Goal: Task Accomplishment & Management: Manage account settings

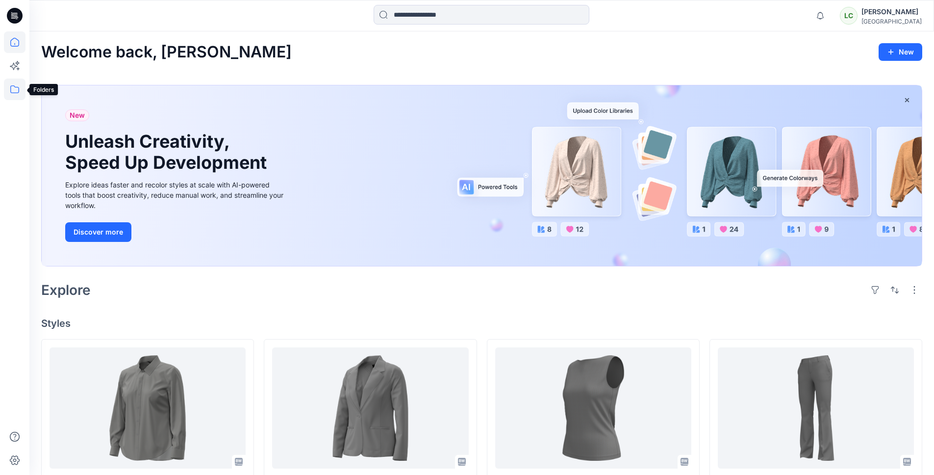
click at [17, 93] on icon at bounding box center [14, 89] width 9 height 8
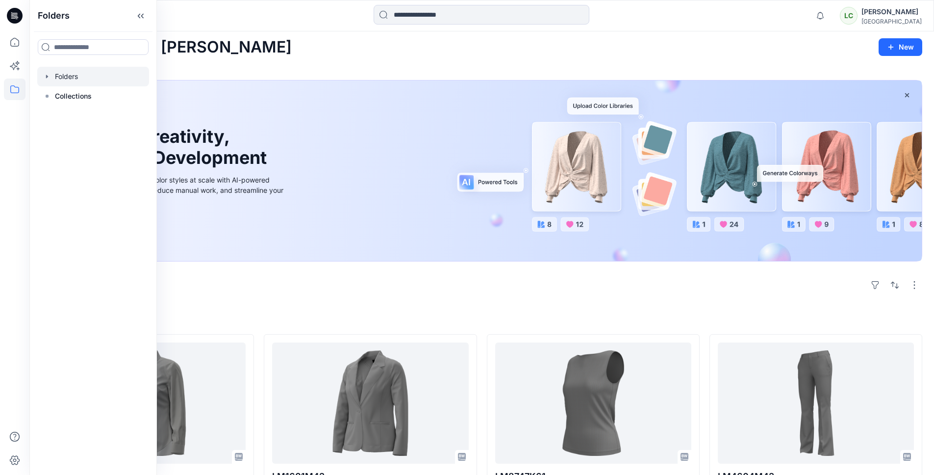
scroll to position [5, 0]
click at [62, 79] on div at bounding box center [93, 77] width 112 height 20
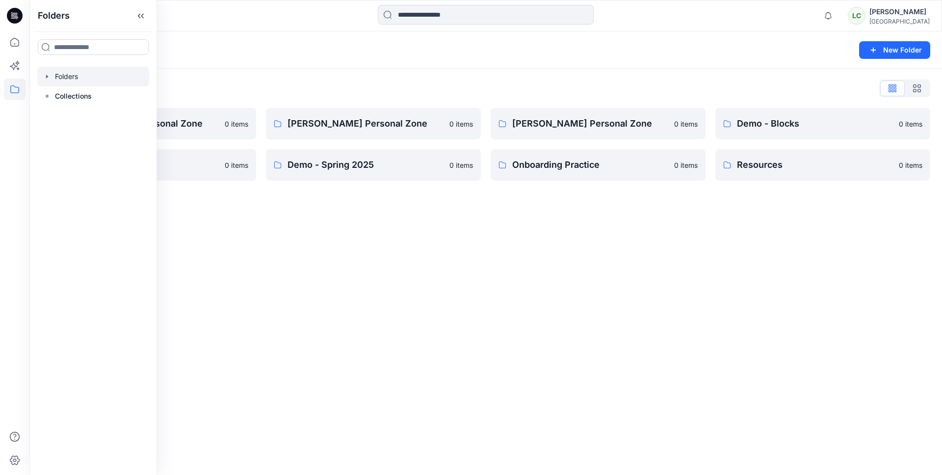
click at [246, 206] on div "Folders New Folder Folders List Amanda Lovett's Personal Zone 0 items Demo - Re…" at bounding box center [485, 252] width 912 height 443
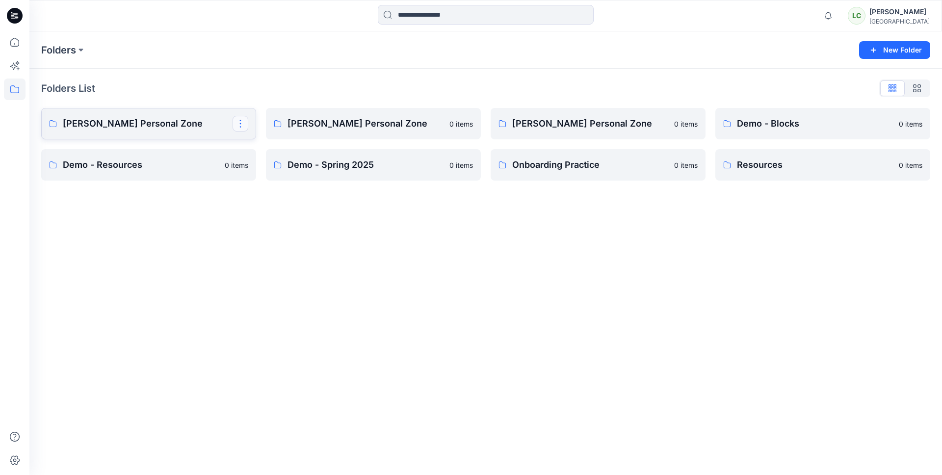
click at [238, 126] on button "button" at bounding box center [241, 124] width 16 height 16
click at [272, 206] on p "Delete Folder" at bounding box center [279, 205] width 55 height 10
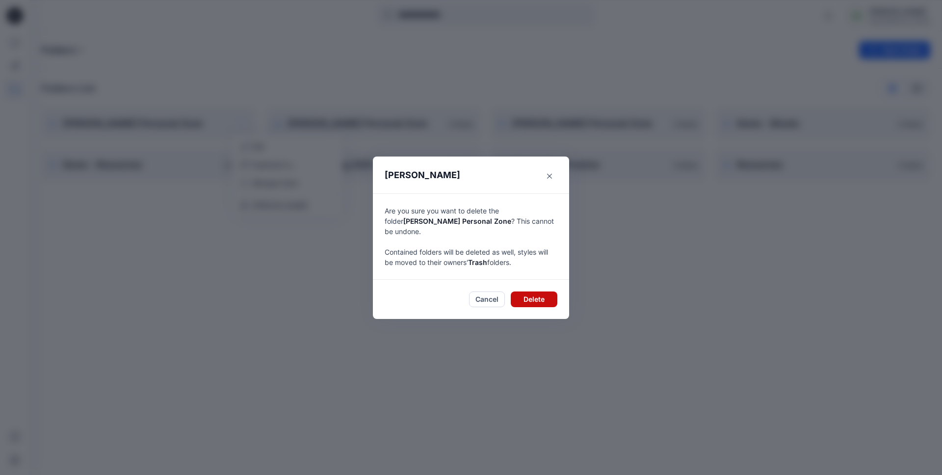
click at [536, 292] on button "Delete" at bounding box center [534, 299] width 47 height 16
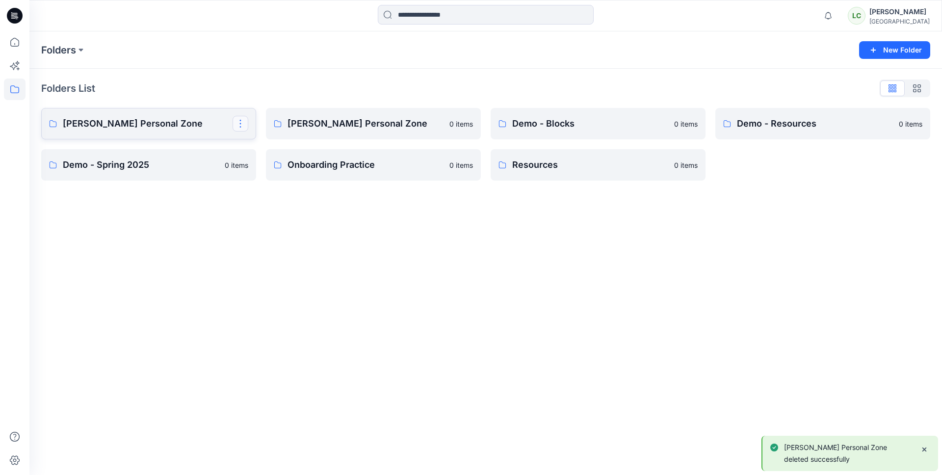
click at [247, 124] on button "button" at bounding box center [241, 124] width 16 height 16
click at [269, 203] on p "Delete Folder" at bounding box center [279, 205] width 55 height 10
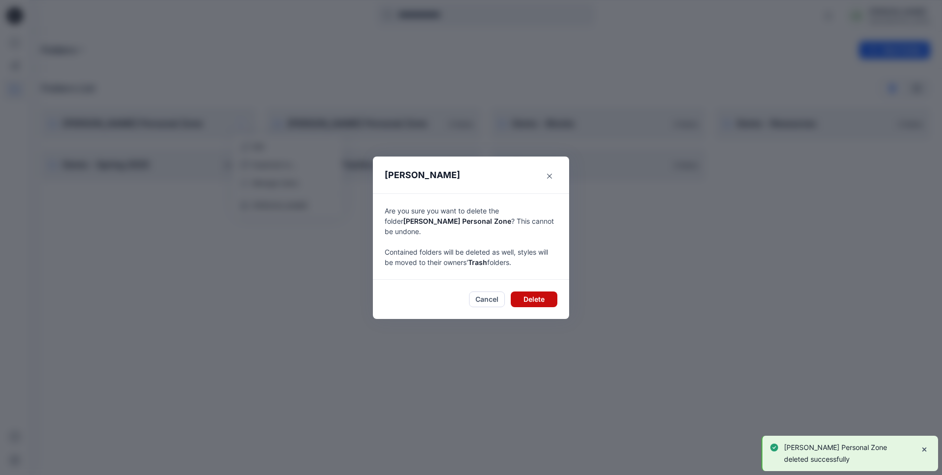
click at [531, 300] on button "Delete" at bounding box center [534, 299] width 47 height 16
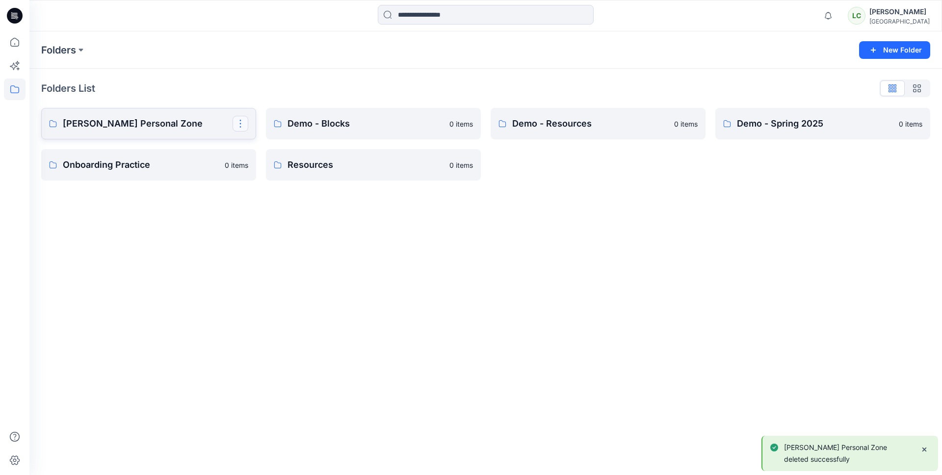
drag, startPoint x: 239, startPoint y: 122, endPoint x: 239, endPoint y: 128, distance: 5.9
click at [239, 122] on button "button" at bounding box center [241, 124] width 16 height 16
click at [268, 205] on p "Delete Folder" at bounding box center [279, 205] width 55 height 10
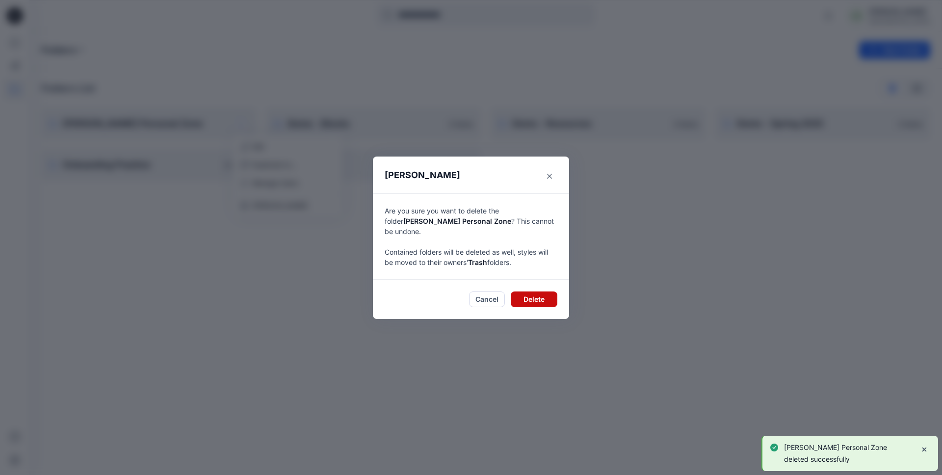
click at [538, 299] on button "Delete" at bounding box center [534, 299] width 47 height 16
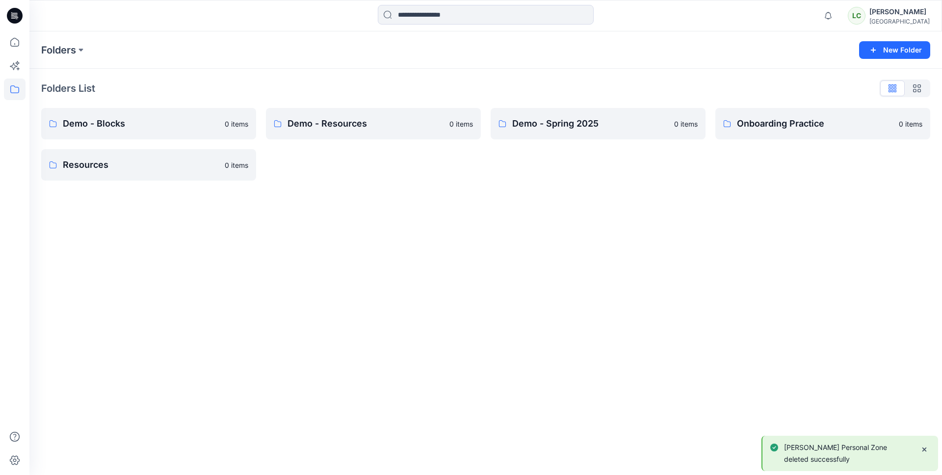
click at [352, 264] on div "Folders New Folder Folders List Demo - Blocks 0 items Resources 0 items Demo - …" at bounding box center [485, 252] width 912 height 443
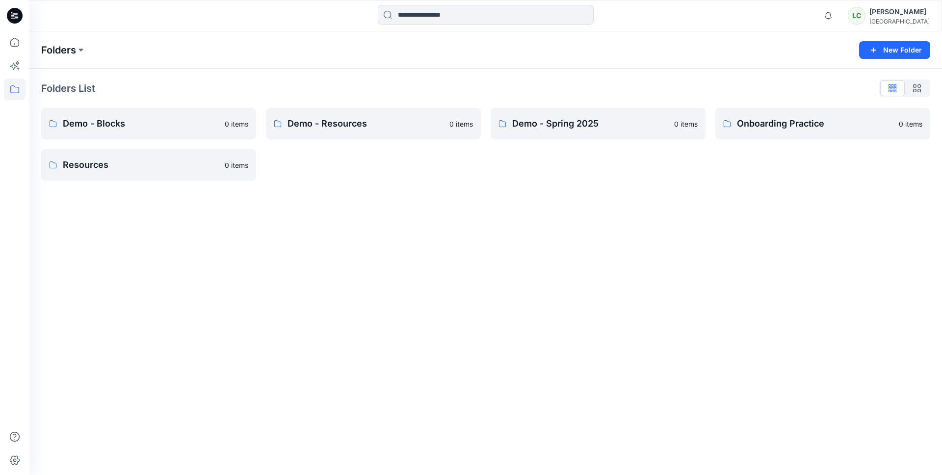
click at [67, 52] on p "Folders" at bounding box center [58, 50] width 35 height 14
click at [70, 53] on p "Folders" at bounding box center [58, 50] width 35 height 14
click at [79, 51] on button at bounding box center [81, 50] width 10 height 14
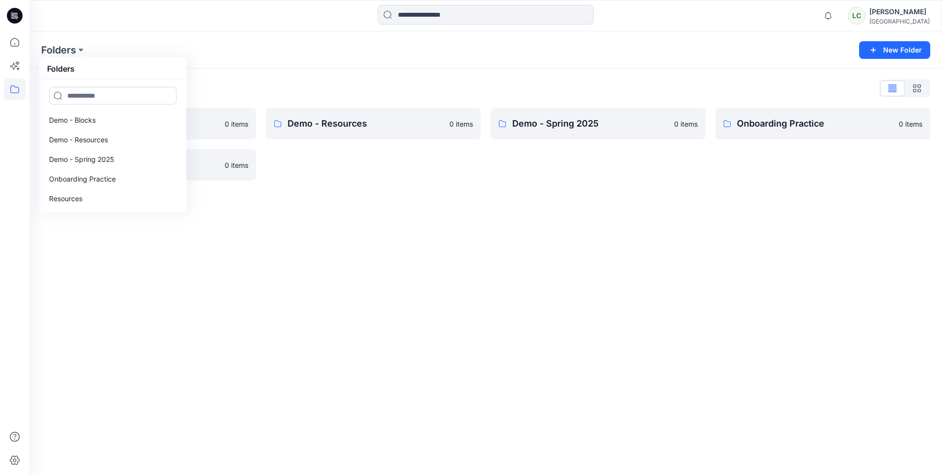
click at [107, 54] on div "Folders Folders Demo - Blocks Demo - Resources Demo - Spring 2025 Onboarding Pr…" at bounding box center [447, 50] width 812 height 14
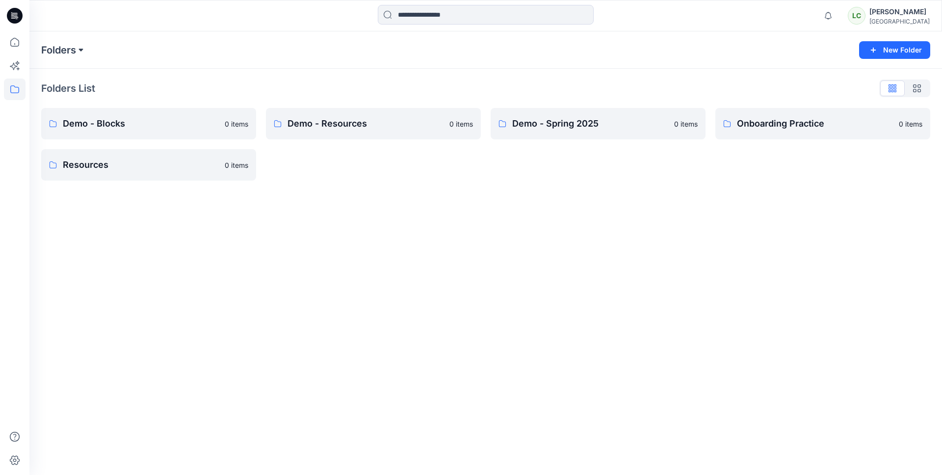
click at [78, 56] on button at bounding box center [81, 50] width 10 height 14
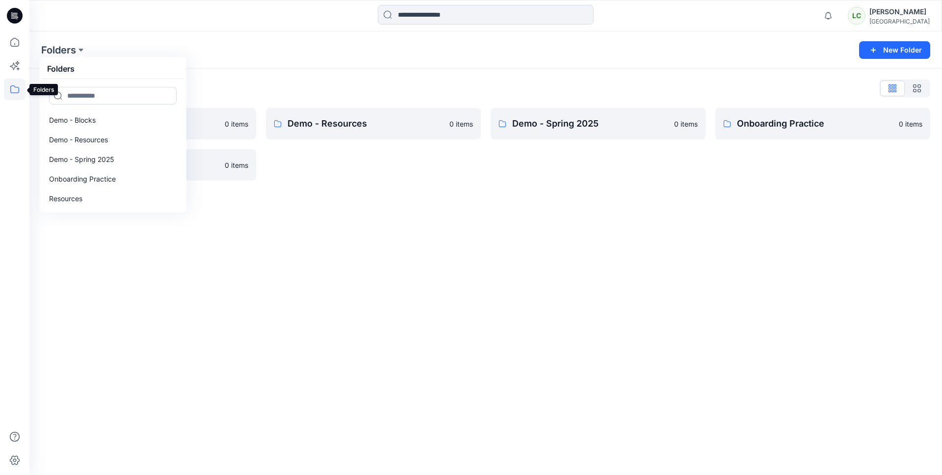
click at [15, 92] on icon at bounding box center [15, 89] width 22 height 22
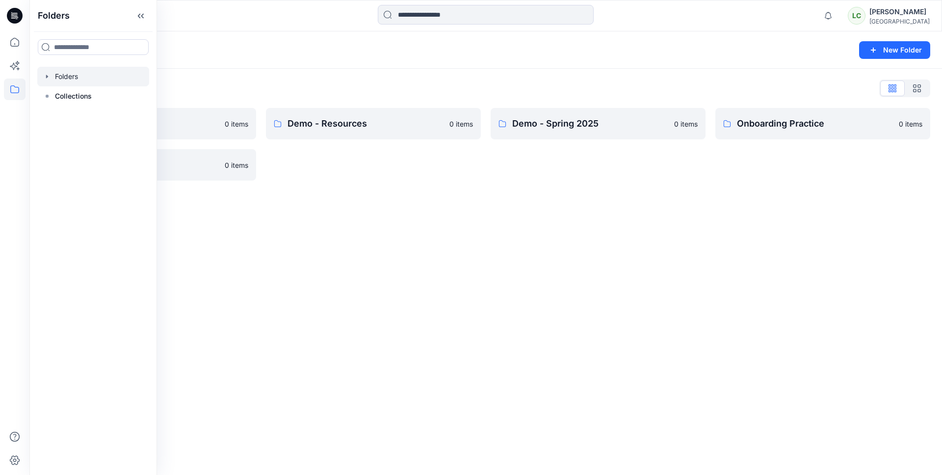
click at [50, 77] on icon "button" at bounding box center [47, 77] width 8 height 8
click at [77, 78] on div at bounding box center [93, 77] width 112 height 20
click at [377, 233] on div "Folders New Folder Folders List Demo - Blocks 0 items Resources 0 items Demo - …" at bounding box center [485, 252] width 912 height 443
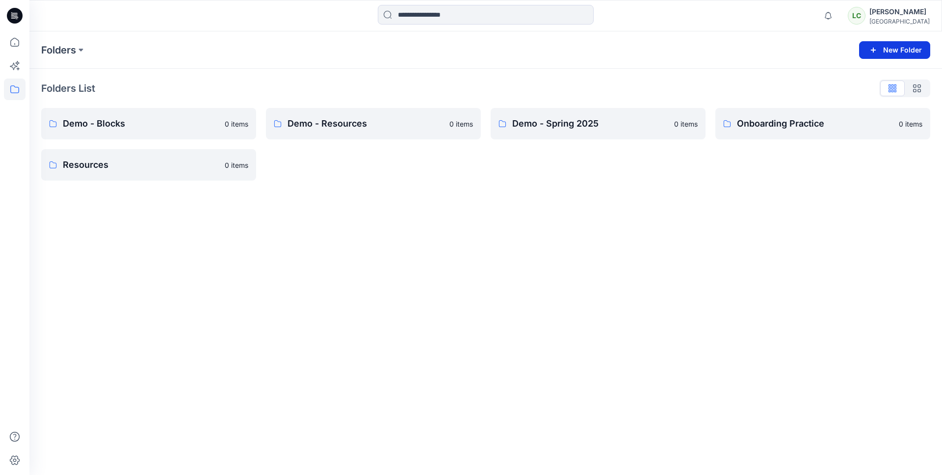
click at [883, 52] on button "New Folder" at bounding box center [894, 50] width 71 height 18
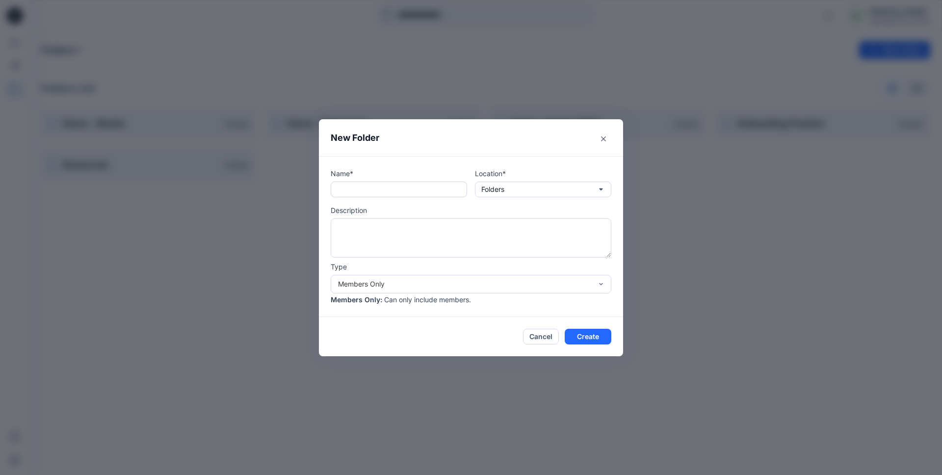
click at [397, 189] on input "text" at bounding box center [399, 189] width 136 height 16
type input "********"
drag, startPoint x: 569, startPoint y: 231, endPoint x: 559, endPoint y: 249, distance: 20.7
click at [569, 231] on textarea at bounding box center [471, 237] width 281 height 39
type textarea "*"
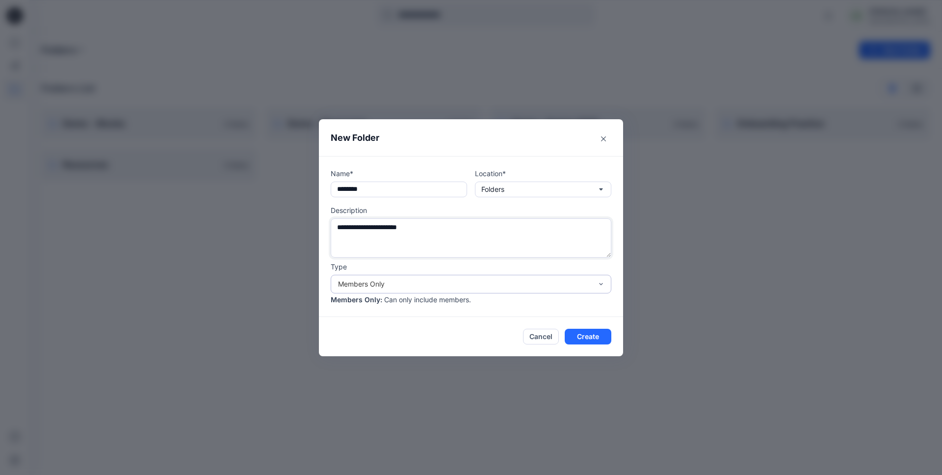
type textarea "**********"
click at [568, 286] on div "Members Only" at bounding box center [465, 284] width 254 height 10
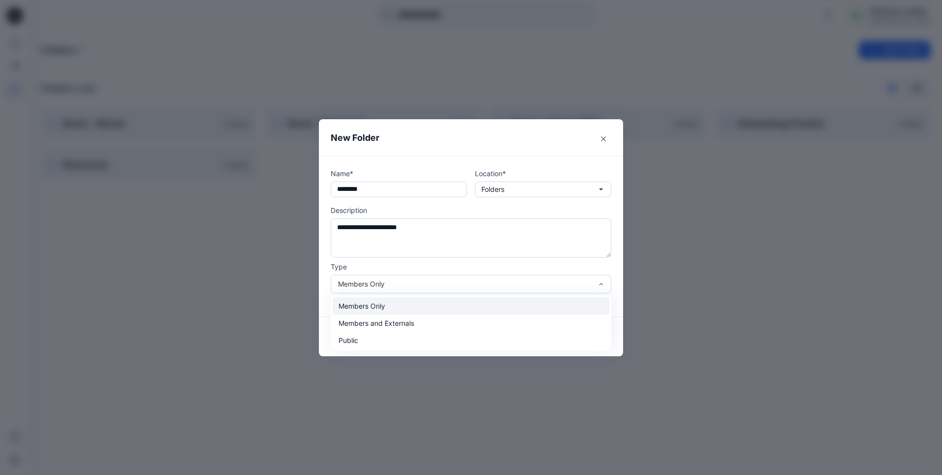
click at [364, 311] on div "Members Only" at bounding box center [471, 305] width 277 height 17
click at [381, 291] on div "Members Only" at bounding box center [471, 284] width 281 height 19
drag, startPoint x: 372, startPoint y: 321, endPoint x: 378, endPoint y: 329, distance: 9.9
click at [372, 321] on div "Members and Externals" at bounding box center [471, 322] width 277 height 17
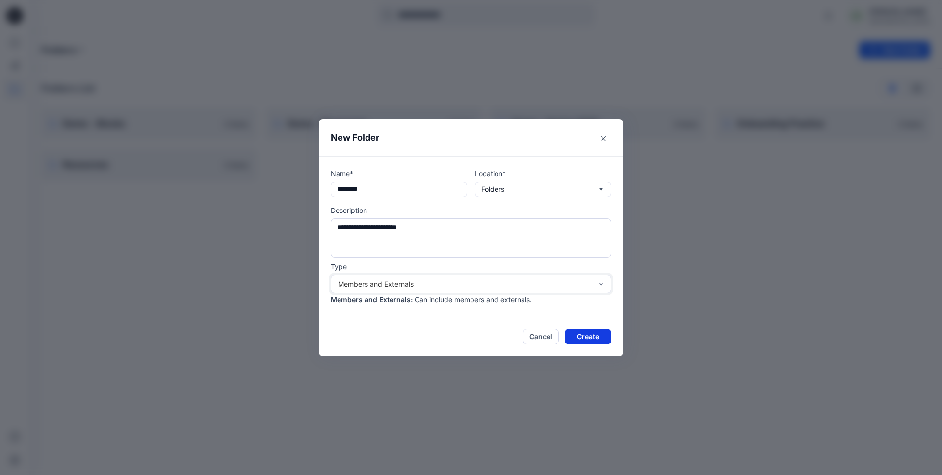
click at [587, 337] on button "Create" at bounding box center [588, 337] width 47 height 16
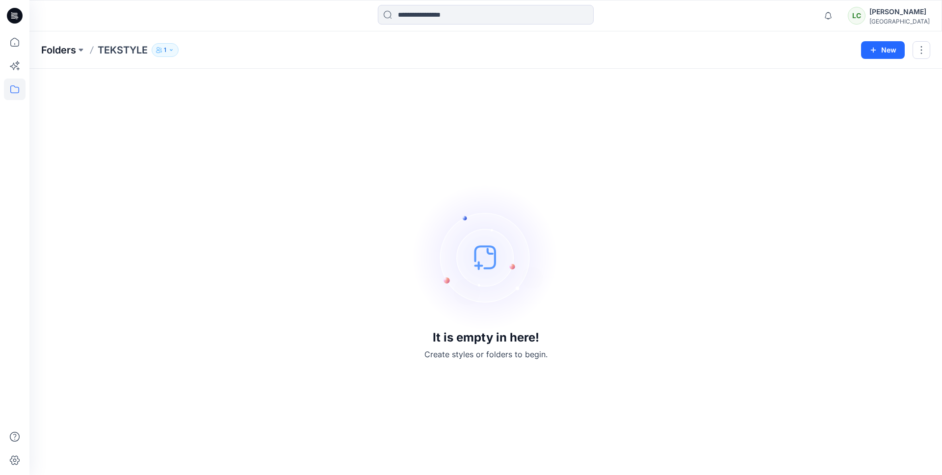
click at [58, 52] on p "Folders" at bounding box center [58, 50] width 35 height 14
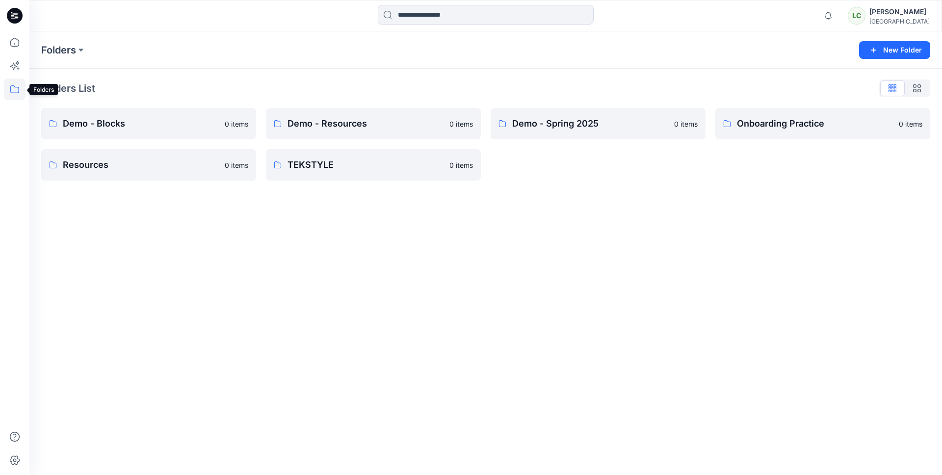
click at [15, 89] on icon at bounding box center [15, 89] width 22 height 22
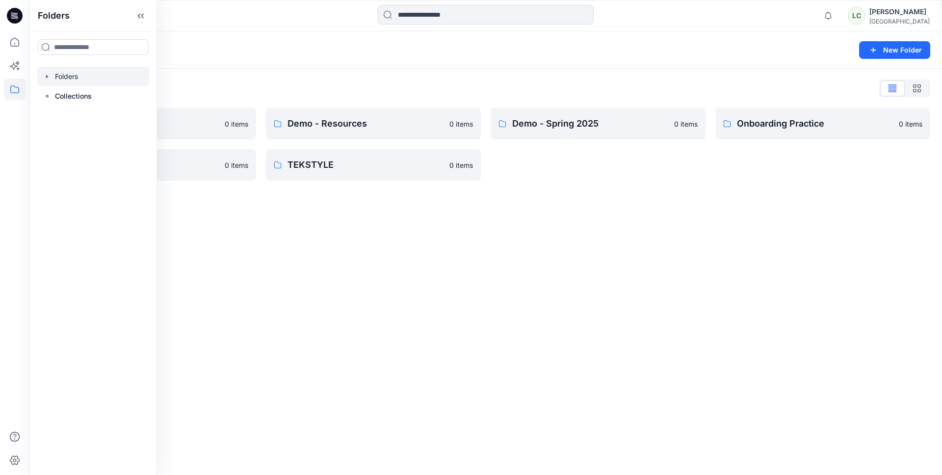
click at [70, 78] on div at bounding box center [93, 77] width 112 height 20
click at [41, 78] on div at bounding box center [93, 77] width 112 height 20
click at [44, 77] on icon "button" at bounding box center [47, 77] width 8 height 8
drag, startPoint x: 66, startPoint y: 194, endPoint x: 68, endPoint y: 177, distance: 16.8
click at [73, 98] on div "Demo - Blocks Demo - Resources Demo - Spring 2025 Onboarding Practice Resources…" at bounding box center [93, 145] width 112 height 118
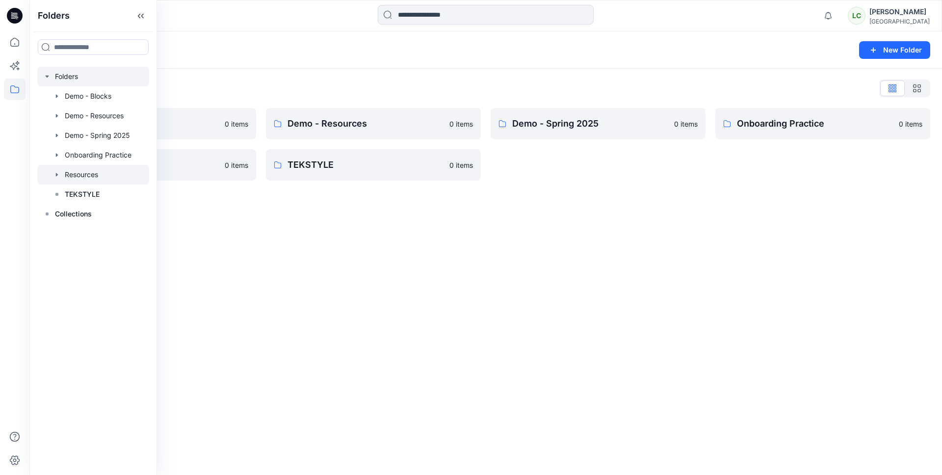
drag, startPoint x: 80, startPoint y: 196, endPoint x: 100, endPoint y: 169, distance: 34.0
click at [91, 96] on div "Demo - Blocks Demo - Resources Demo - Spring 2025 Onboarding Practice Resources…" at bounding box center [93, 145] width 112 height 118
drag, startPoint x: 279, startPoint y: 239, endPoint x: 294, endPoint y: 205, distance: 36.9
click at [279, 238] on div "Folders New Folder Folders List Demo - Blocks 0 items Resources 0 items Demo - …" at bounding box center [485, 252] width 912 height 443
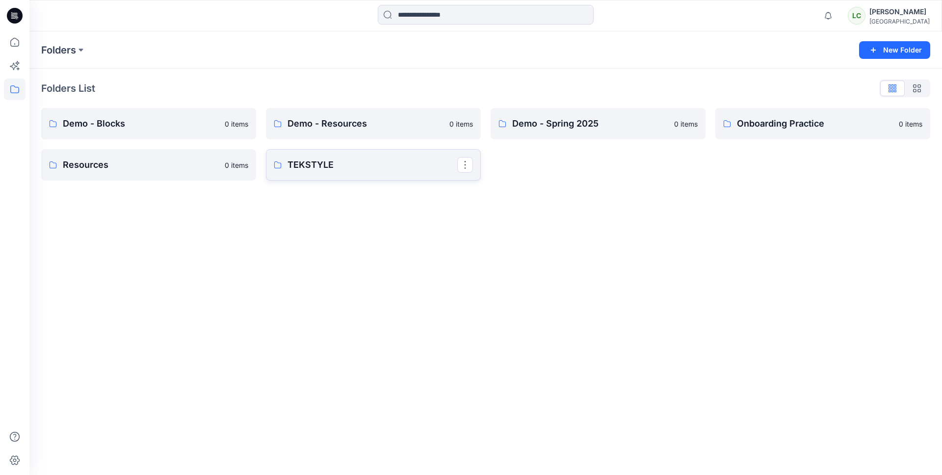
click at [468, 167] on button "button" at bounding box center [465, 165] width 16 height 16
click at [478, 188] on p "Edit" at bounding box center [483, 187] width 12 height 10
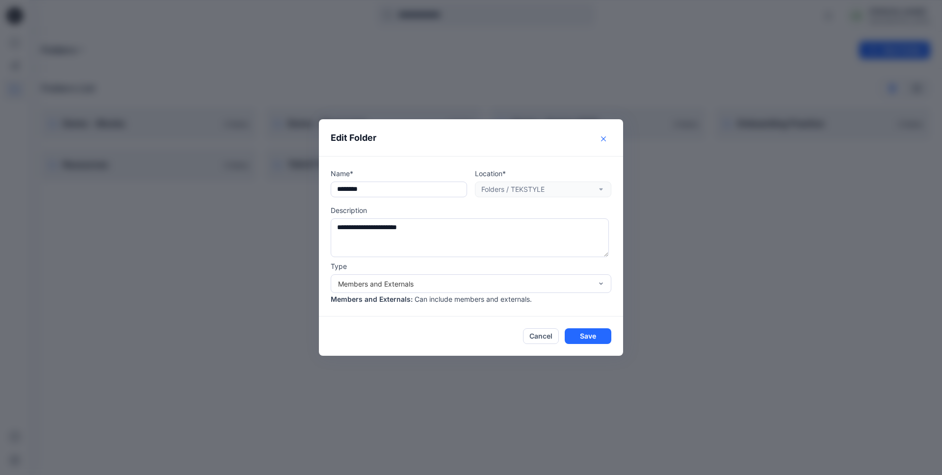
click at [602, 142] on button "Close" at bounding box center [603, 139] width 16 height 16
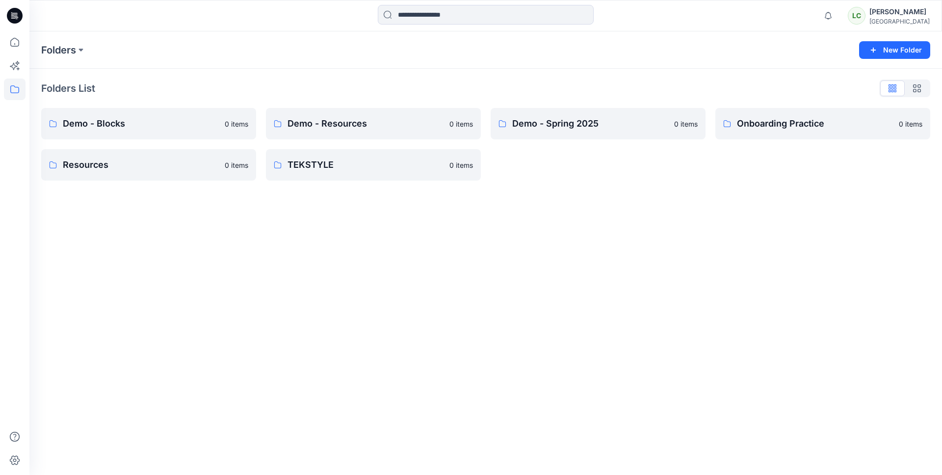
click at [902, 19] on div "[GEOGRAPHIC_DATA]" at bounding box center [899, 21] width 60 height 7
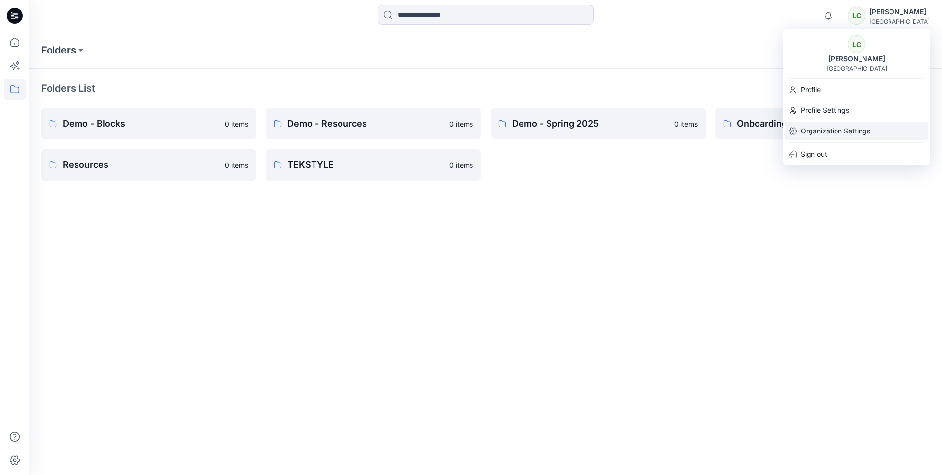
click at [839, 129] on p "Organization Settings" at bounding box center [836, 131] width 70 height 19
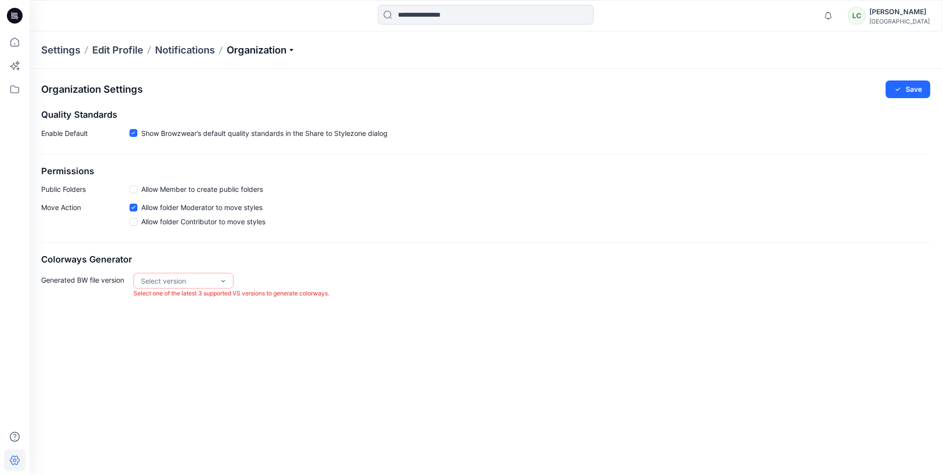
click at [281, 45] on p "Organization" at bounding box center [261, 50] width 69 height 14
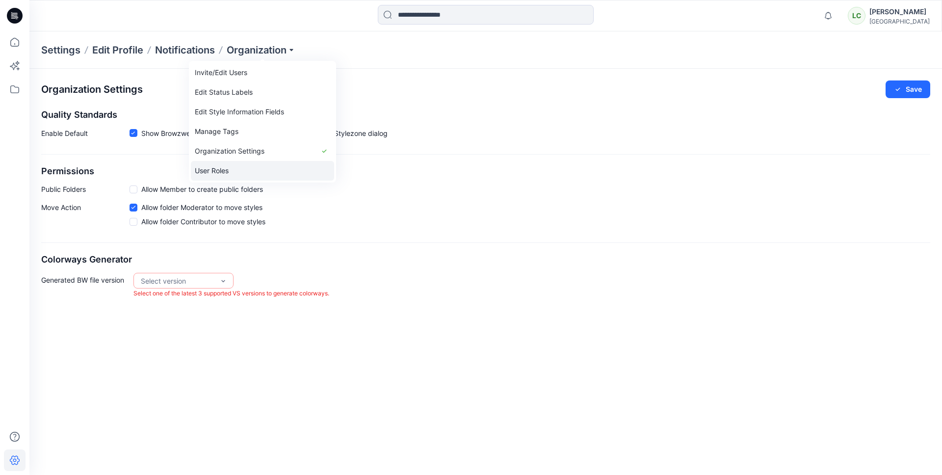
click at [236, 173] on link "User Roles" at bounding box center [262, 171] width 143 height 20
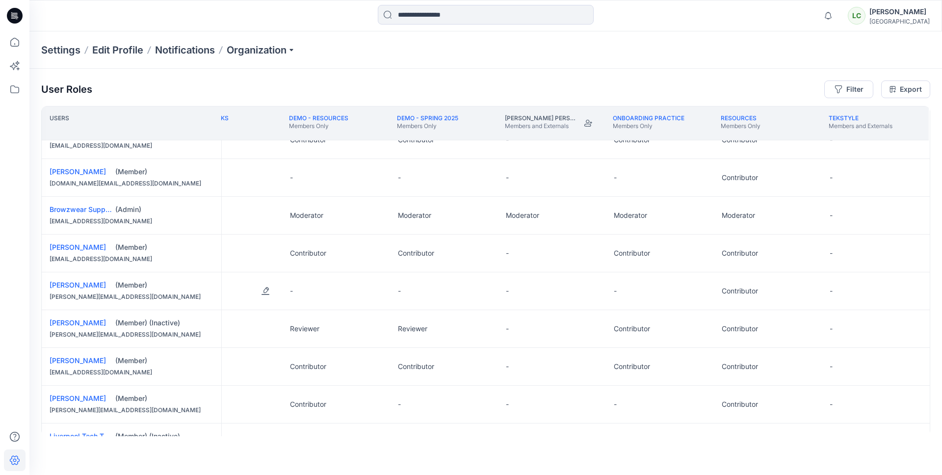
scroll to position [0, 50]
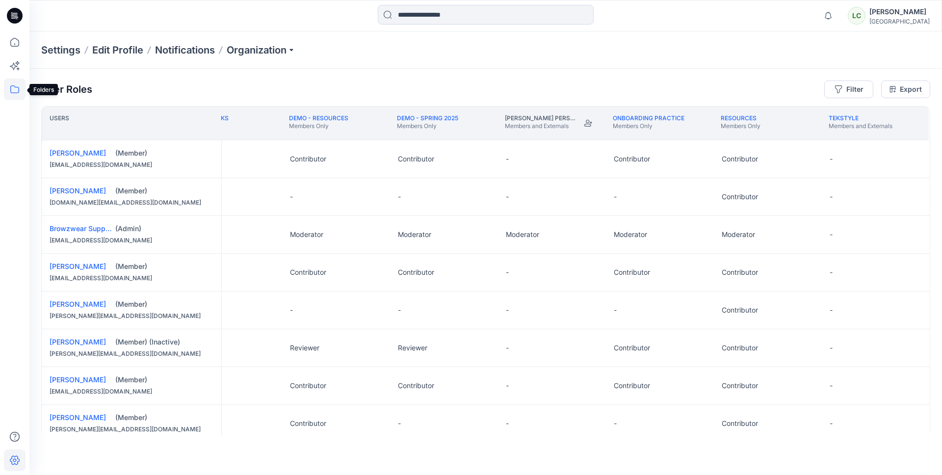
click at [16, 88] on icon at bounding box center [15, 89] width 22 height 22
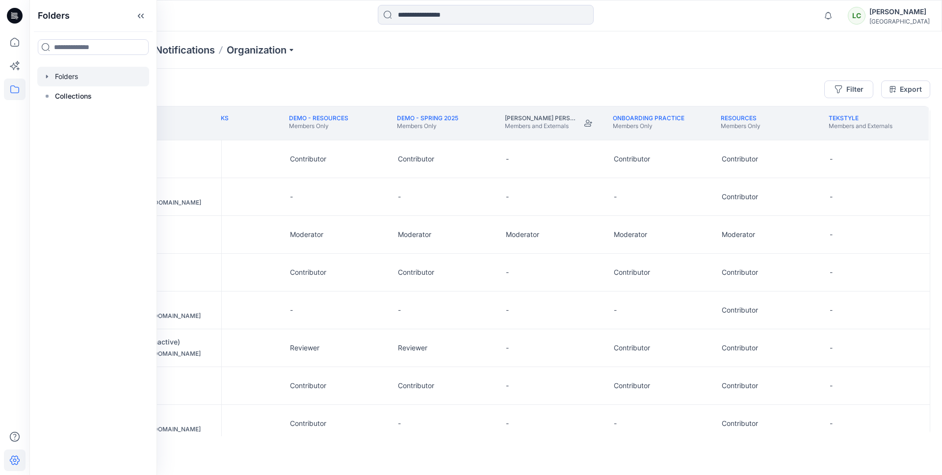
click at [47, 77] on icon "button" at bounding box center [47, 76] width 2 height 3
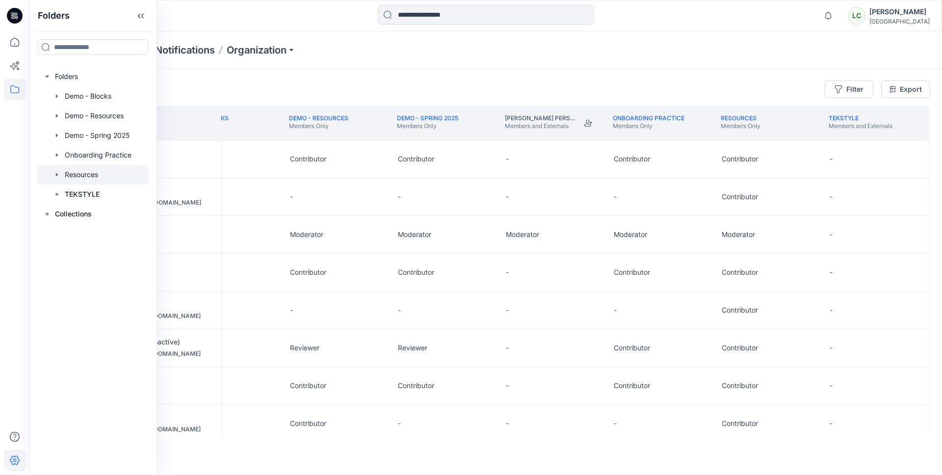
click at [82, 171] on div at bounding box center [93, 175] width 112 height 20
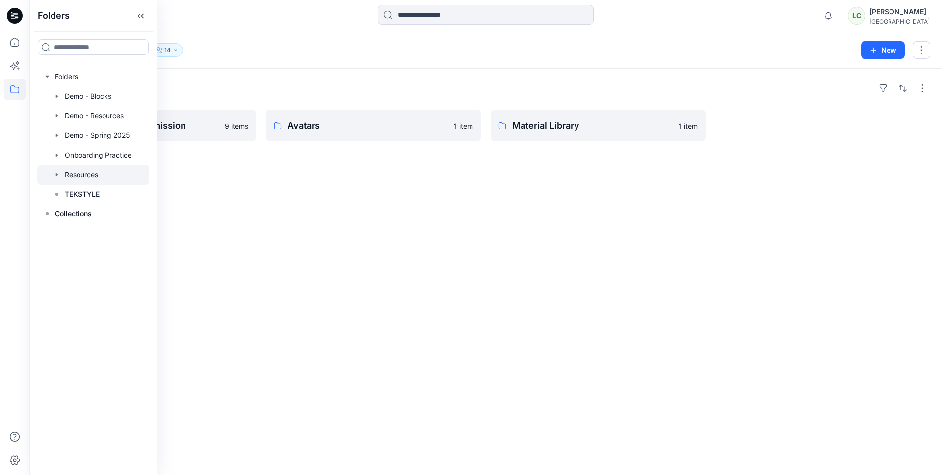
click at [316, 192] on div "Folders BW Studio Block Submission 9 items Avatars 1 item Material Library 1 it…" at bounding box center [485, 272] width 912 height 406
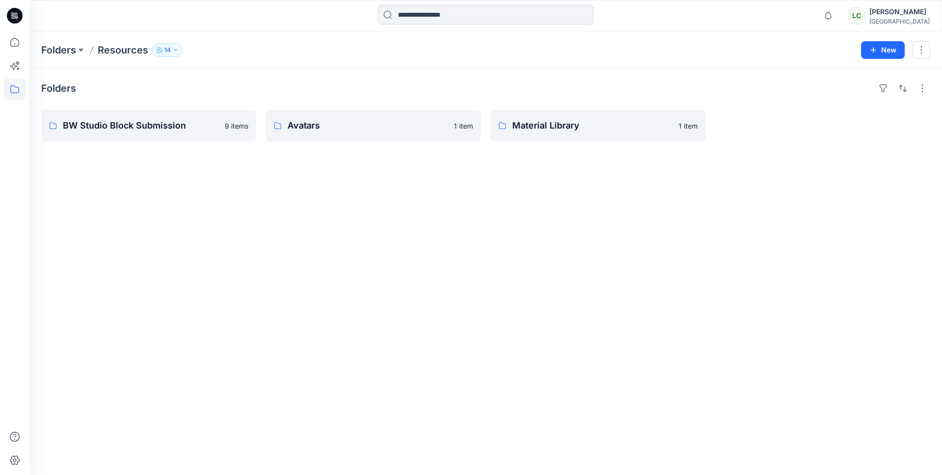
click at [179, 50] on button "14" at bounding box center [167, 50] width 31 height 14
click at [143, 48] on p "Resources" at bounding box center [123, 50] width 51 height 14
click at [11, 90] on icon at bounding box center [15, 89] width 22 height 22
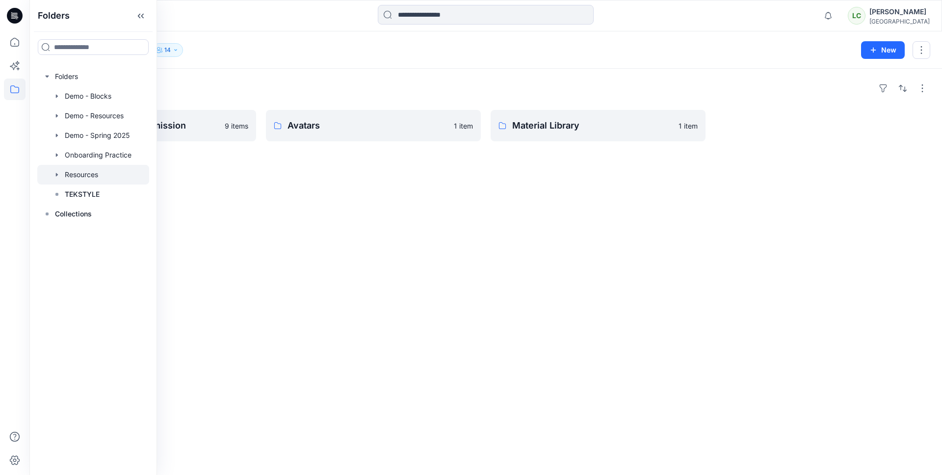
click at [250, 56] on div "Folders Resources 14 Folder Access Members Only Browzwear Support Moderator Lyn…" at bounding box center [447, 50] width 812 height 14
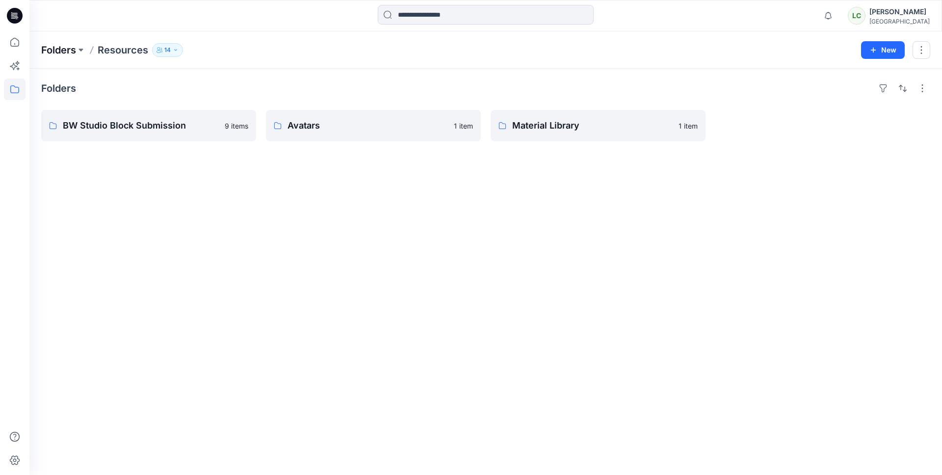
click at [52, 43] on p "Folders" at bounding box center [58, 50] width 35 height 14
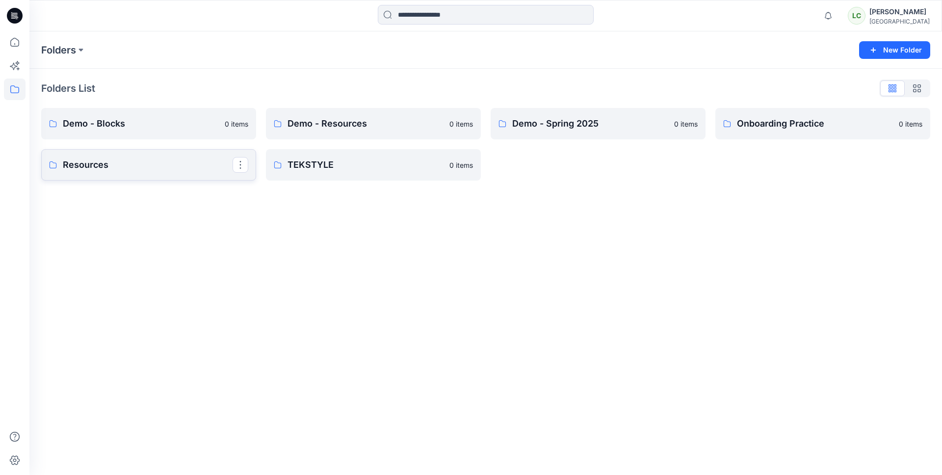
click at [189, 167] on p "Resources" at bounding box center [148, 165] width 170 height 14
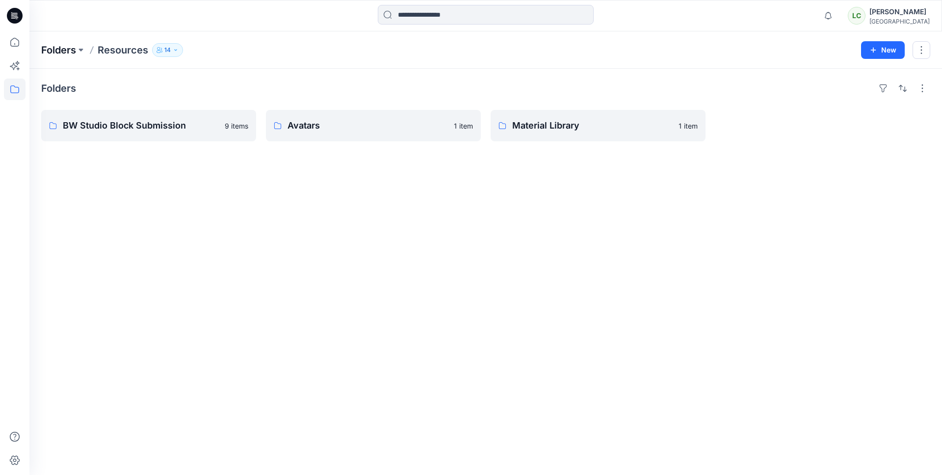
click at [72, 49] on p "Folders" at bounding box center [58, 50] width 35 height 14
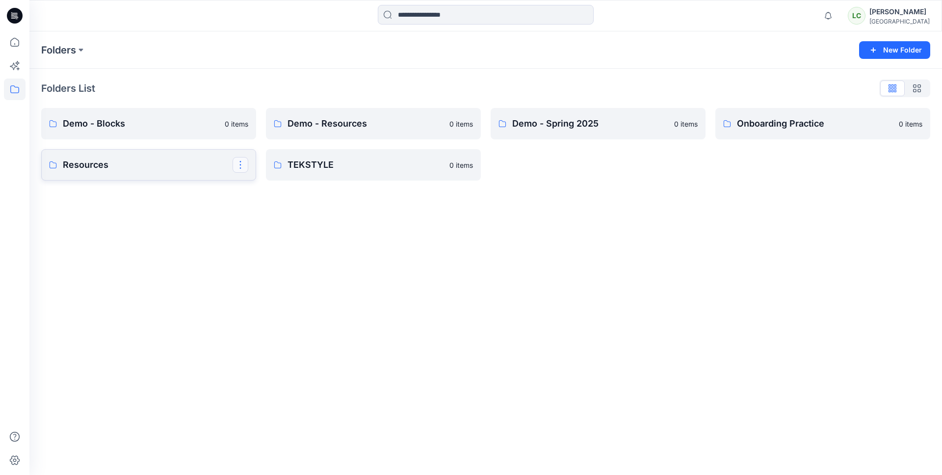
click at [241, 166] on button "button" at bounding box center [241, 165] width 16 height 16
click at [265, 188] on button "Edit" at bounding box center [287, 188] width 106 height 18
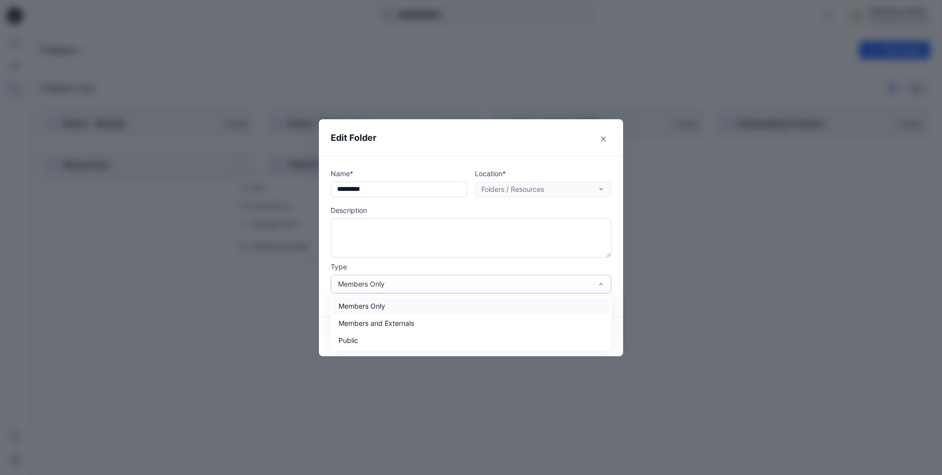
click at [482, 280] on div "Members Only" at bounding box center [465, 284] width 254 height 10
click at [409, 315] on div "Members and Externals" at bounding box center [471, 322] width 277 height 17
drag, startPoint x: 590, startPoint y: 337, endPoint x: 583, endPoint y: 335, distance: 7.5
click at [589, 337] on button "Save" at bounding box center [588, 337] width 47 height 16
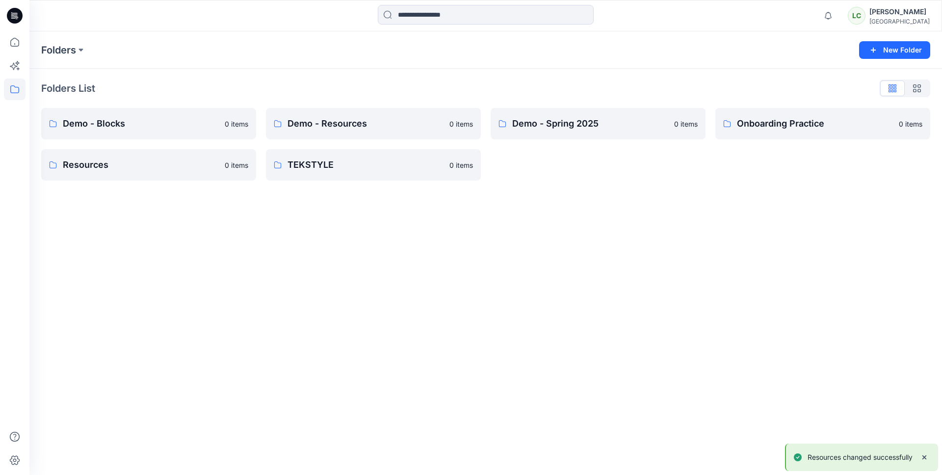
click at [899, 17] on div "Lynne Choi" at bounding box center [899, 12] width 60 height 12
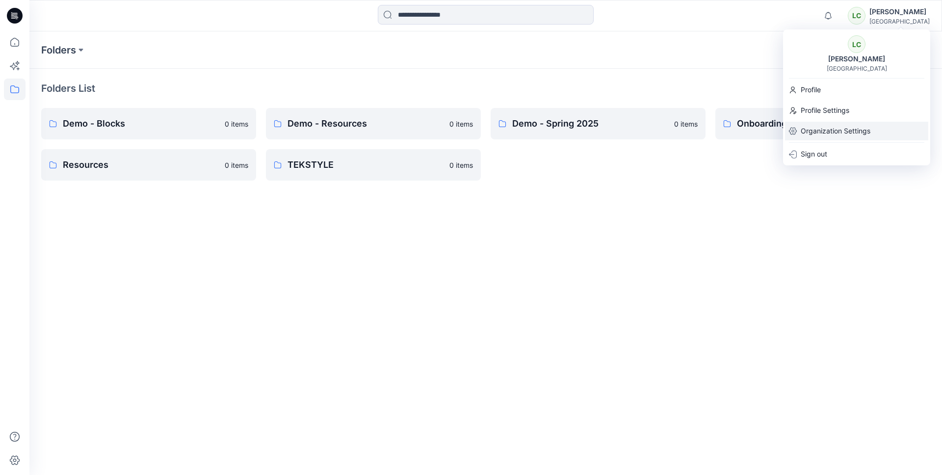
click at [847, 136] on p "Organization Settings" at bounding box center [836, 131] width 70 height 19
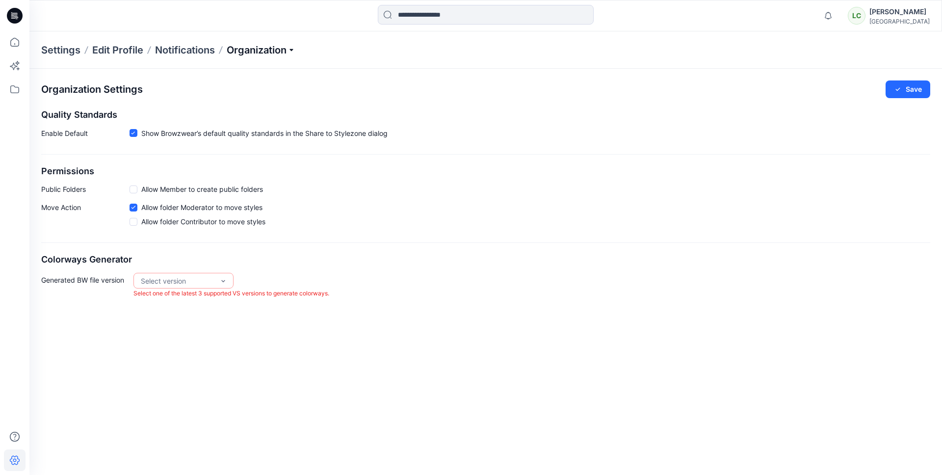
click at [271, 46] on p "Organization" at bounding box center [261, 50] width 69 height 14
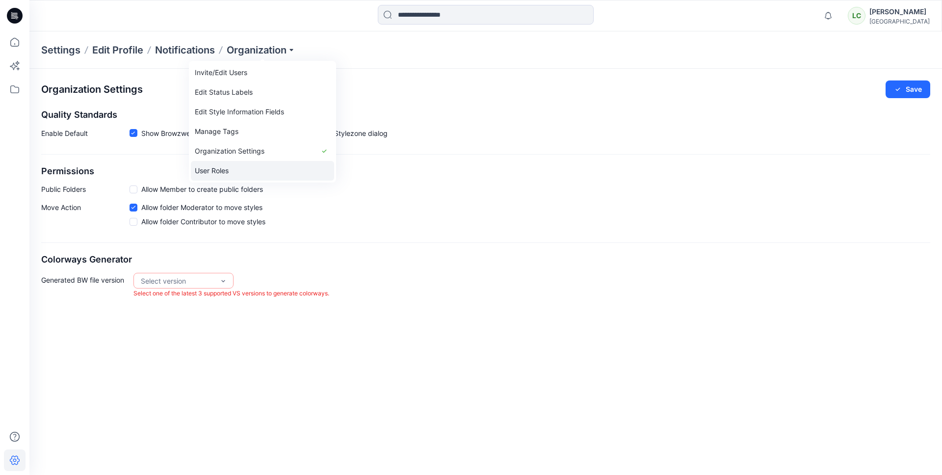
click at [231, 171] on link "User Roles" at bounding box center [262, 171] width 143 height 20
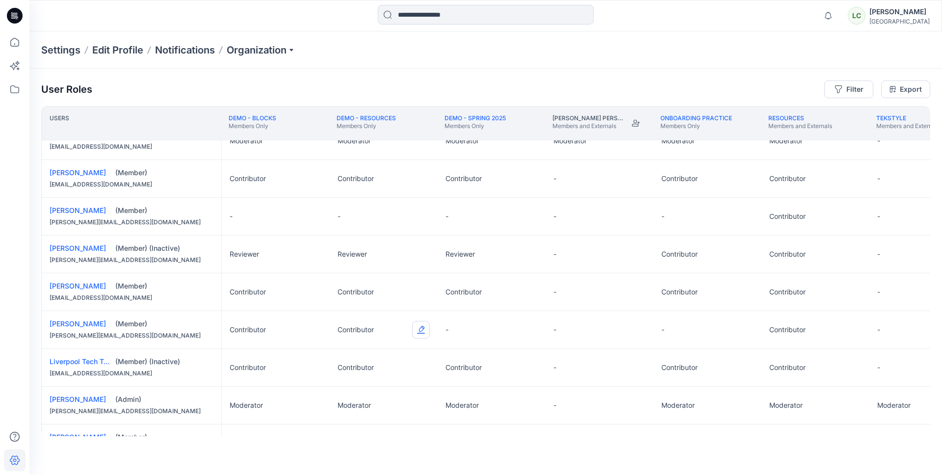
scroll to position [93, 0]
click at [861, 329] on div "Contributor" at bounding box center [815, 329] width 108 height 37
click at [857, 330] on button "Edit Role" at bounding box center [853, 330] width 18 height 18
click at [788, 370] on button "Reviewer" at bounding box center [806, 371] width 106 height 18
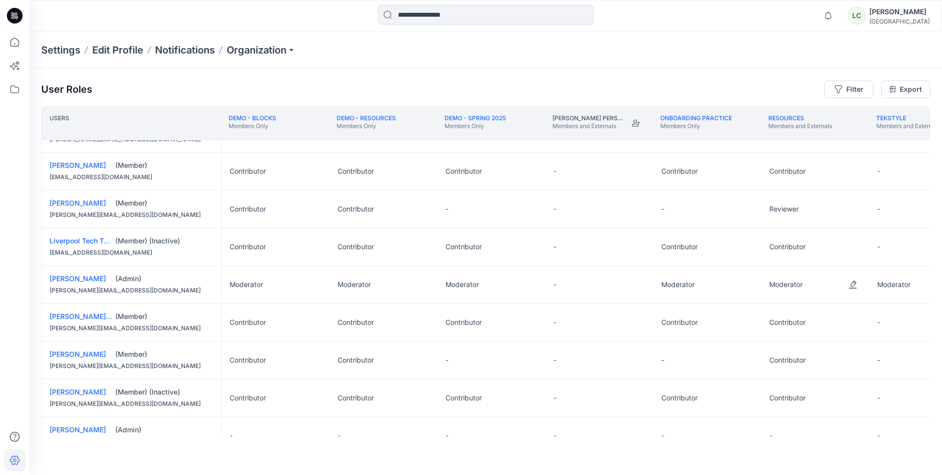
scroll to position [223, 0]
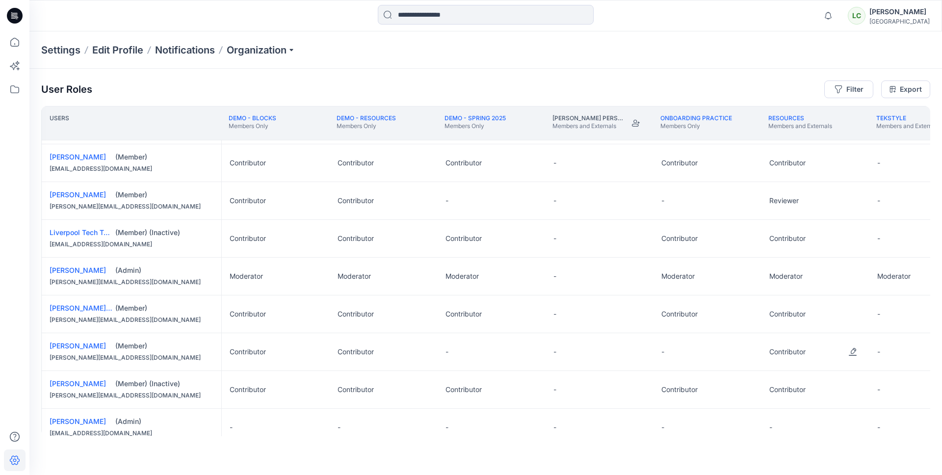
drag, startPoint x: 842, startPoint y: 353, endPoint x: 813, endPoint y: 355, distance: 29.0
click at [842, 353] on div "Contributor" at bounding box center [815, 351] width 108 height 37
click at [853, 354] on button "Edit Role" at bounding box center [853, 352] width 18 height 18
click at [795, 397] on button "Reviewer" at bounding box center [806, 393] width 106 height 18
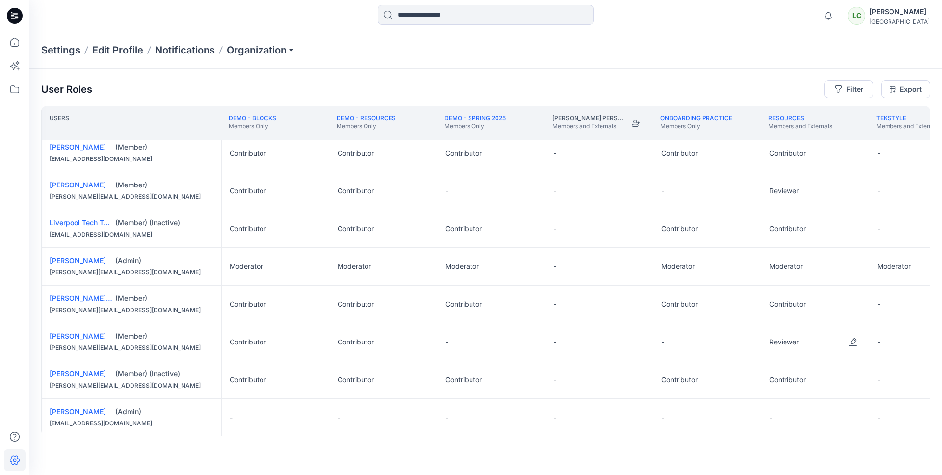
scroll to position [234, 0]
click at [856, 339] on button "Edit Role" at bounding box center [853, 340] width 18 height 18
click at [780, 401] on button "Contributor" at bounding box center [806, 399] width 106 height 18
click at [853, 186] on button "Edit Role" at bounding box center [853, 189] width 18 height 18
click at [832, 251] on button "Contributor" at bounding box center [806, 248] width 106 height 18
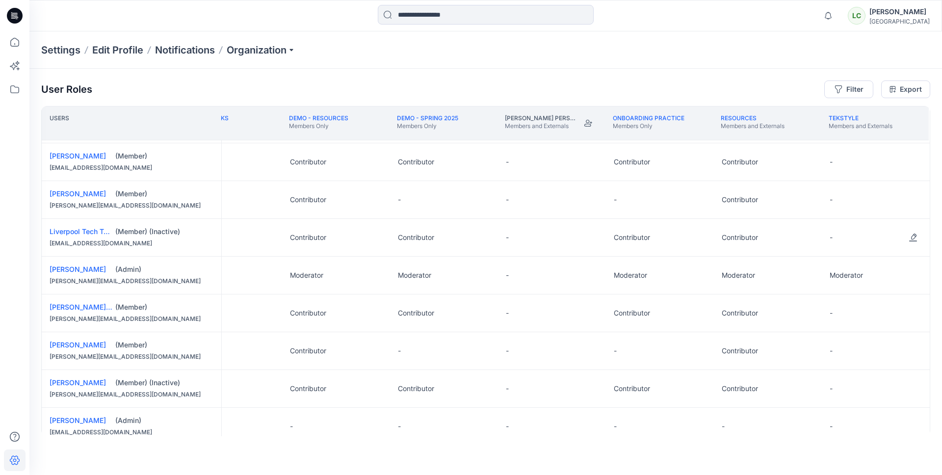
scroll to position [232, 49]
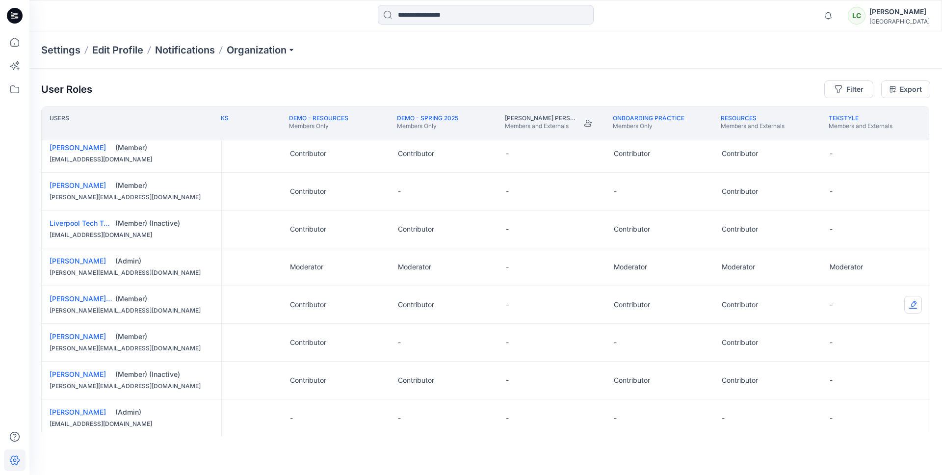
click at [914, 304] on button "Edit Role" at bounding box center [913, 305] width 18 height 18
click at [849, 382] on button "Moderator" at bounding box center [865, 381] width 106 height 18
click at [915, 305] on button "Edit Role" at bounding box center [913, 305] width 18 height 18
click at [851, 365] on button "Contributor" at bounding box center [865, 364] width 106 height 18
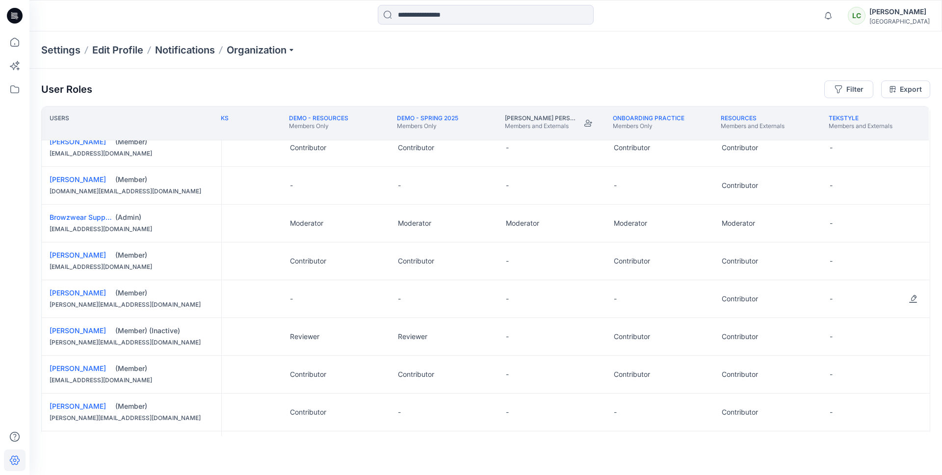
scroll to position [0, 50]
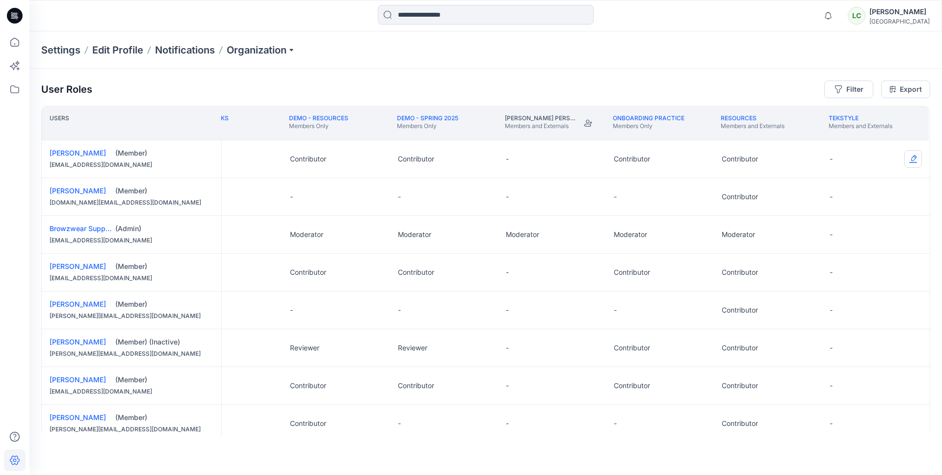
click at [908, 159] on button "Edit Role" at bounding box center [913, 159] width 18 height 18
click at [840, 221] on button "Contributor" at bounding box center [865, 218] width 106 height 18
click at [908, 272] on button "Edit Role" at bounding box center [913, 272] width 18 height 18
click at [834, 330] on button "Contributor" at bounding box center [865, 331] width 106 height 18
click at [910, 347] on button "Edit Role" at bounding box center [913, 348] width 18 height 18
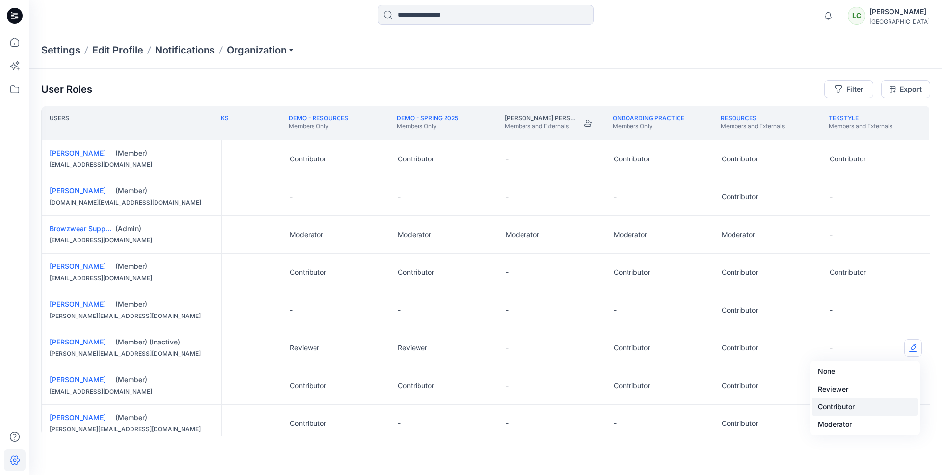
click at [840, 407] on button "Contributor" at bounding box center [865, 407] width 106 height 18
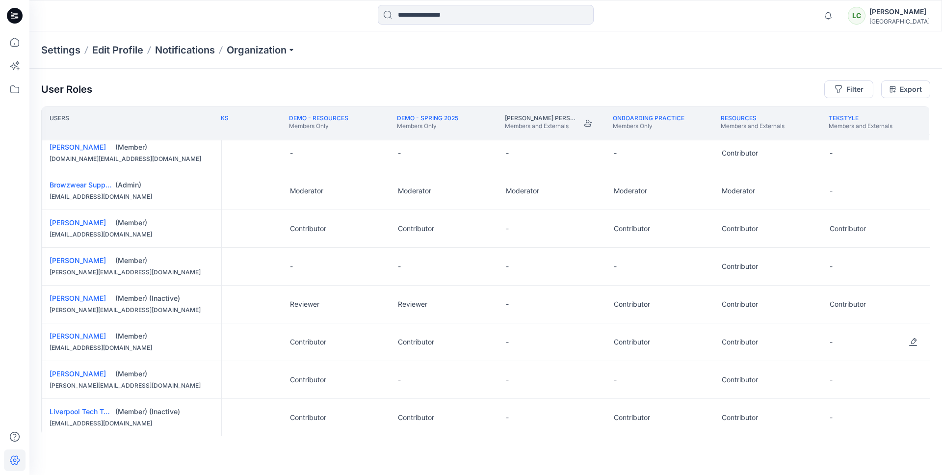
scroll to position [44, 50]
click at [913, 343] on button "Edit Role" at bounding box center [913, 342] width 18 height 18
click at [841, 401] on button "Contributor" at bounding box center [865, 400] width 106 height 18
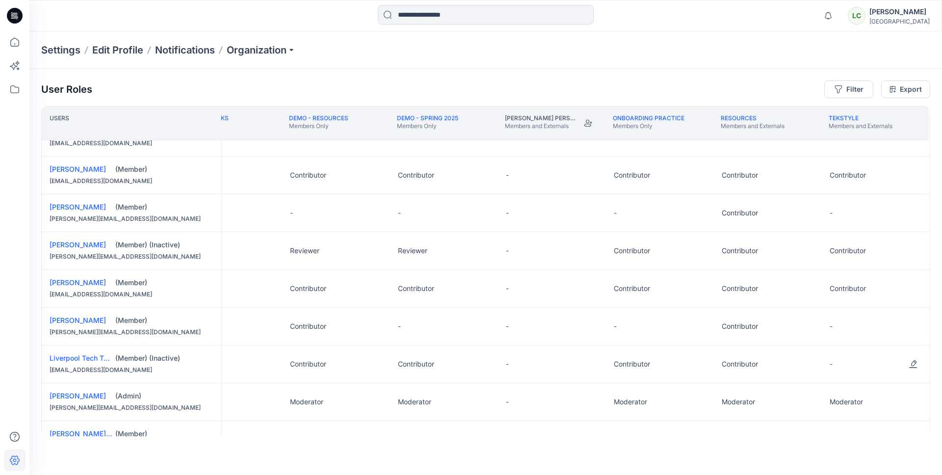
scroll to position [97, 50]
click at [907, 325] on button "Edit Role" at bounding box center [913, 327] width 18 height 18
drag, startPoint x: 854, startPoint y: 320, endPoint x: 850, endPoint y: 347, distance: 26.9
click at [854, 320] on div "- None Reviewer Contributor Moderator" at bounding box center [876, 326] width 108 height 37
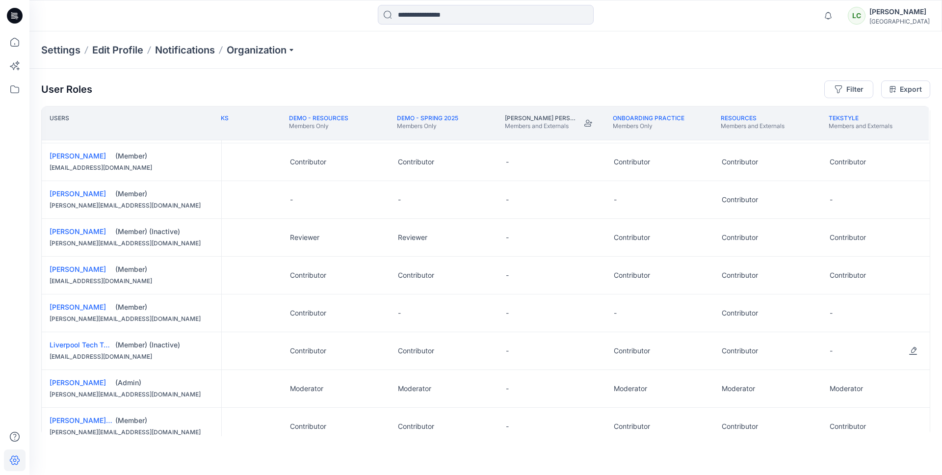
scroll to position [120, 50]
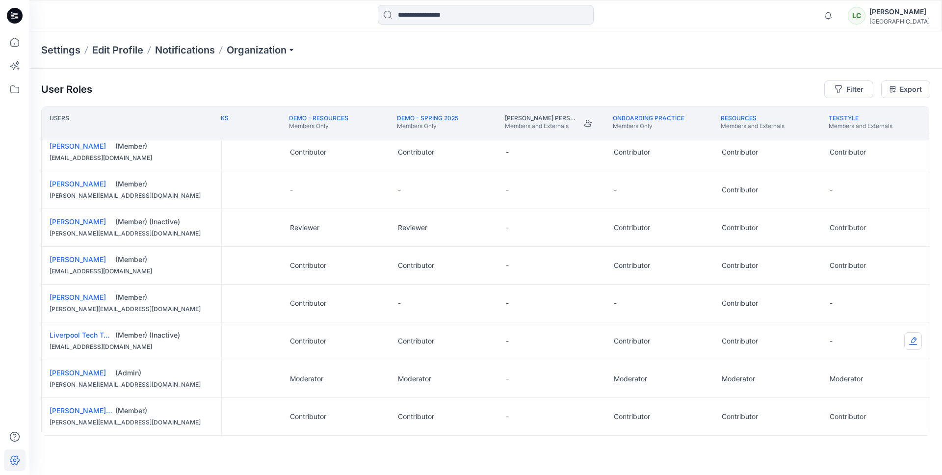
click at [913, 338] on button "Edit Role" at bounding box center [913, 341] width 18 height 18
click at [858, 384] on button "Reviewer" at bounding box center [865, 382] width 106 height 18
click at [912, 341] on button "Edit Role" at bounding box center [913, 341] width 18 height 18
click at [836, 397] on button "Contributor" at bounding box center [865, 400] width 106 height 18
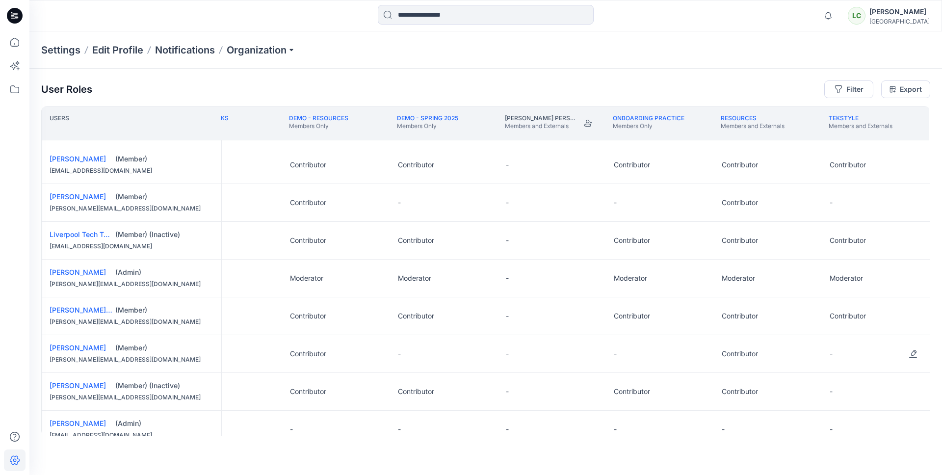
scroll to position [226, 50]
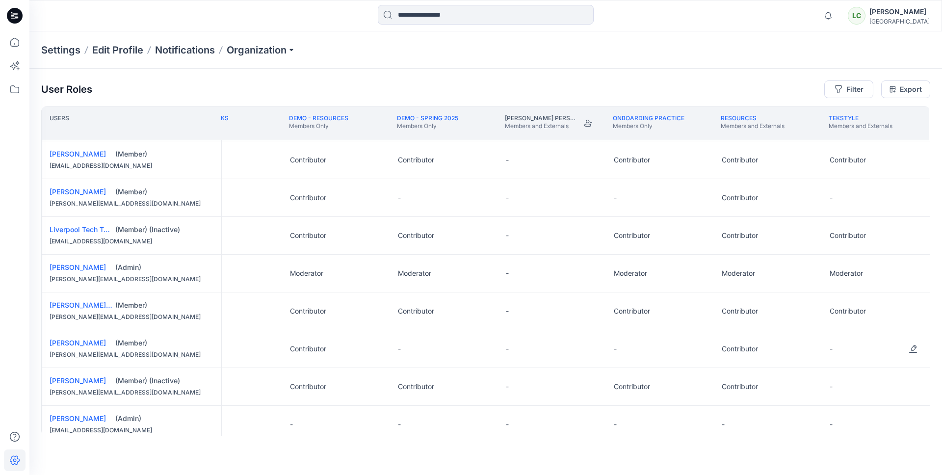
click at [911, 347] on button "Edit Role" at bounding box center [913, 349] width 18 height 18
click at [838, 405] on button "Contributor" at bounding box center [865, 408] width 106 height 18
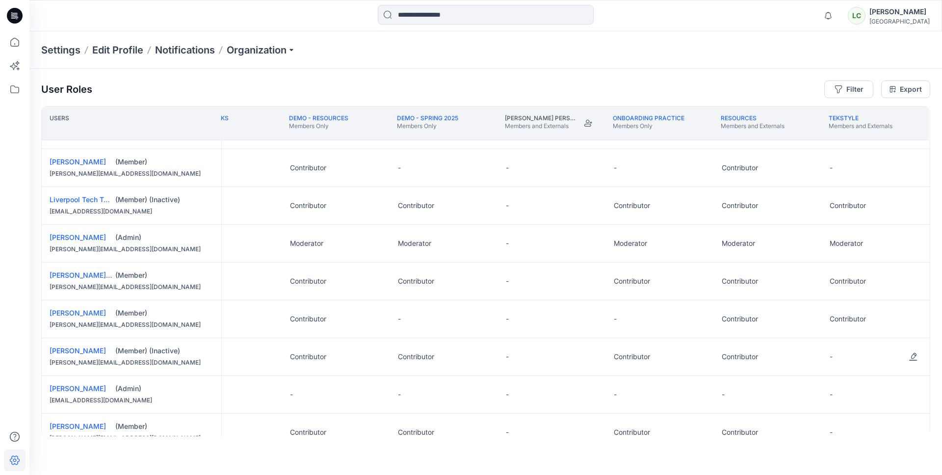
scroll to position [265, 50]
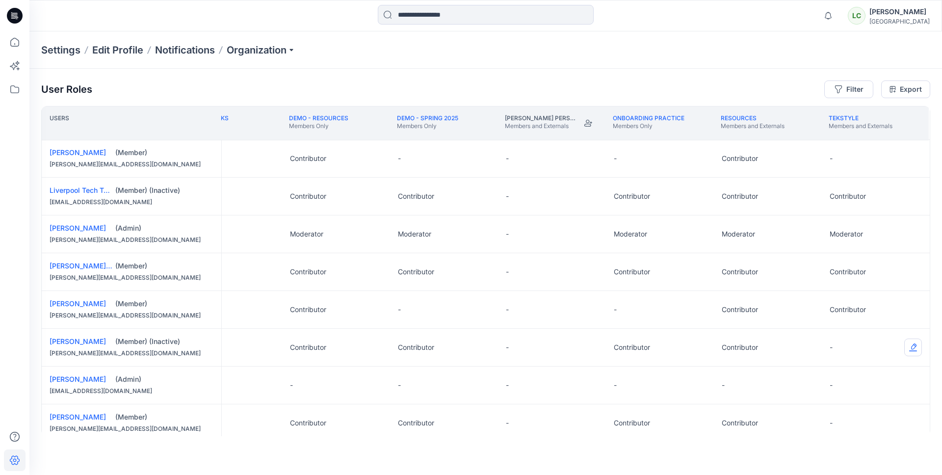
click at [913, 349] on button "Edit Role" at bounding box center [913, 347] width 18 height 18
click at [825, 412] on button "Contributor" at bounding box center [865, 406] width 106 height 18
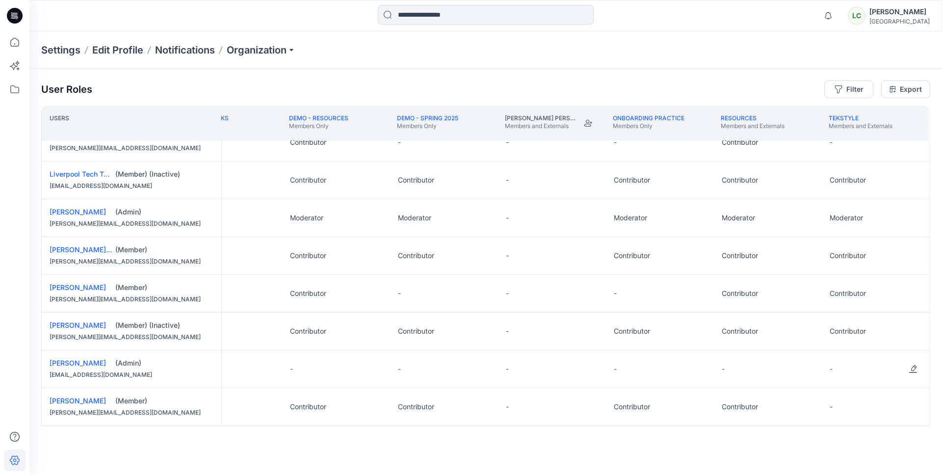
scroll to position [285, 50]
click at [916, 403] on button "Edit Role" at bounding box center [913, 405] width 18 height 18
click at [863, 364] on button "Contributor" at bounding box center [865, 362] width 106 height 18
drag, startPoint x: 316, startPoint y: 79, endPoint x: 311, endPoint y: 80, distance: 5.0
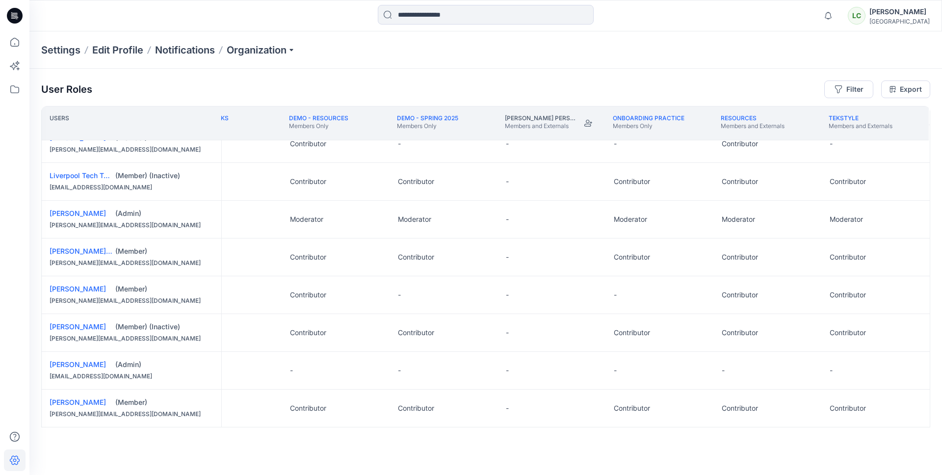
click at [315, 79] on div "User Roles Filter Export Users Demo - Blocks Members Only Demo - Resources Memb…" at bounding box center [485, 258] width 912 height 379
click at [10, 90] on icon at bounding box center [15, 89] width 22 height 22
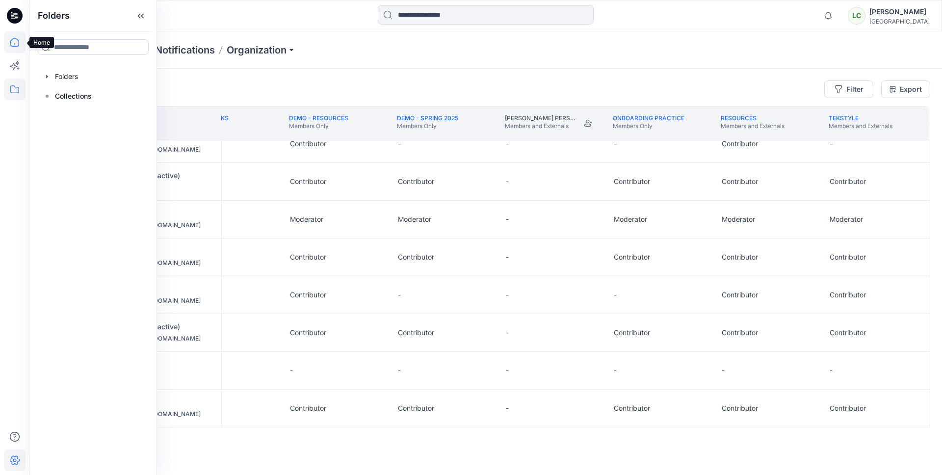
click at [6, 45] on icon at bounding box center [15, 42] width 22 height 22
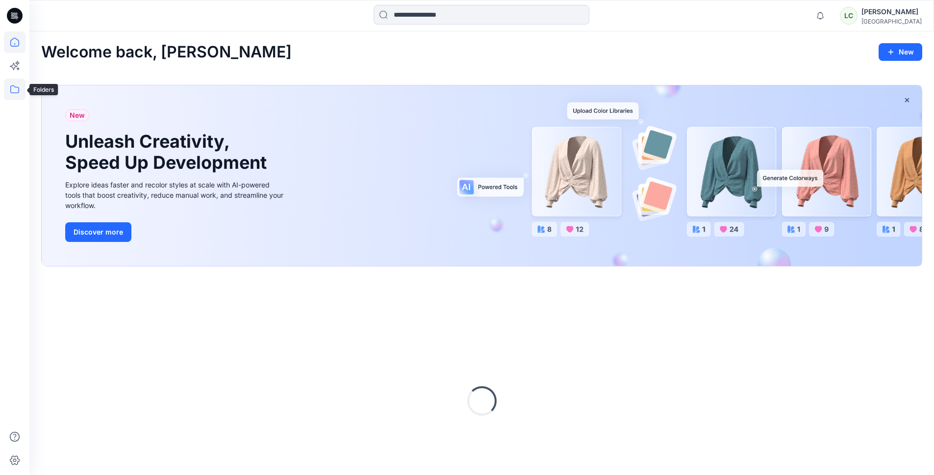
click at [11, 86] on icon at bounding box center [14, 89] width 9 height 8
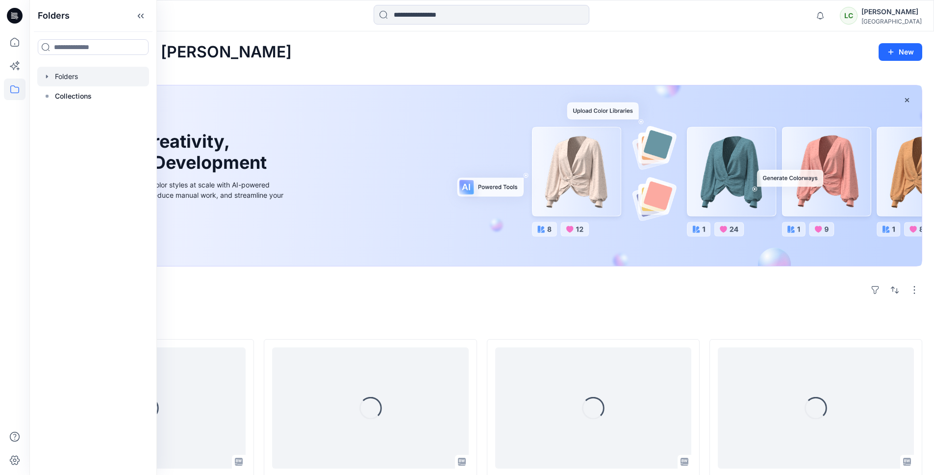
click at [69, 73] on div at bounding box center [93, 77] width 112 height 20
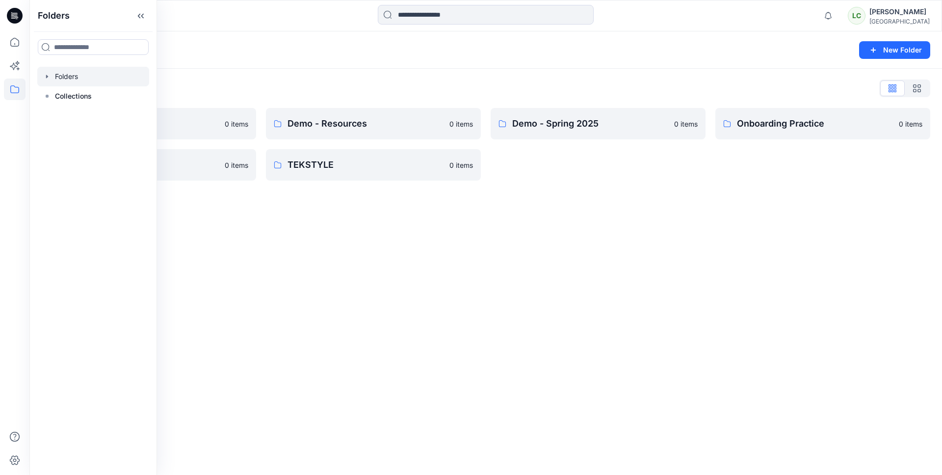
click at [551, 228] on div "Folders New Folder Folders List Demo - Blocks 0 items Resources 0 items Demo - …" at bounding box center [485, 252] width 912 height 443
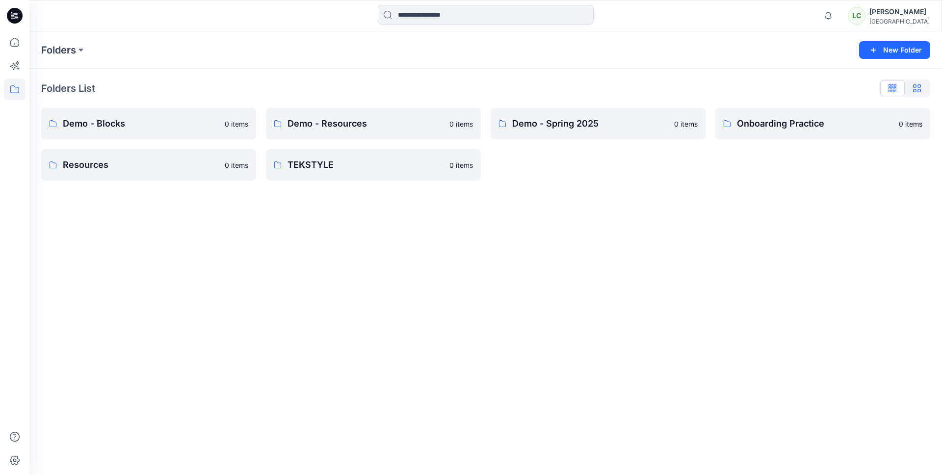
click at [925, 84] on button "button" at bounding box center [917, 88] width 25 height 16
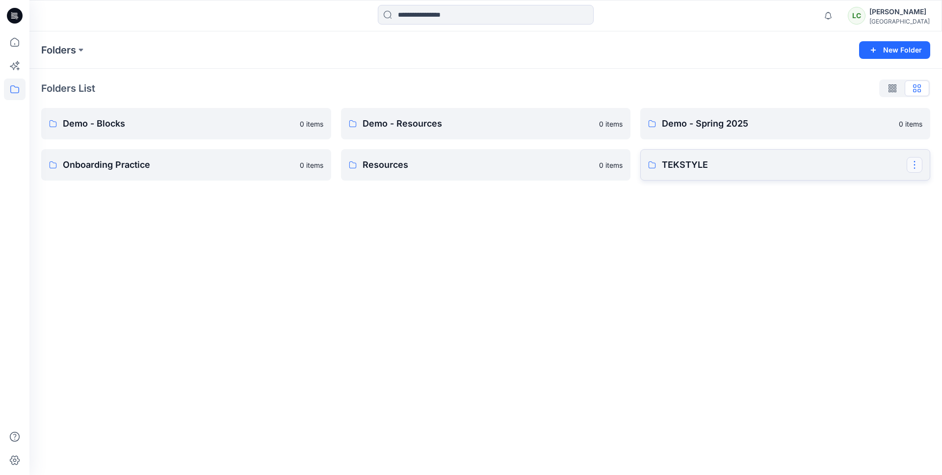
click at [917, 161] on button "button" at bounding box center [914, 165] width 16 height 16
click at [517, 241] on div "Folders New Folder Folders List Demo - Blocks 0 items Onboarding Practice 0 ite…" at bounding box center [485, 252] width 912 height 443
click at [84, 48] on button at bounding box center [81, 50] width 10 height 14
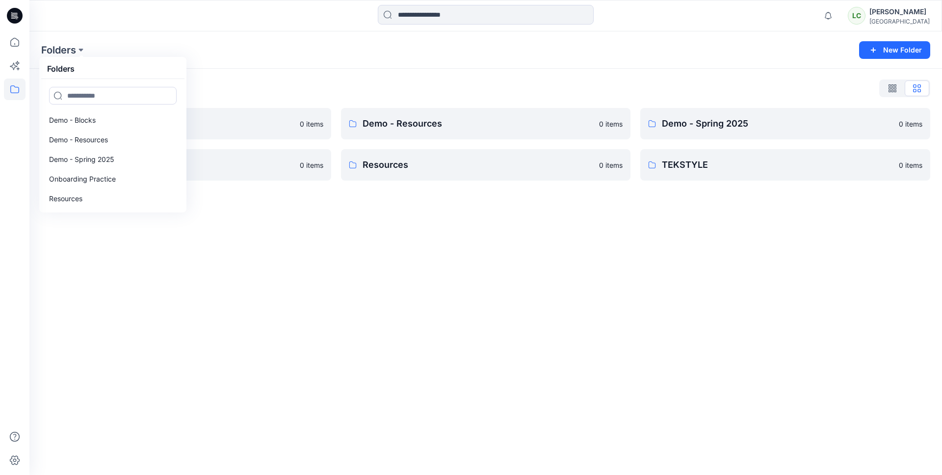
click at [295, 71] on div "Folders List Demo - Blocks 0 items Onboarding Practice 0 items Demo - Resources…" at bounding box center [485, 131] width 912 height 124
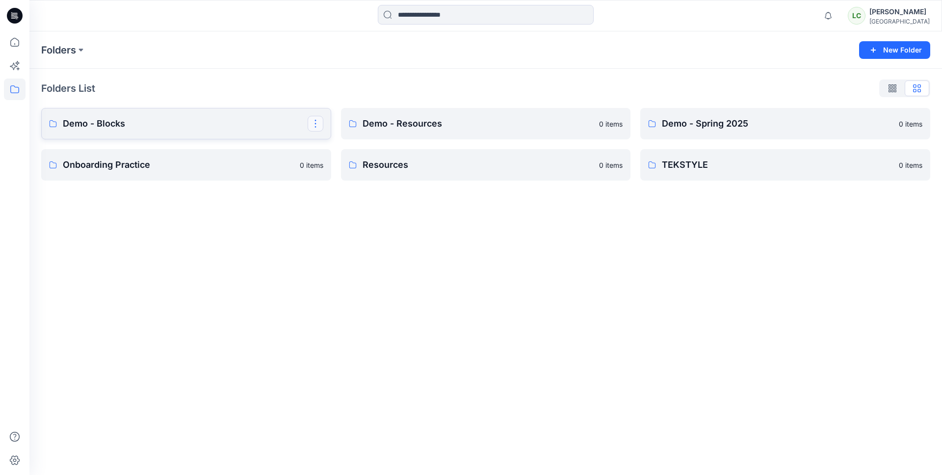
click at [319, 120] on button "button" at bounding box center [316, 124] width 16 height 16
click at [328, 150] on p "Edit" at bounding box center [333, 146] width 12 height 10
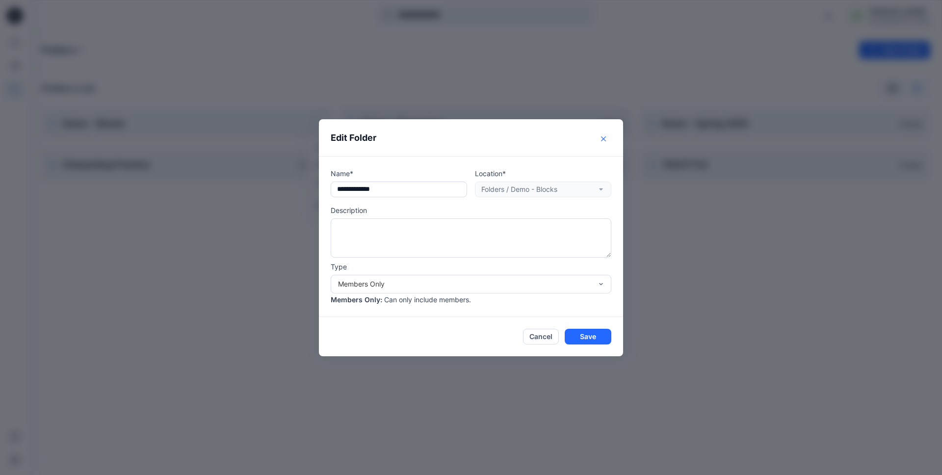
click at [601, 138] on icon "Close" at bounding box center [603, 138] width 5 height 5
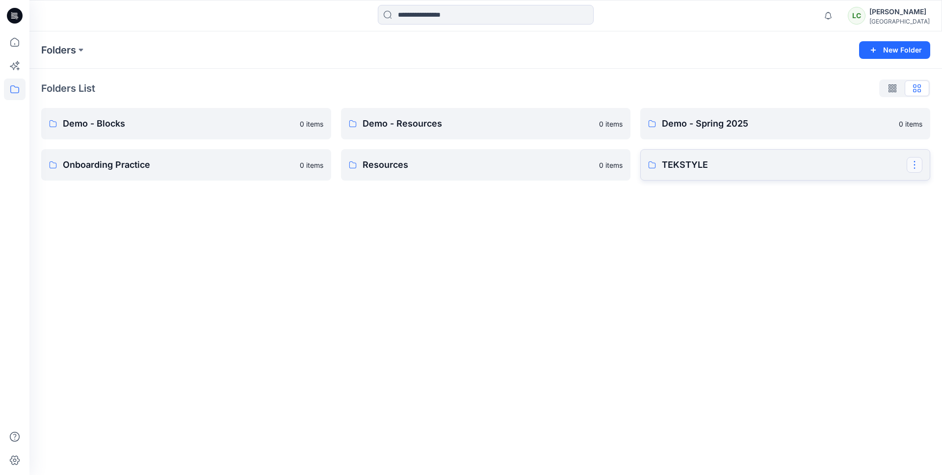
click at [915, 164] on button "button" at bounding box center [914, 165] width 16 height 16
click at [697, 247] on div "Folders New Folder Folders List Demo - Blocks 0 items Onboarding Practice 0 ite…" at bounding box center [485, 252] width 912 height 443
click at [885, 52] on button "New Folder" at bounding box center [894, 50] width 71 height 18
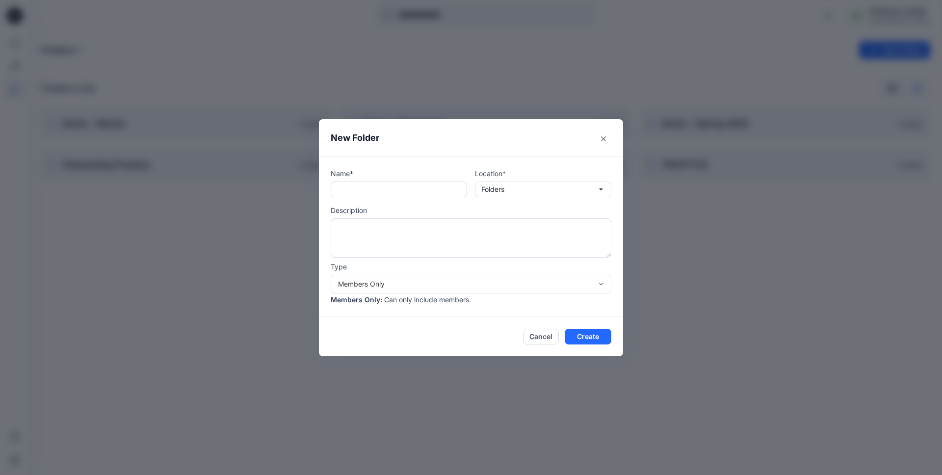
click at [396, 188] on input "text" at bounding box center [399, 189] width 136 height 16
type input "**********"
click at [518, 191] on button "Folders" at bounding box center [543, 189] width 136 height 16
drag, startPoint x: 380, startPoint y: 234, endPoint x: 404, endPoint y: 231, distance: 24.8
click at [380, 234] on textarea at bounding box center [471, 237] width 281 height 39
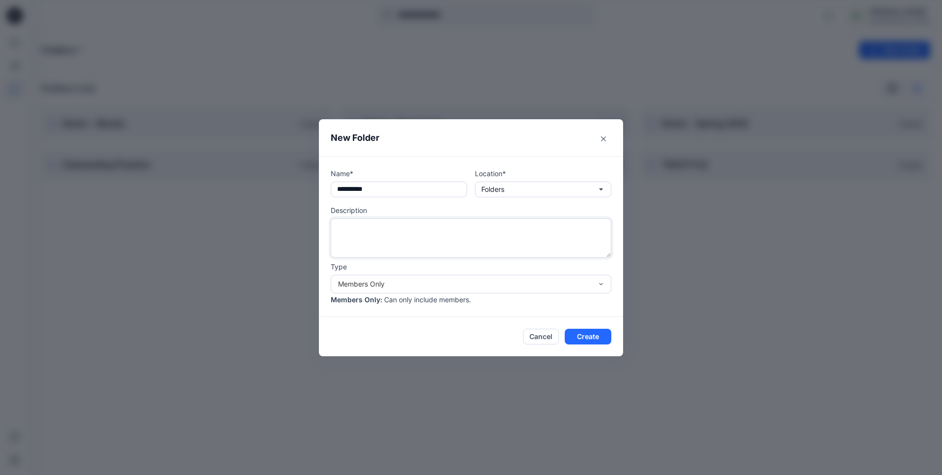
click at [405, 230] on textarea at bounding box center [471, 237] width 281 height 39
type textarea "**********"
click at [565, 285] on div "Members Only" at bounding box center [465, 284] width 254 height 10
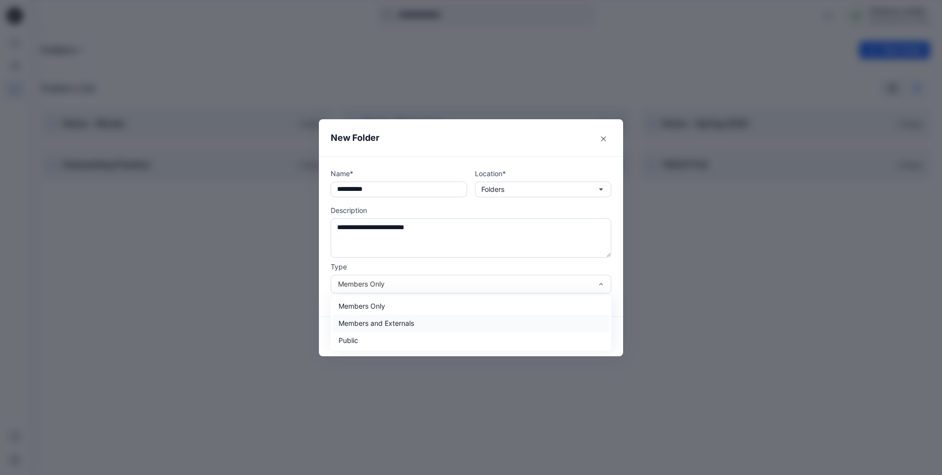
click at [493, 316] on div "Members and Externals" at bounding box center [471, 322] width 277 height 17
click at [587, 337] on button "Create" at bounding box center [588, 337] width 47 height 16
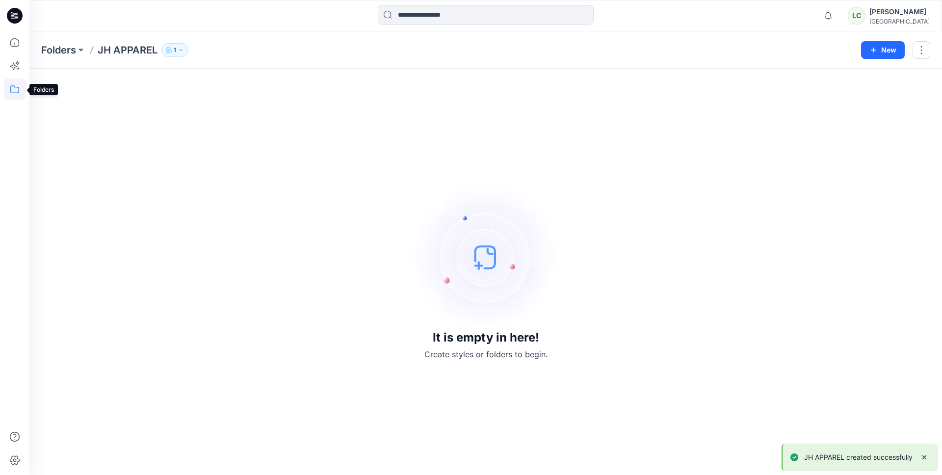
click at [13, 87] on icon at bounding box center [15, 89] width 22 height 22
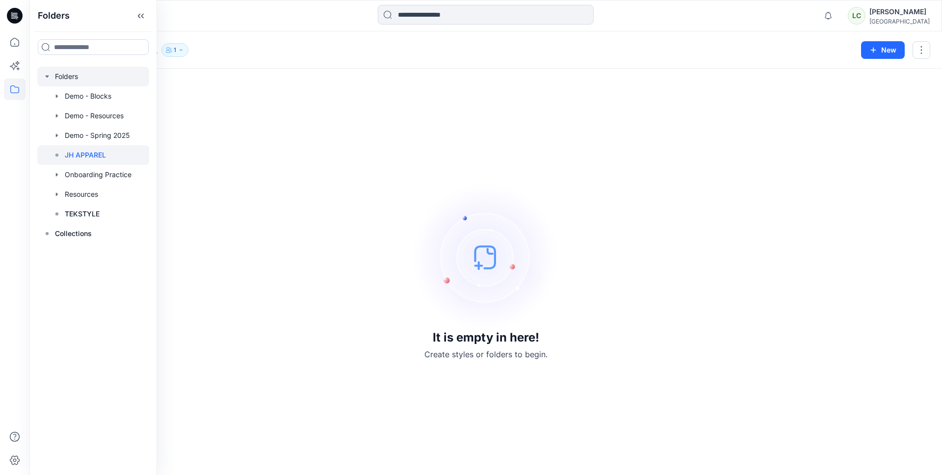
click at [49, 80] on div at bounding box center [93, 77] width 112 height 20
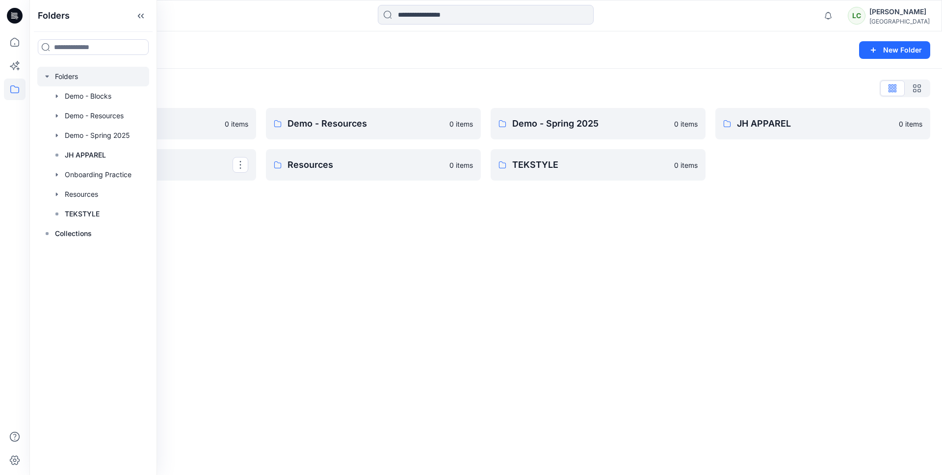
drag, startPoint x: 392, startPoint y: 230, endPoint x: 382, endPoint y: 229, distance: 10.3
click at [392, 230] on div "Folders New Folder Folders List Demo - Blocks 0 items Onboarding Practice Demo …" at bounding box center [485, 252] width 912 height 443
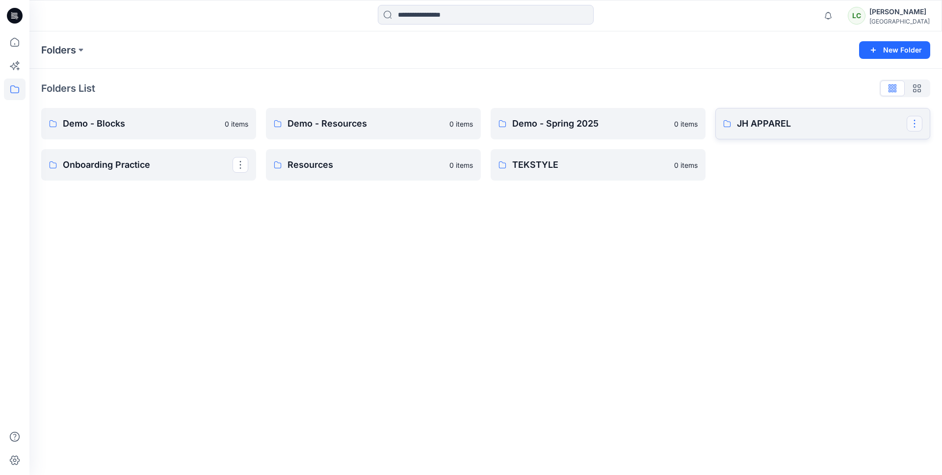
click at [919, 124] on button "button" at bounding box center [914, 124] width 16 height 16
click at [841, 187] on p "Manage Users" at bounding box center [855, 183] width 46 height 10
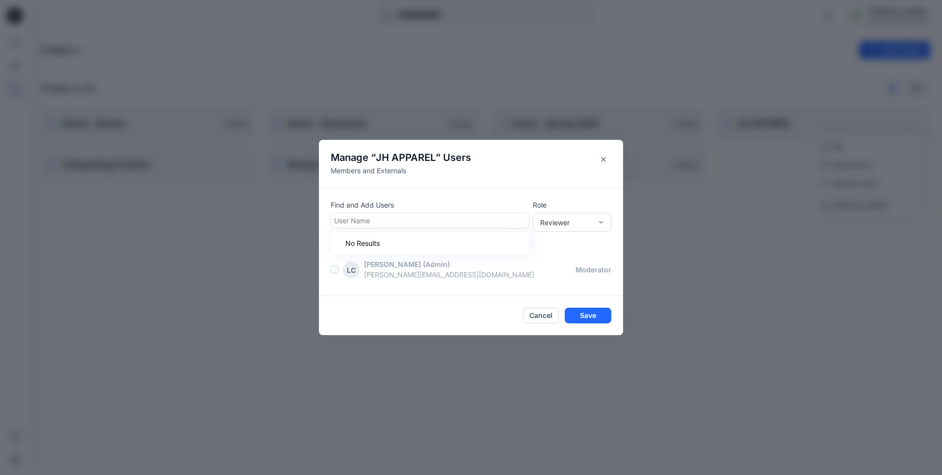
click at [468, 223] on div at bounding box center [429, 220] width 191 height 12
click at [547, 224] on div "Reviewer" at bounding box center [566, 222] width 52 height 10
click at [496, 258] on div "People with access LC Lynne Choi (Admin) lynn@liverpoolstyle.com moderator" at bounding box center [477, 262] width 292 height 43
click at [607, 161] on button "Close" at bounding box center [603, 160] width 16 height 16
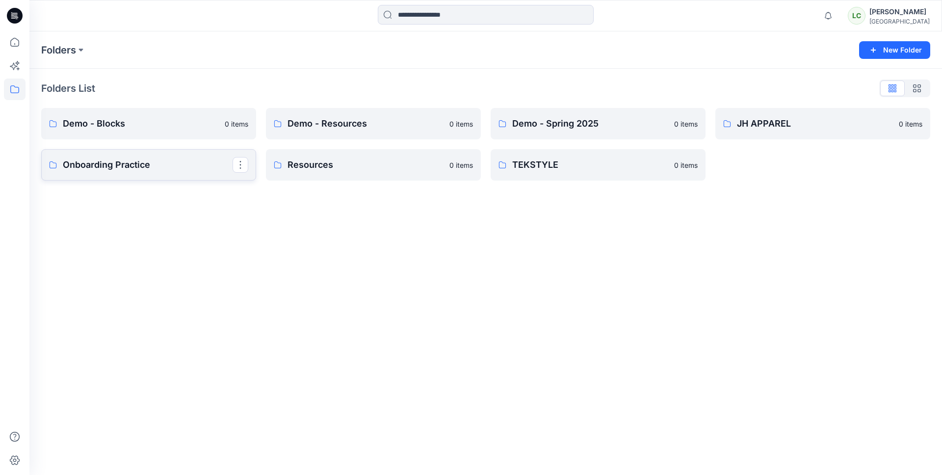
click at [158, 167] on p "Onboarding Practice" at bounding box center [148, 165] width 170 height 14
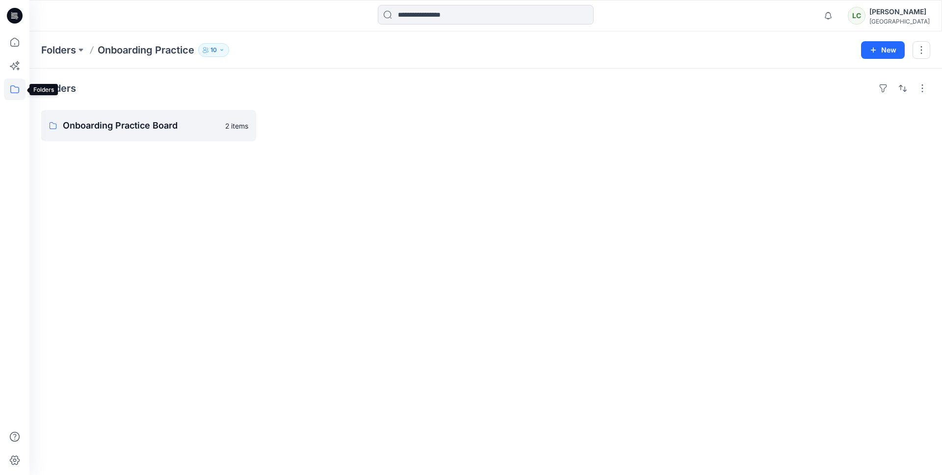
click at [4, 95] on icon at bounding box center [15, 89] width 22 height 22
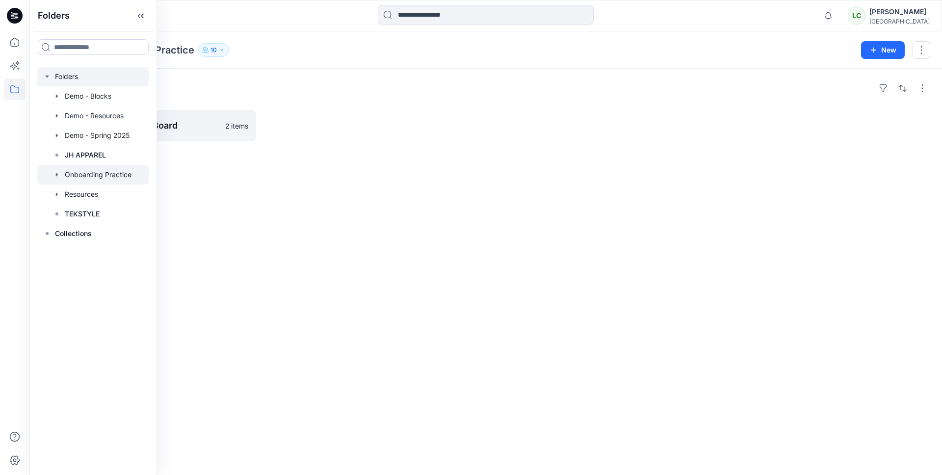
click at [59, 73] on div at bounding box center [93, 77] width 112 height 20
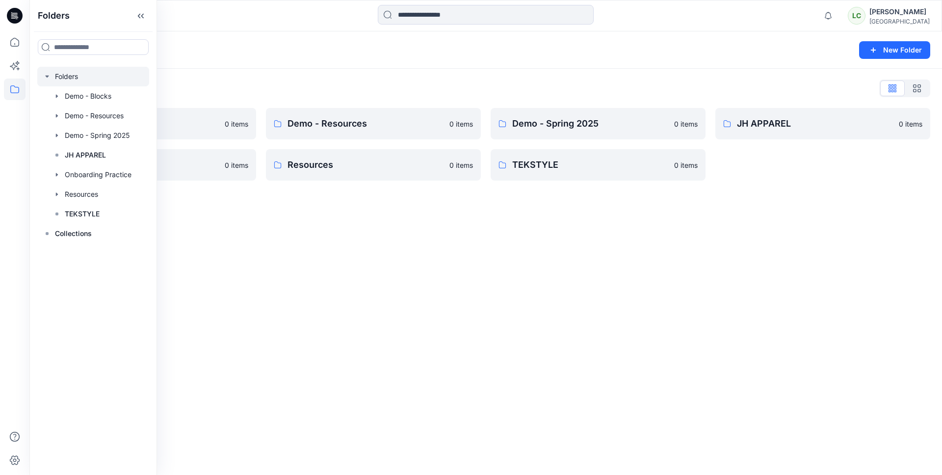
click at [446, 261] on div "Folders New Folder Folders List Demo - Blocks 0 items Onboarding Practice 0 ite…" at bounding box center [485, 252] width 912 height 443
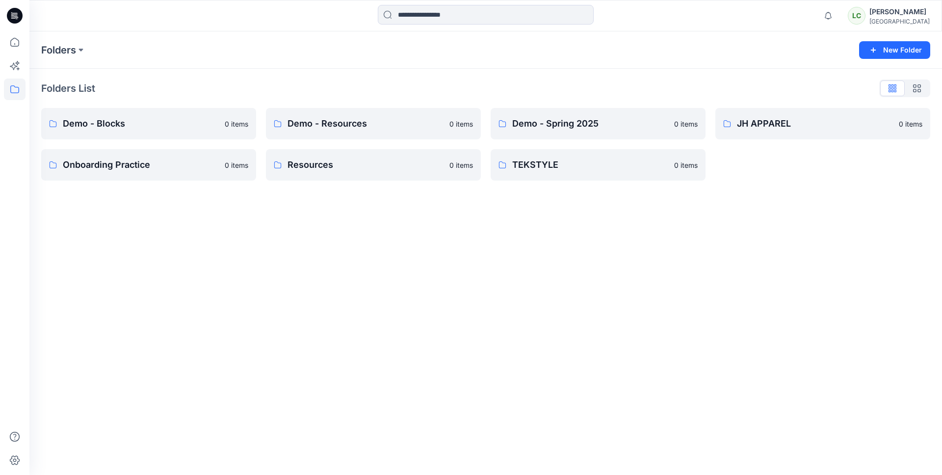
click at [826, 242] on div "Folders New Folder Folders List Demo - Blocks 0 items Onboarding Practice 0 ite…" at bounding box center [485, 252] width 912 height 443
click at [907, 15] on div "Lynne Choi" at bounding box center [899, 12] width 60 height 12
click at [396, 244] on div "Folders New Folder Folders List Demo - Blocks 0 items Onboarding Practice 0 ite…" at bounding box center [485, 252] width 912 height 443
click at [308, 243] on div "Folders New Folder Folders List Demo - Blocks 0 items Onboarding Practice 0 ite…" at bounding box center [485, 252] width 912 height 443
click at [867, 50] on button "New Folder" at bounding box center [894, 50] width 71 height 18
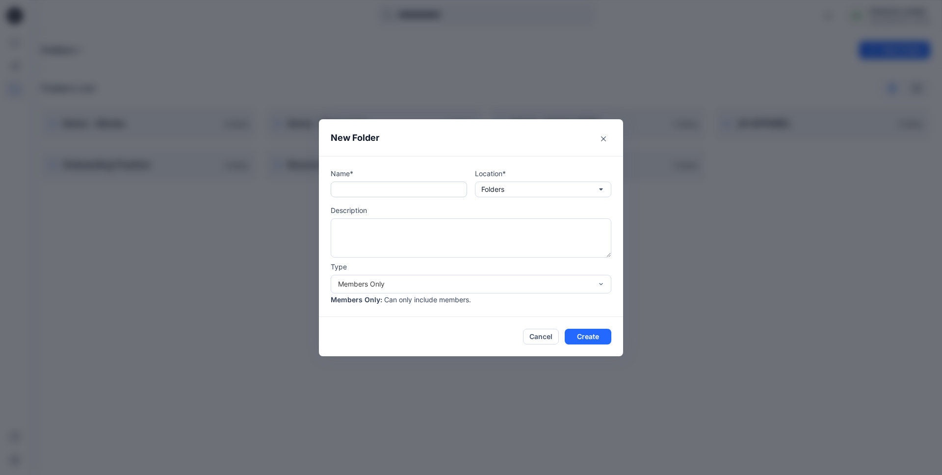
click at [414, 183] on input "text" at bounding box center [399, 189] width 136 height 16
type input "**********"
click at [414, 222] on textarea at bounding box center [471, 237] width 281 height 39
type textarea "**********"
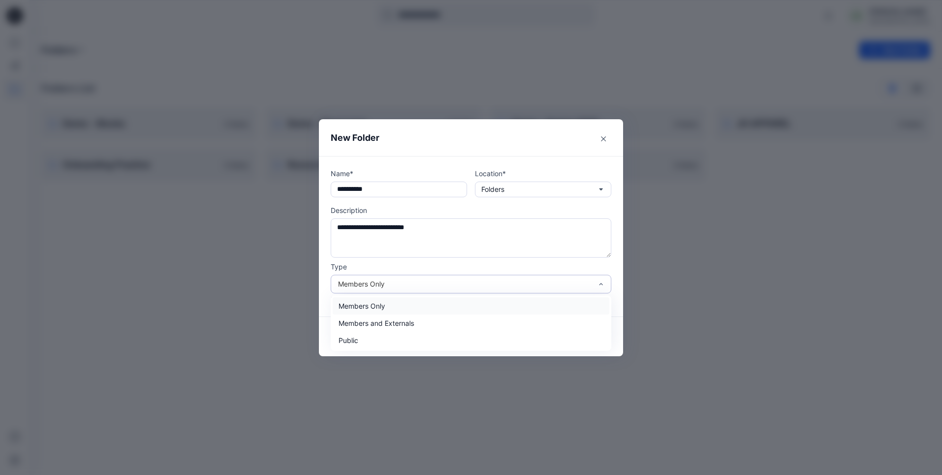
click at [395, 287] on div "Members Only" at bounding box center [465, 284] width 254 height 10
drag, startPoint x: 392, startPoint y: 322, endPoint x: 589, endPoint y: 330, distance: 197.3
click at [392, 322] on div "Members and Externals" at bounding box center [471, 322] width 277 height 17
click at [595, 337] on button "Create" at bounding box center [588, 337] width 47 height 16
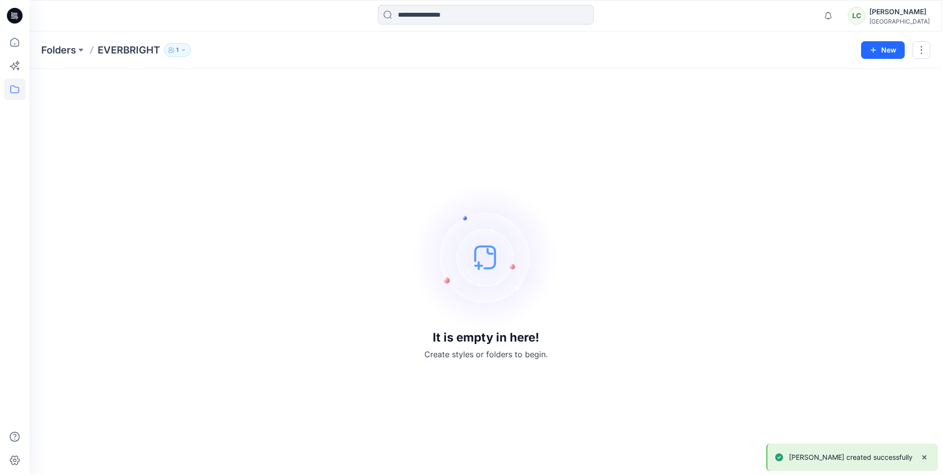
click at [13, 87] on icon at bounding box center [15, 89] width 22 height 22
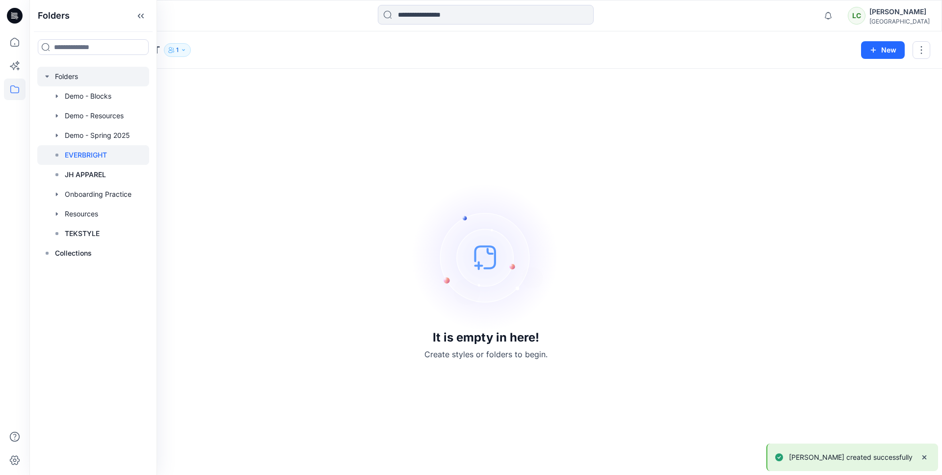
click at [68, 81] on div at bounding box center [93, 77] width 112 height 20
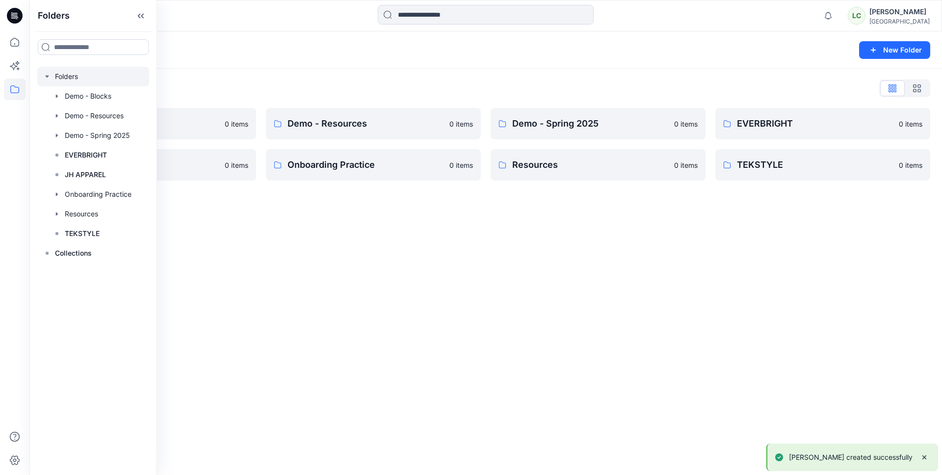
click at [388, 62] on div "Folders New Folder" at bounding box center [485, 49] width 912 height 37
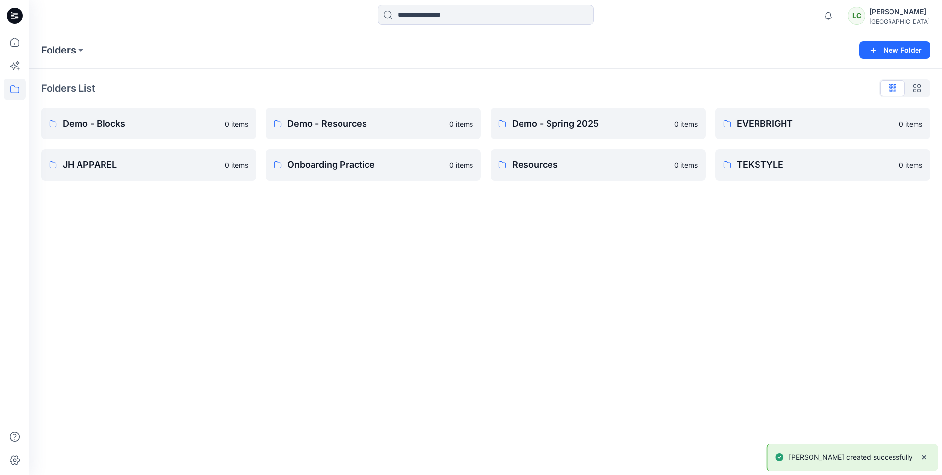
click at [575, 281] on div "Folders New Folder Folders List Demo - Blocks 0 items JH APPAREL 0 items Demo -…" at bounding box center [485, 252] width 912 height 443
click at [887, 58] on div "Folders New Folder" at bounding box center [485, 49] width 912 height 37
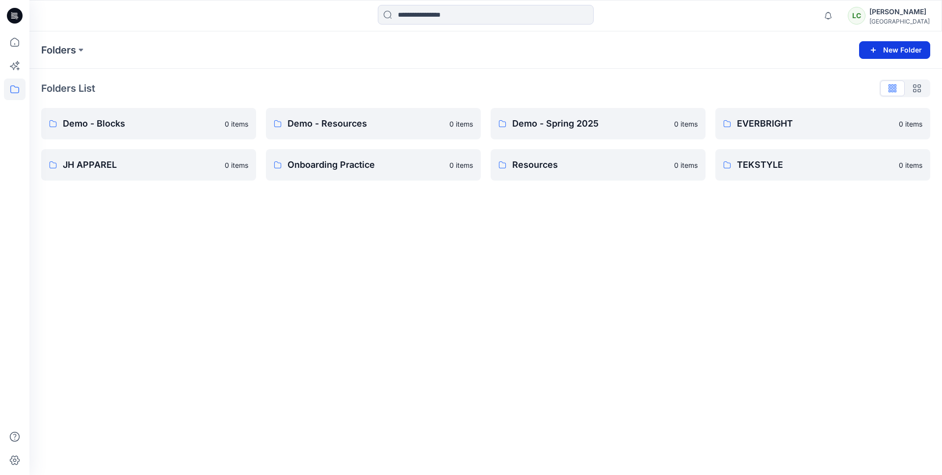
click at [879, 55] on icon "button" at bounding box center [873, 50] width 12 height 12
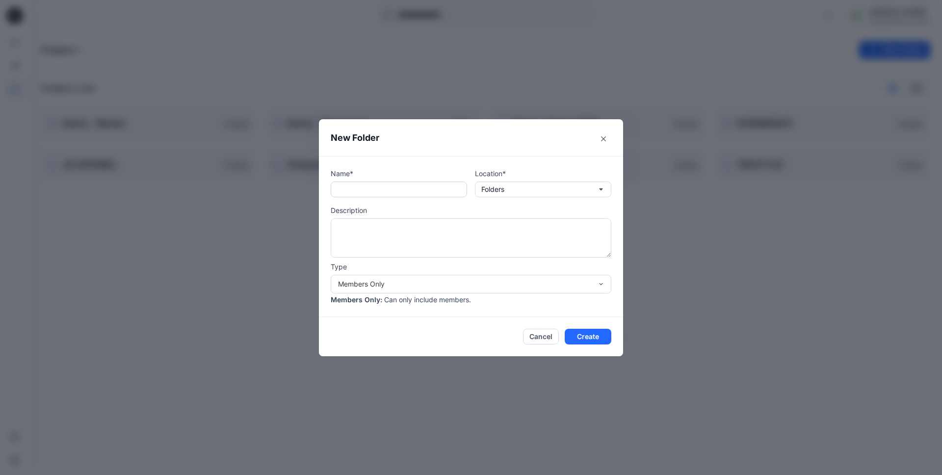
click at [396, 192] on input "text" at bounding box center [399, 189] width 136 height 16
type input "********"
drag, startPoint x: 388, startPoint y: 226, endPoint x: 388, endPoint y: 232, distance: 6.4
click at [388, 231] on textarea at bounding box center [471, 237] width 281 height 39
type textarea "*"
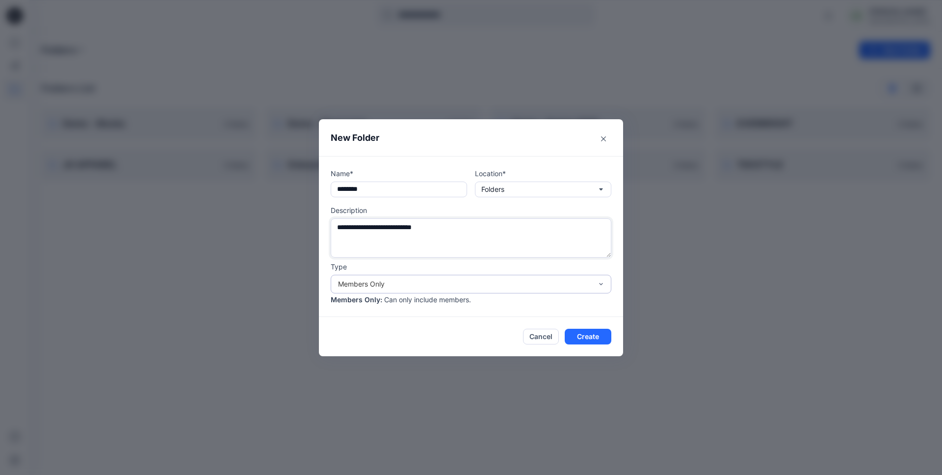
type textarea "**********"
click at [545, 284] on div "Members Only" at bounding box center [465, 284] width 254 height 10
drag, startPoint x: 463, startPoint y: 330, endPoint x: 484, endPoint y: 329, distance: 21.1
click at [463, 330] on div "Members and Externals" at bounding box center [471, 322] width 277 height 17
click at [598, 345] on footer "Cancel Create" at bounding box center [471, 336] width 304 height 39
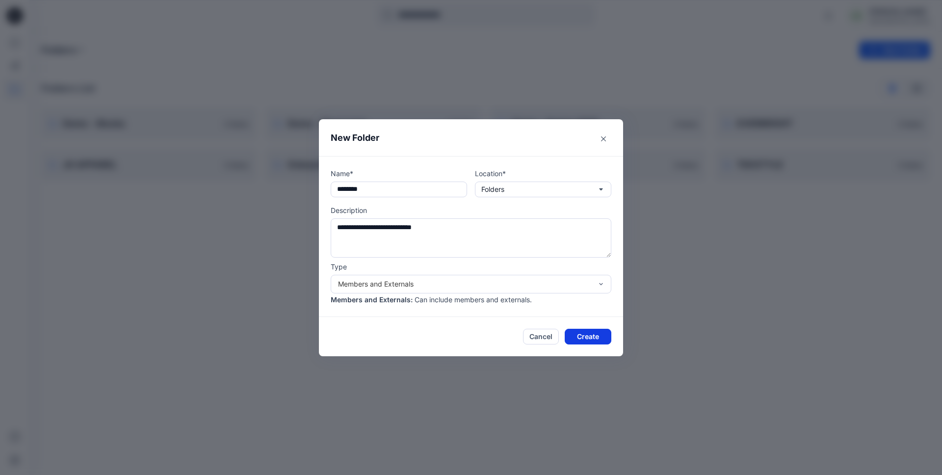
click at [594, 338] on button "Create" at bounding box center [588, 337] width 47 height 16
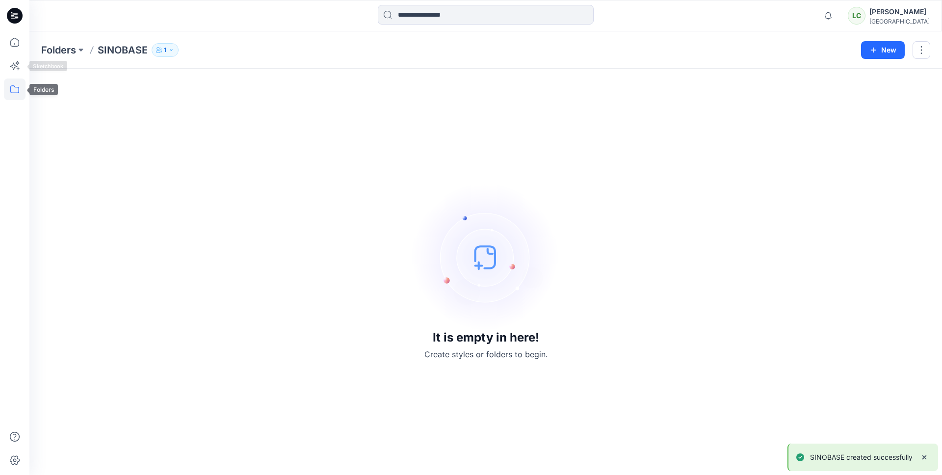
click at [14, 83] on icon at bounding box center [15, 89] width 22 height 22
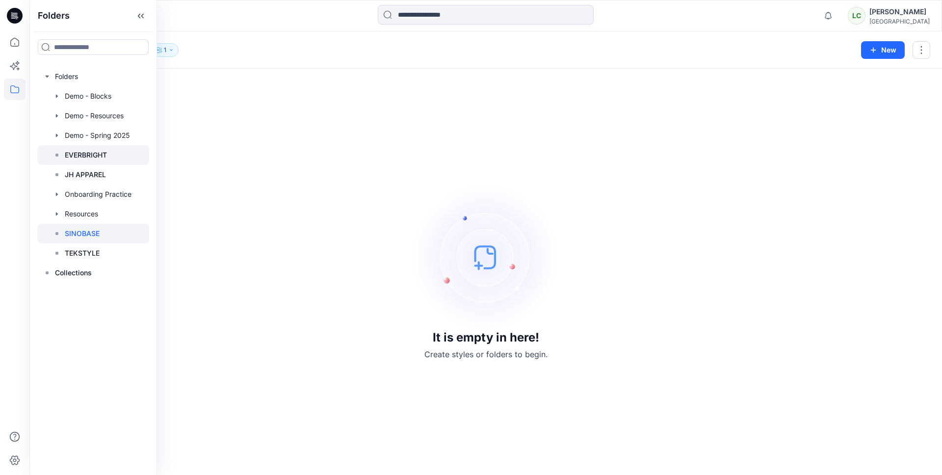
drag, startPoint x: 93, startPoint y: 156, endPoint x: 95, endPoint y: 151, distance: 5.1
click at [95, 151] on p "EVERBRIGHT" at bounding box center [86, 155] width 42 height 12
drag, startPoint x: 95, startPoint y: 156, endPoint x: 105, endPoint y: 159, distance: 10.7
click at [95, 156] on p "EVERBRIGHT" at bounding box center [86, 155] width 42 height 12
click at [217, 159] on div "It is empty in here! Create styles or folders to begin." at bounding box center [485, 271] width 889 height 383
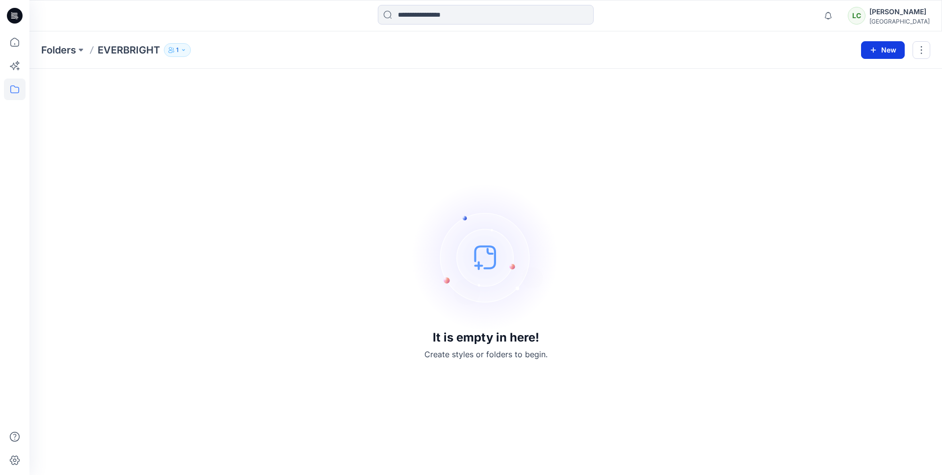
click at [884, 45] on button "New" at bounding box center [883, 50] width 44 height 18
click at [842, 94] on p "New Folder" at bounding box center [854, 93] width 36 height 10
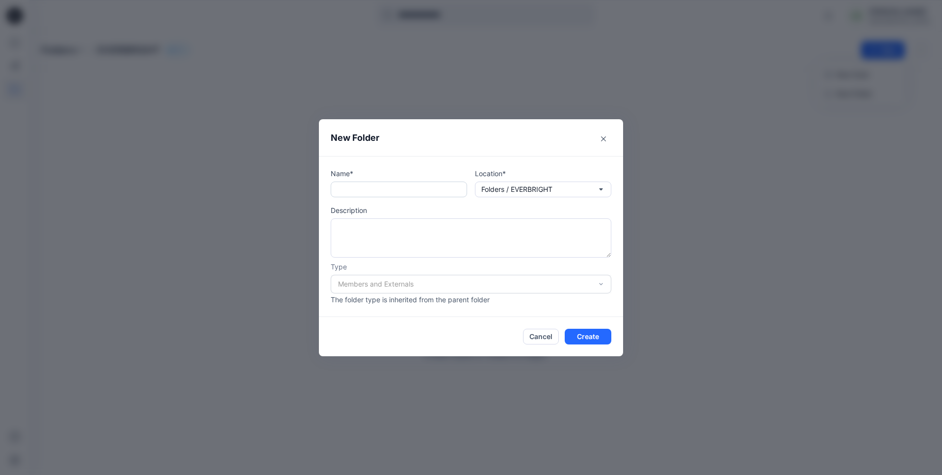
click at [423, 191] on input "text" at bounding box center [399, 189] width 136 height 16
type input "****"
click at [390, 233] on textarea at bounding box center [471, 237] width 281 height 39
type textarea "****"
click at [412, 190] on input "****" at bounding box center [399, 189] width 136 height 16
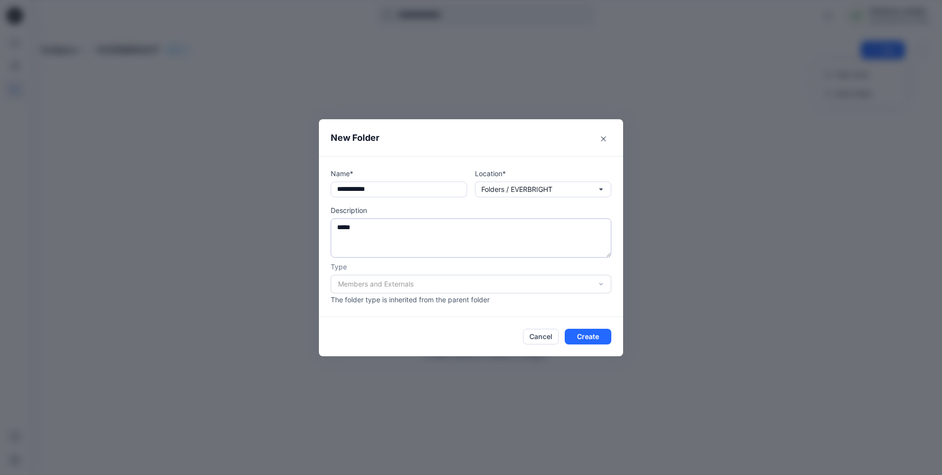
type input "**********"
click at [371, 223] on textarea "****" at bounding box center [471, 237] width 281 height 39
type textarea "**********"
drag, startPoint x: 394, startPoint y: 182, endPoint x: 391, endPoint y: 191, distance: 9.0
click at [394, 183] on input "**********" at bounding box center [399, 189] width 136 height 16
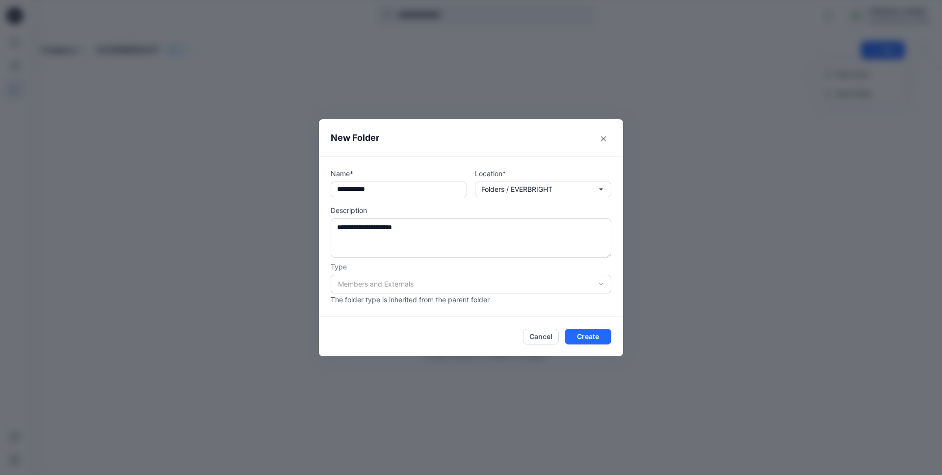
click at [360, 186] on input "**********" at bounding box center [399, 189] width 136 height 16
drag, startPoint x: 360, startPoint y: 186, endPoint x: 373, endPoint y: 193, distance: 14.9
click at [360, 186] on input "**********" at bounding box center [399, 189] width 136 height 16
type input "********"
click at [449, 229] on textarea "**********" at bounding box center [471, 237] width 281 height 39
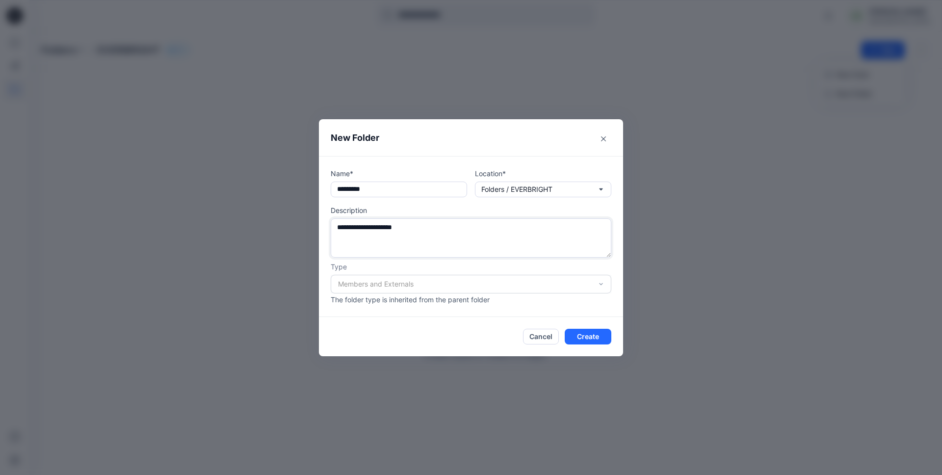
drag, startPoint x: 389, startPoint y: 227, endPoint x: 382, endPoint y: 227, distance: 7.4
click at [388, 228] on textarea "**********" at bounding box center [471, 237] width 281 height 39
drag, startPoint x: 380, startPoint y: 227, endPoint x: 377, endPoint y: 242, distance: 15.0
click at [379, 229] on textarea "**********" at bounding box center [471, 237] width 281 height 39
type textarea "**********"
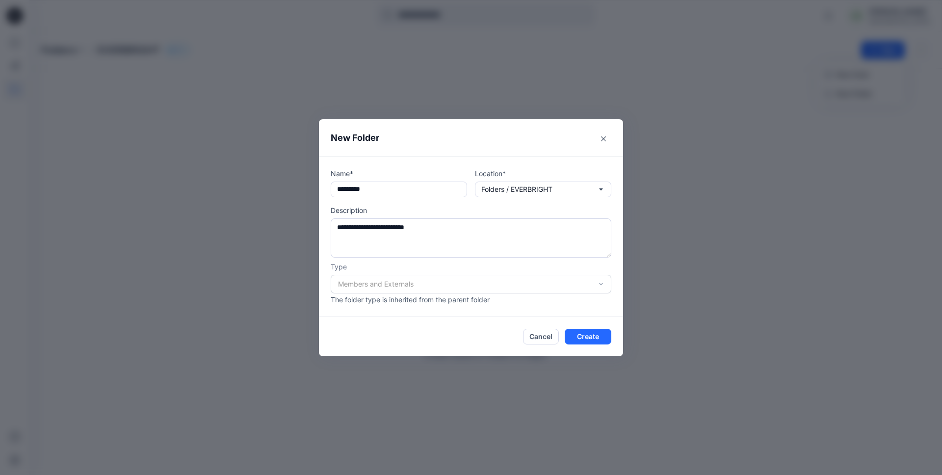
drag, startPoint x: 517, startPoint y: 286, endPoint x: 514, endPoint y: 298, distance: 12.7
click at [517, 286] on div "Members and Externals" at bounding box center [471, 284] width 281 height 19
click at [602, 336] on button "Create" at bounding box center [588, 337] width 47 height 16
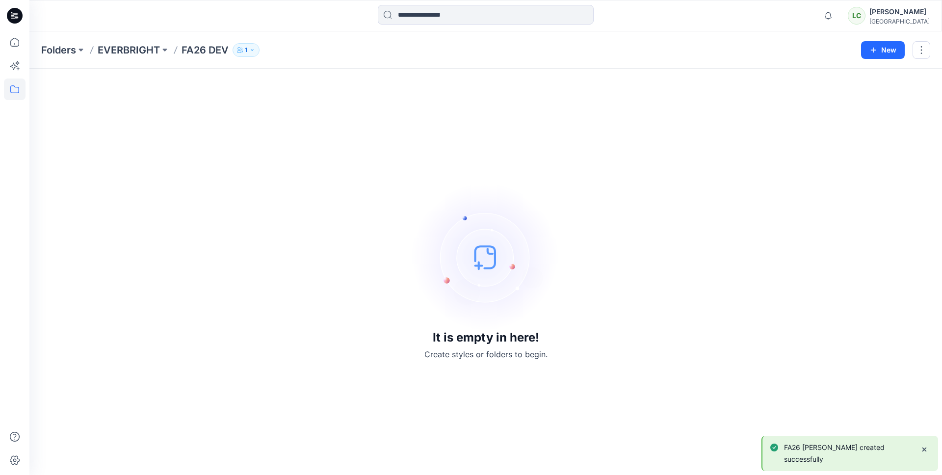
click at [343, 252] on div "It is empty in here! Create styles or folders to begin." at bounding box center [485, 271] width 889 height 383
click at [131, 52] on p "EVERBRIGHT" at bounding box center [129, 50] width 62 height 14
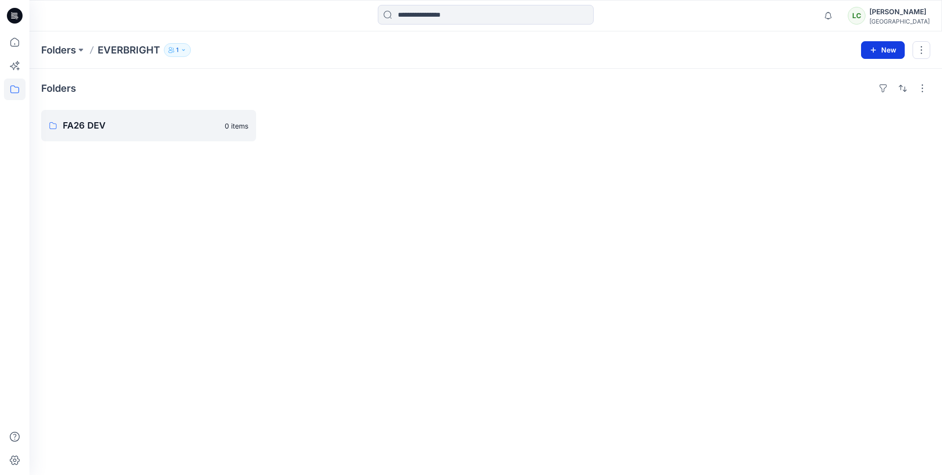
click at [882, 48] on button "New" at bounding box center [883, 50] width 44 height 18
click at [845, 92] on p "New Folder" at bounding box center [854, 93] width 36 height 10
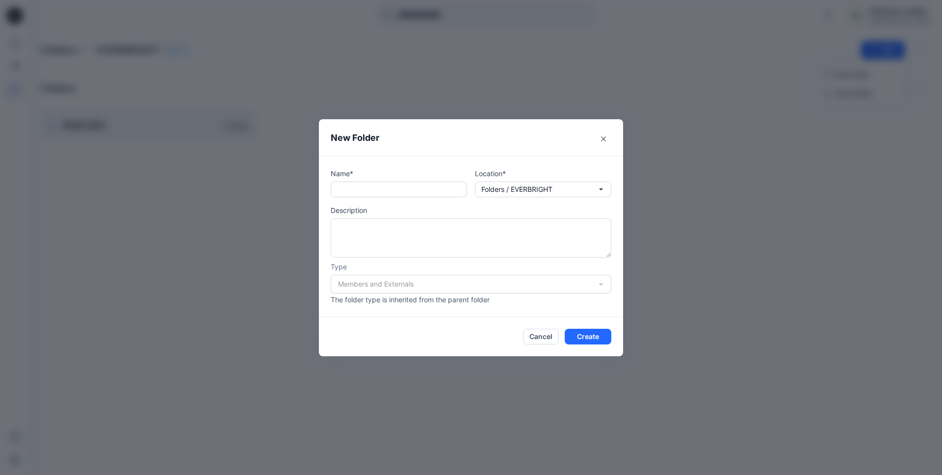
drag, startPoint x: 414, startPoint y: 199, endPoint x: 407, endPoint y: 195, distance: 8.2
click at [414, 199] on div "Name* Location* Folders / EVERBRIGHT Description Type Members and Externals The…" at bounding box center [471, 236] width 281 height 136
click at [406, 193] on input "text" at bounding box center [399, 189] width 136 height 16
type input "**********"
drag, startPoint x: 438, startPoint y: 251, endPoint x: 440, endPoint y: 241, distance: 10.5
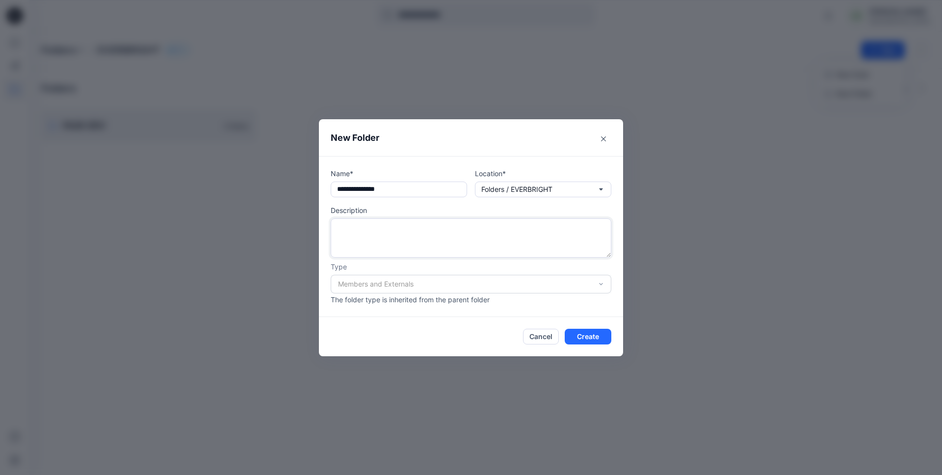
click at [438, 252] on textarea at bounding box center [471, 237] width 281 height 39
type textarea "**********"
drag, startPoint x: 575, startPoint y: 333, endPoint x: 569, endPoint y: 332, distance: 6.5
click at [575, 334] on button "Create" at bounding box center [588, 337] width 47 height 16
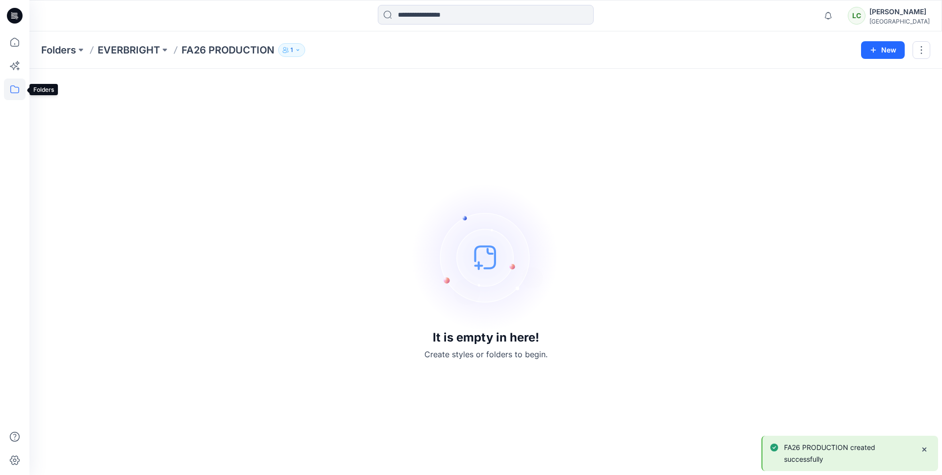
click at [16, 88] on icon at bounding box center [15, 89] width 22 height 22
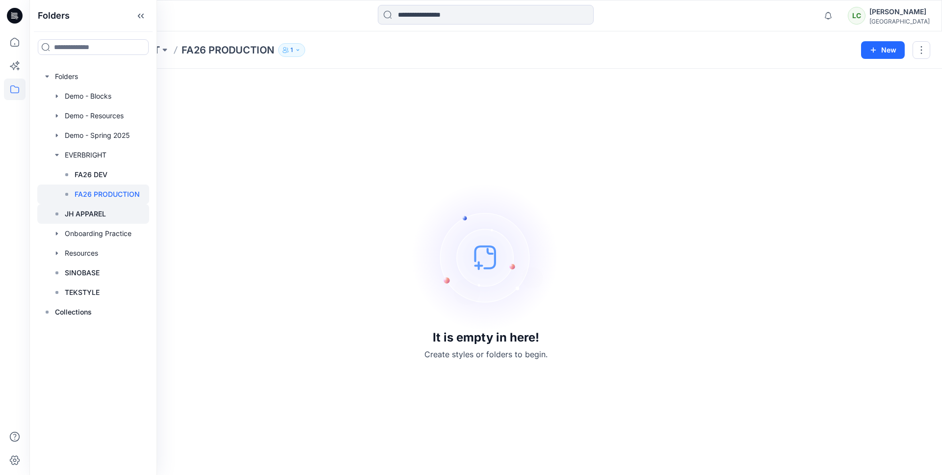
click at [90, 214] on p "JH APPAREL" at bounding box center [85, 214] width 41 height 12
click at [100, 215] on p "JH APPAREL" at bounding box center [85, 214] width 41 height 12
click at [294, 201] on div "It is empty in here! Create styles or folders to begin." at bounding box center [485, 271] width 889 height 383
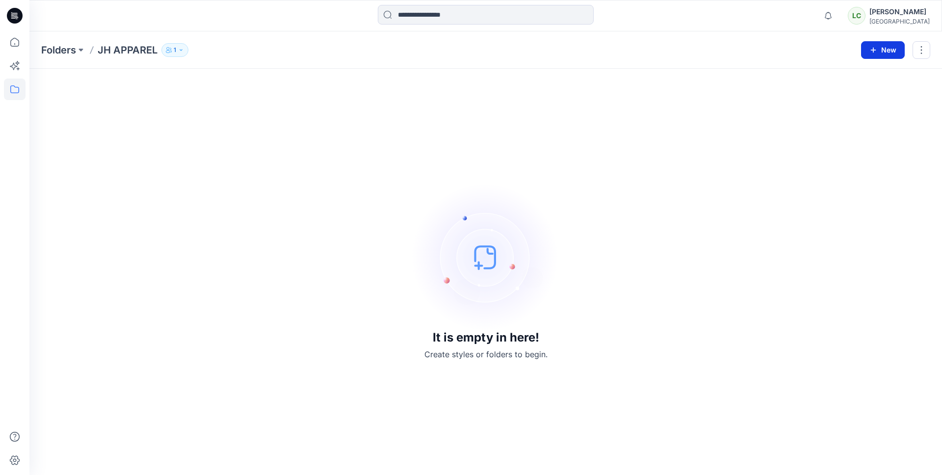
click at [882, 50] on button "New" at bounding box center [883, 50] width 44 height 18
click at [860, 92] on p "New Folder" at bounding box center [854, 93] width 36 height 10
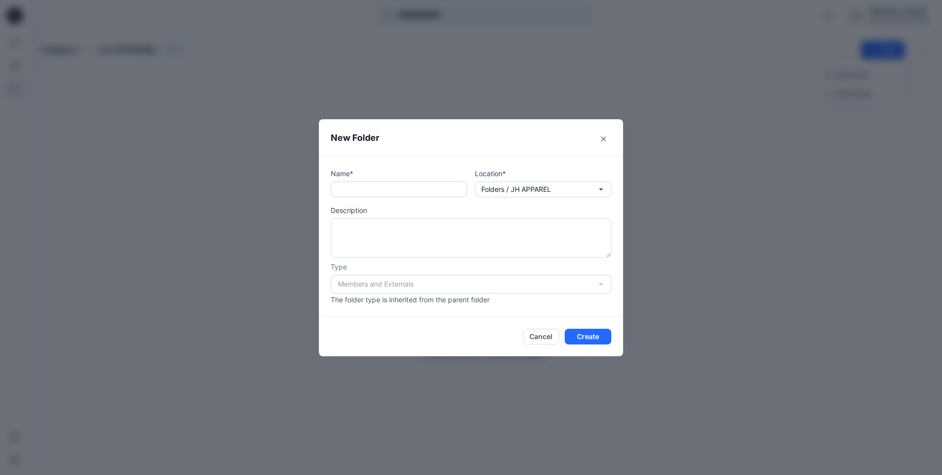
click at [356, 182] on input "text" at bounding box center [399, 189] width 136 height 16
type input "********"
click at [439, 226] on textarea at bounding box center [471, 237] width 281 height 39
type textarea "**********"
click at [601, 334] on button "Create" at bounding box center [588, 337] width 47 height 16
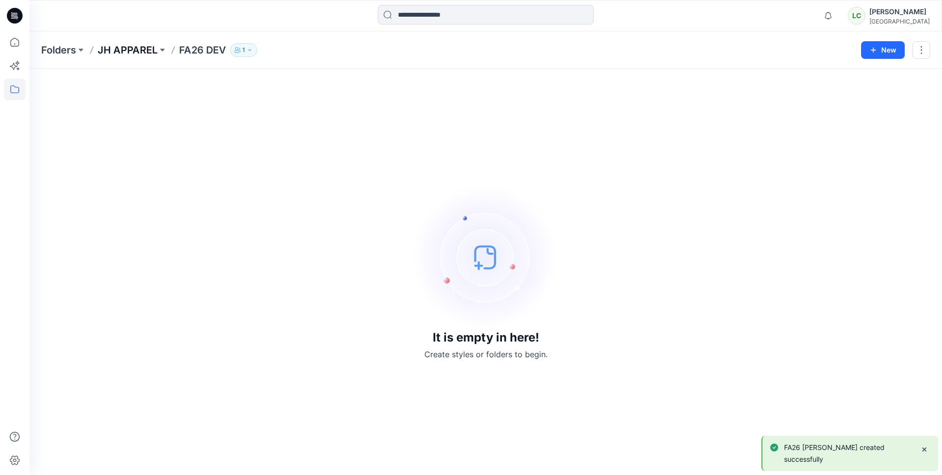
click at [128, 44] on p "JH APPAREL" at bounding box center [128, 50] width 60 height 14
click at [878, 51] on button "New" at bounding box center [883, 50] width 44 height 18
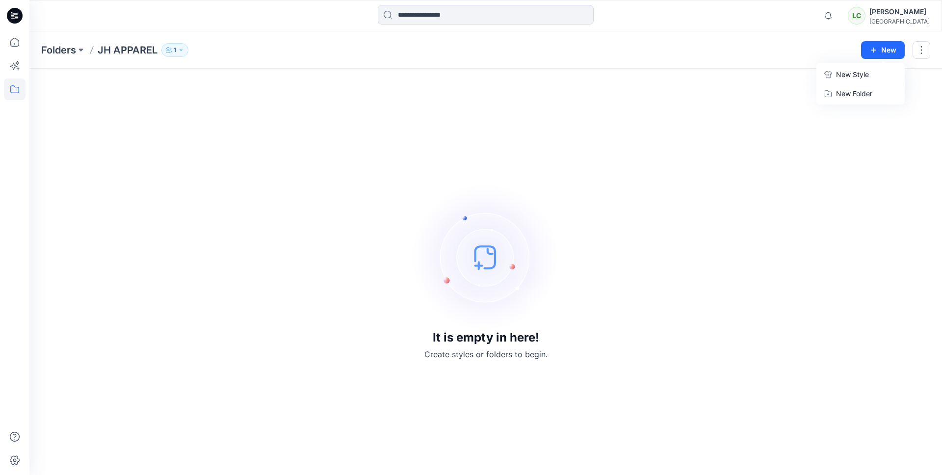
drag, startPoint x: 441, startPoint y: 150, endPoint x: 299, endPoint y: 136, distance: 142.9
click at [441, 150] on div "It is empty in here! Create styles or folders to begin." at bounding box center [485, 271] width 889 height 383
click at [121, 53] on p "JH APPAREL" at bounding box center [128, 50] width 60 height 14
click at [177, 52] on button "1" at bounding box center [174, 50] width 27 height 14
click at [122, 58] on div "Folders JH APPAREL 1 Folder Access Members and Externals Internal 1 External 0 …" at bounding box center [485, 49] width 912 height 37
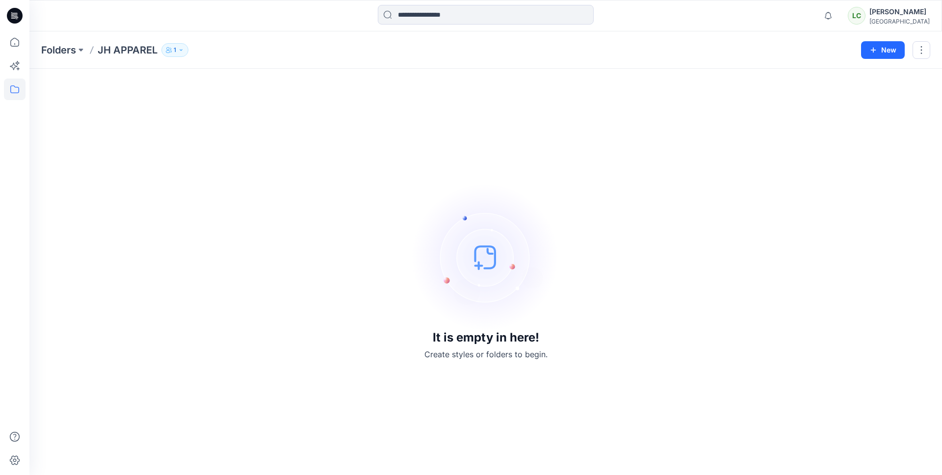
click at [116, 51] on p "JH APPAREL" at bounding box center [128, 50] width 60 height 14
click at [50, 52] on p "Folders" at bounding box center [58, 50] width 35 height 14
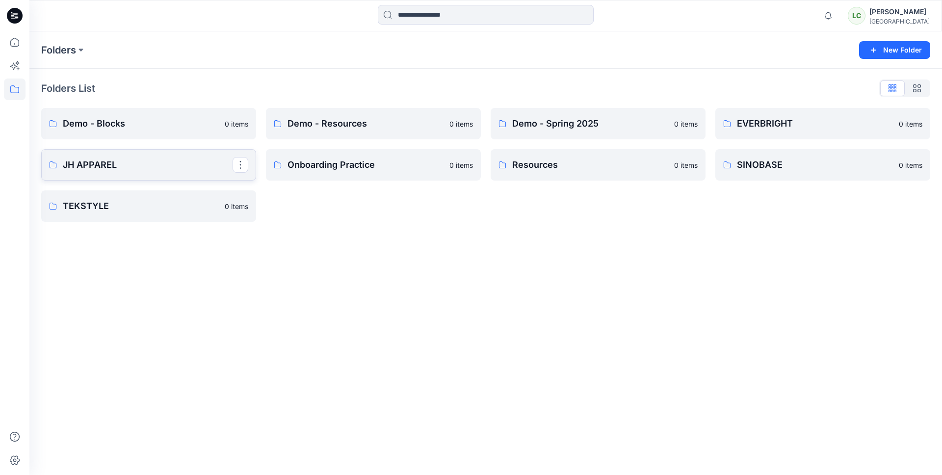
click at [174, 161] on p "JH APPAREL" at bounding box center [148, 165] width 170 height 14
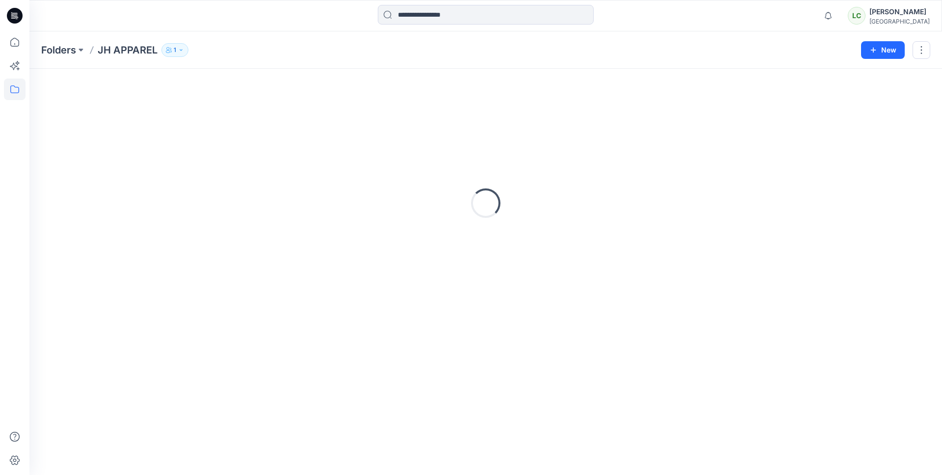
click at [174, 161] on div "Loading..." at bounding box center [485, 202] width 889 height 245
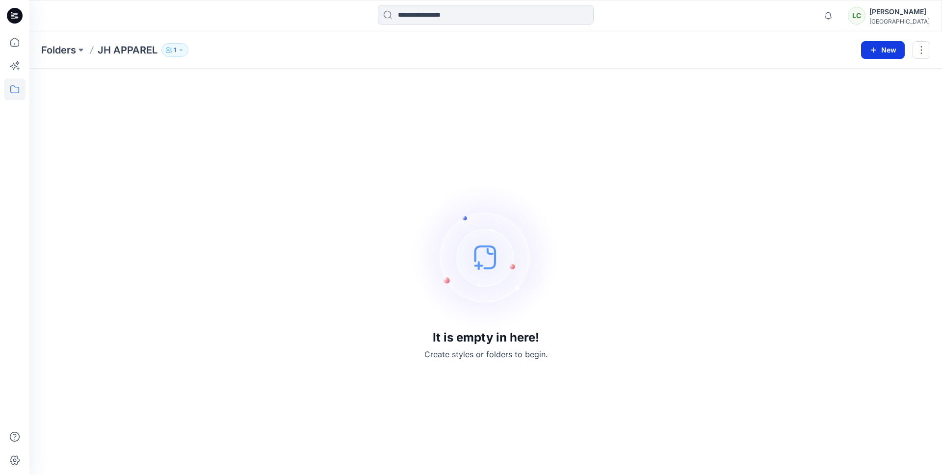
click at [880, 48] on button "New" at bounding box center [883, 50] width 44 height 18
click at [381, 130] on div "It is empty in here! Create styles or folders to begin." at bounding box center [485, 271] width 889 height 383
click at [54, 58] on div "Folders JH APPAREL 1 New" at bounding box center [485, 49] width 912 height 37
click at [72, 53] on p "Folders" at bounding box center [58, 50] width 35 height 14
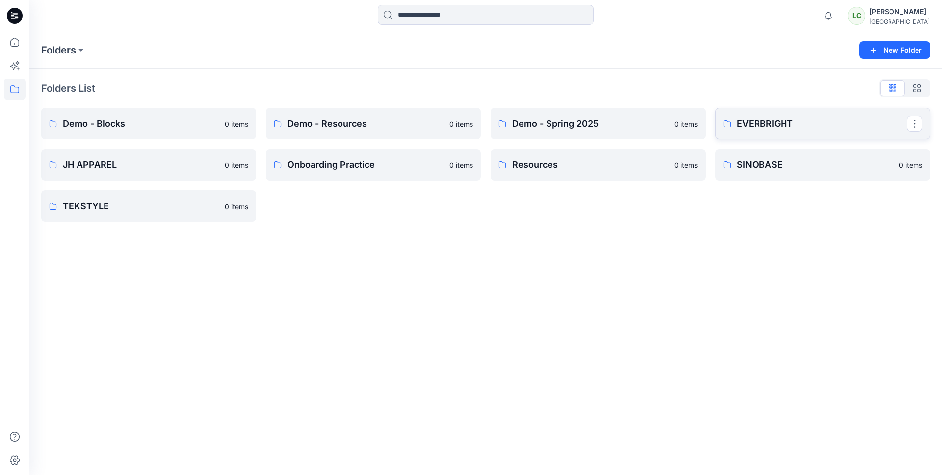
click at [851, 131] on link "EVERBRIGHT" at bounding box center [822, 123] width 215 height 31
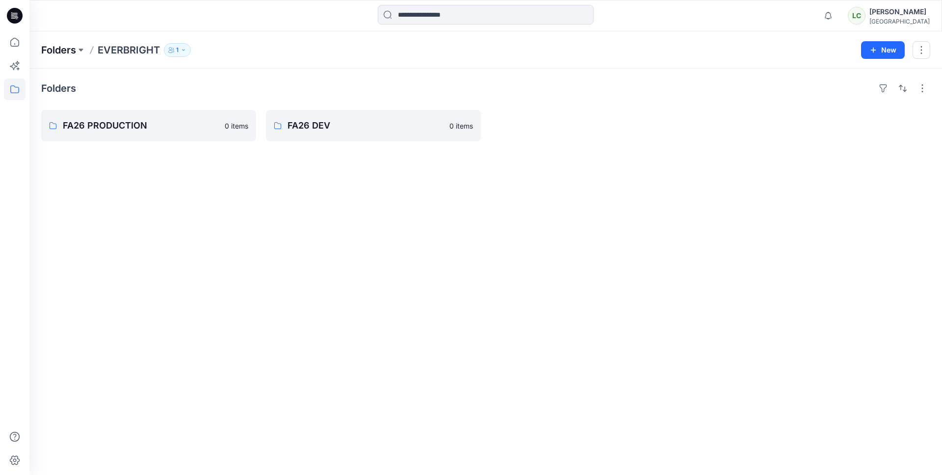
click at [49, 53] on p "Folders" at bounding box center [58, 50] width 35 height 14
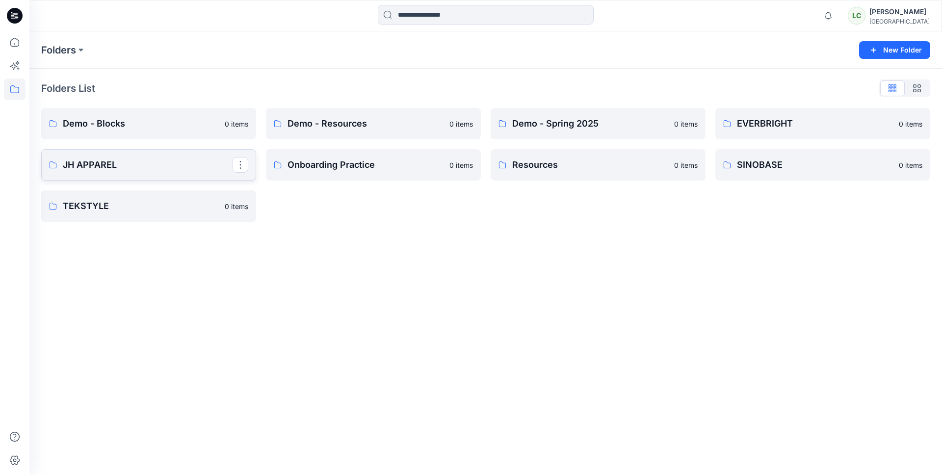
click at [171, 171] on p "JH APPAREL" at bounding box center [148, 165] width 170 height 14
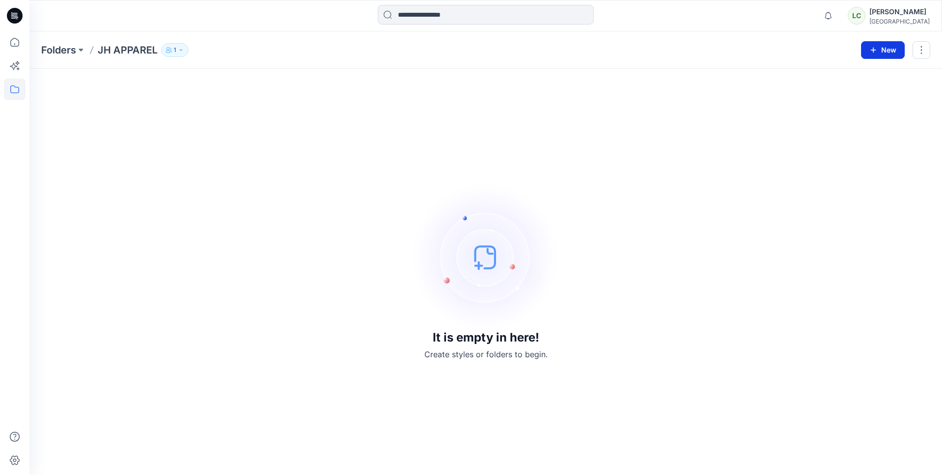
click at [875, 49] on icon "button" at bounding box center [873, 50] width 8 height 8
click at [876, 91] on button "New Folder" at bounding box center [860, 93] width 84 height 18
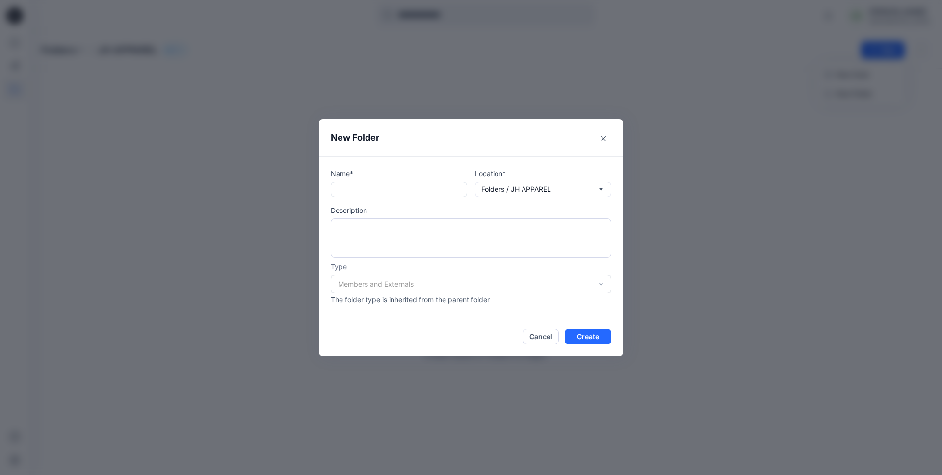
click at [404, 193] on input "text" at bounding box center [399, 189] width 136 height 16
type input "*"
type input "********"
click at [436, 232] on textarea at bounding box center [471, 237] width 281 height 39
type textarea "**********"
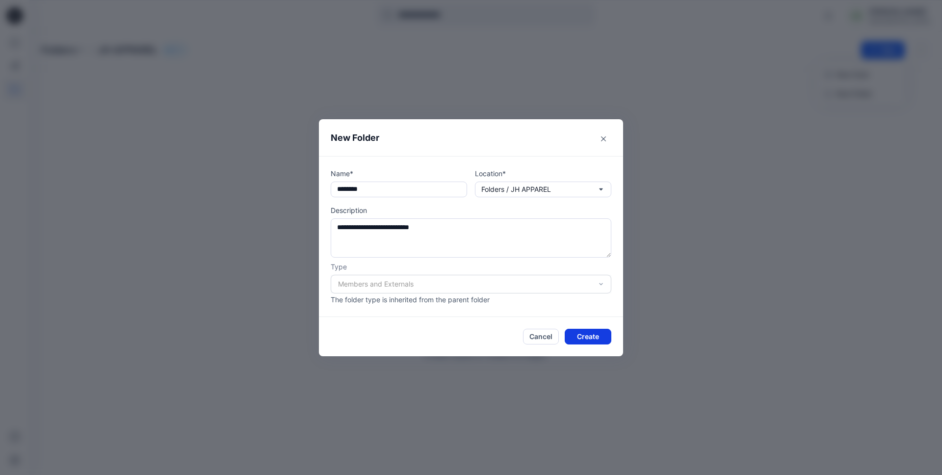
click at [586, 338] on button "Create" at bounding box center [588, 337] width 47 height 16
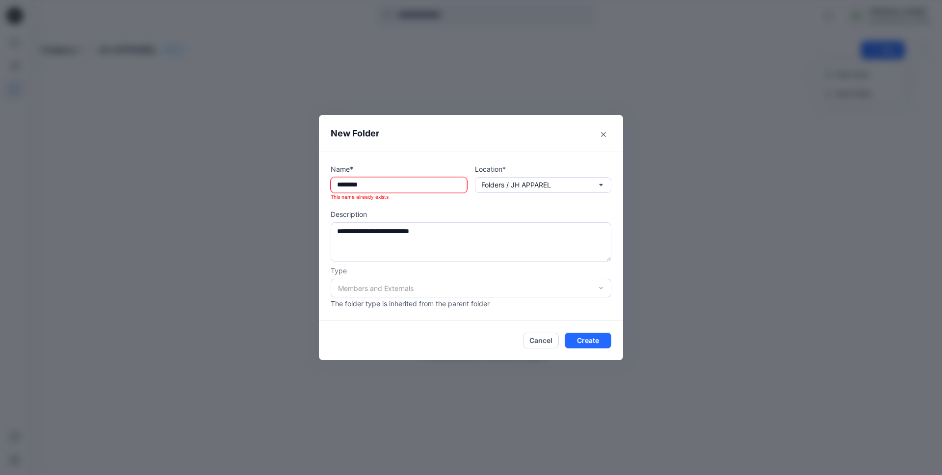
click at [379, 187] on input "********" at bounding box center [399, 185] width 136 height 16
click at [536, 338] on button "Cancel" at bounding box center [541, 341] width 36 height 16
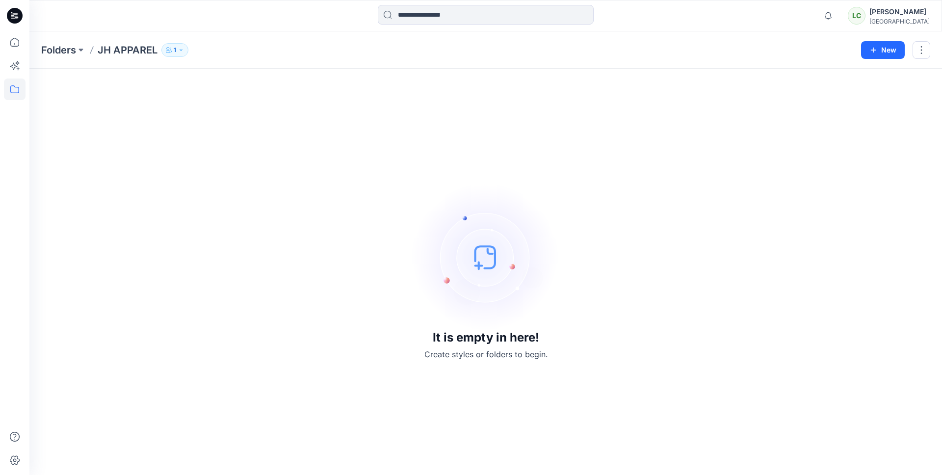
click at [118, 52] on p "JH APPAREL" at bounding box center [128, 50] width 60 height 14
click at [60, 52] on p "Folders" at bounding box center [58, 50] width 35 height 14
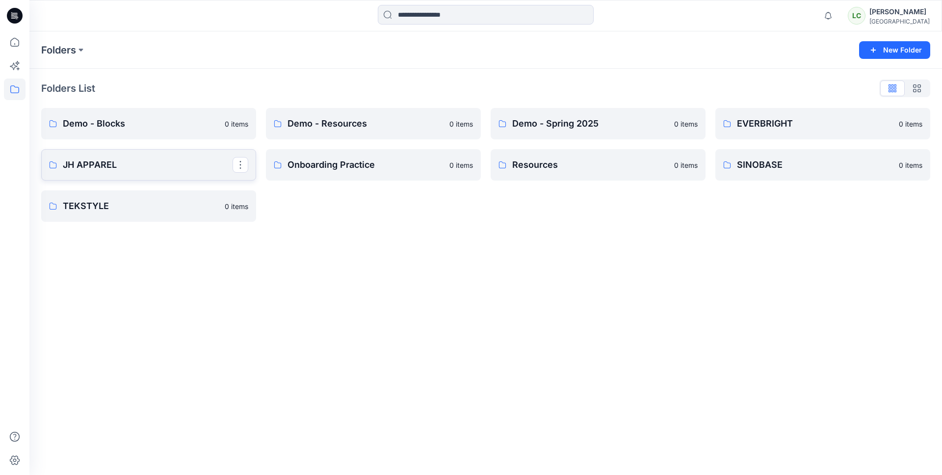
click at [160, 162] on p "JH APPAREL" at bounding box center [148, 165] width 170 height 14
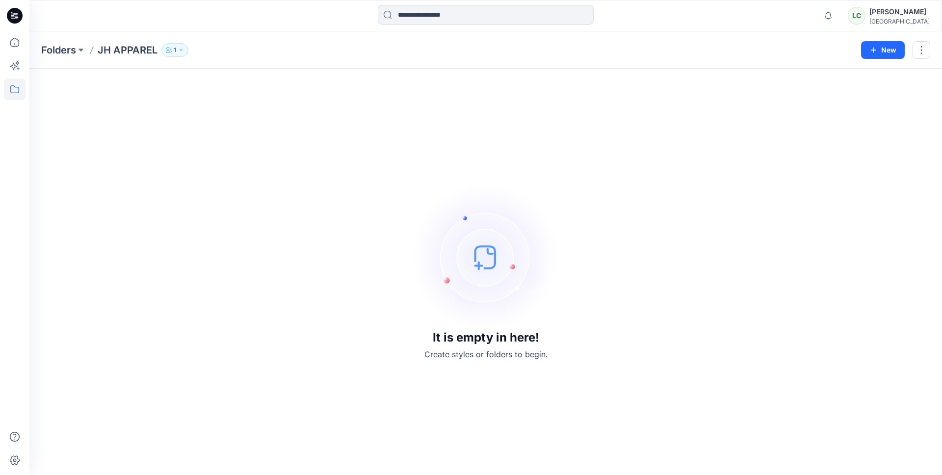
click at [687, 96] on div "It is empty in here! Create styles or folders to begin." at bounding box center [485, 271] width 889 height 383
click at [63, 48] on p "Folders" at bounding box center [58, 50] width 35 height 14
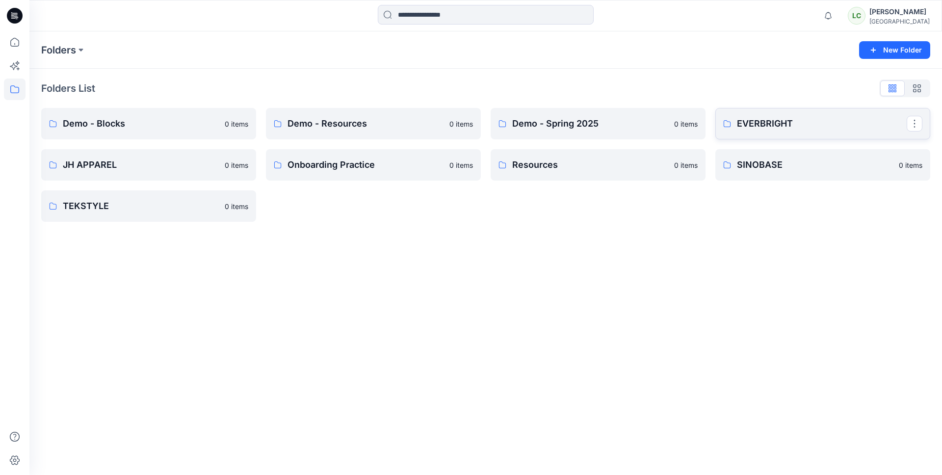
click at [777, 129] on p "EVERBRIGHT" at bounding box center [822, 124] width 170 height 14
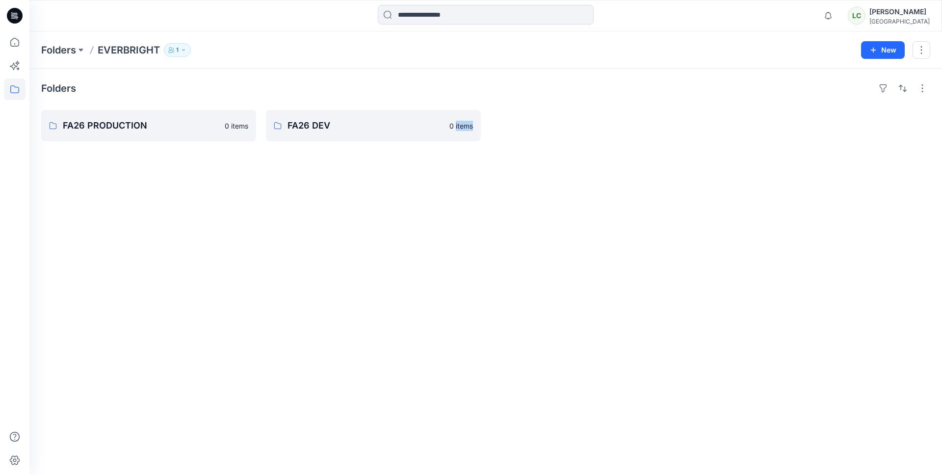
click at [777, 129] on div at bounding box center [822, 125] width 215 height 31
click at [425, 169] on div "Folders FA26 PRODUCTION 0 items FA26 DEV 0 items" at bounding box center [485, 272] width 912 height 406
click at [51, 52] on p "Folders" at bounding box center [58, 50] width 35 height 14
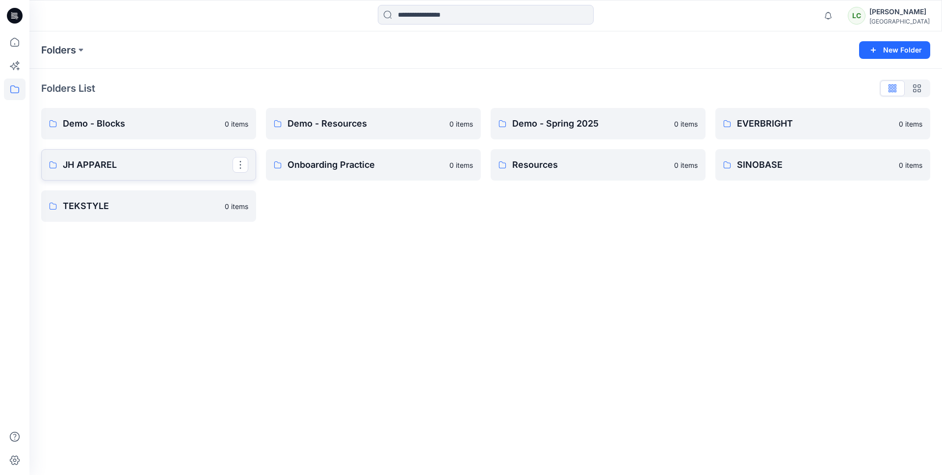
click at [154, 175] on link "JH APPAREL" at bounding box center [148, 164] width 215 height 31
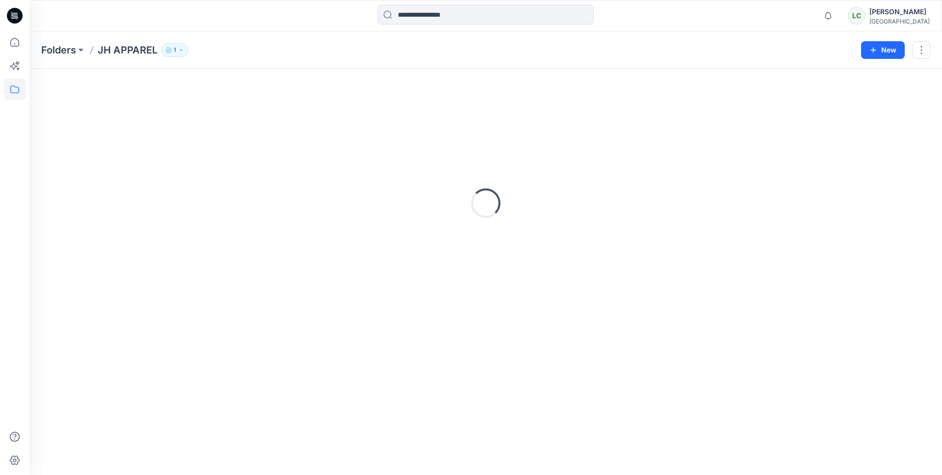
click at [154, 175] on div "Loading..." at bounding box center [485, 202] width 889 height 245
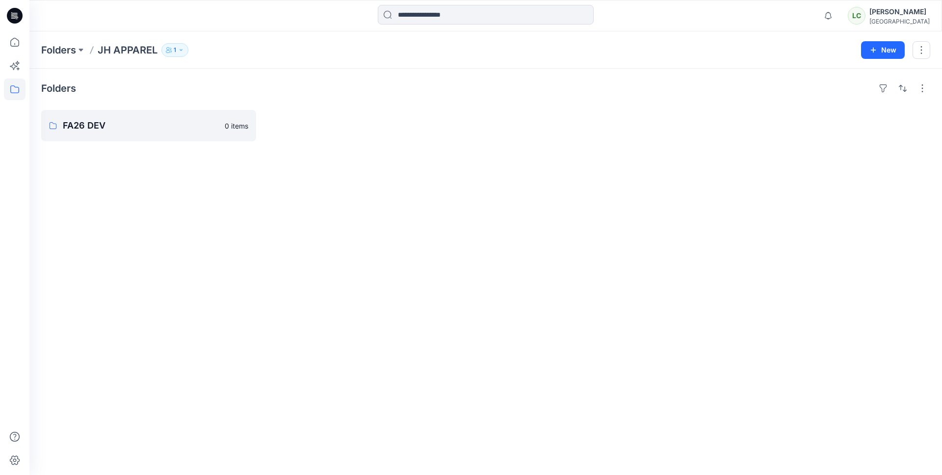
click at [69, 57] on div "Folders JH APPAREL 1 New" at bounding box center [485, 49] width 912 height 37
click at [12, 92] on icon at bounding box center [14, 89] width 9 height 8
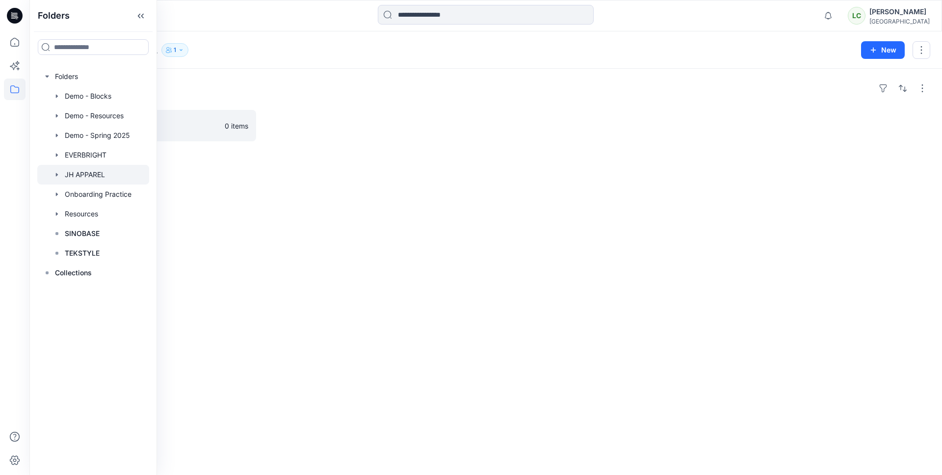
click at [229, 202] on div "Folders FA26 DEV 0 items" at bounding box center [485, 272] width 912 height 406
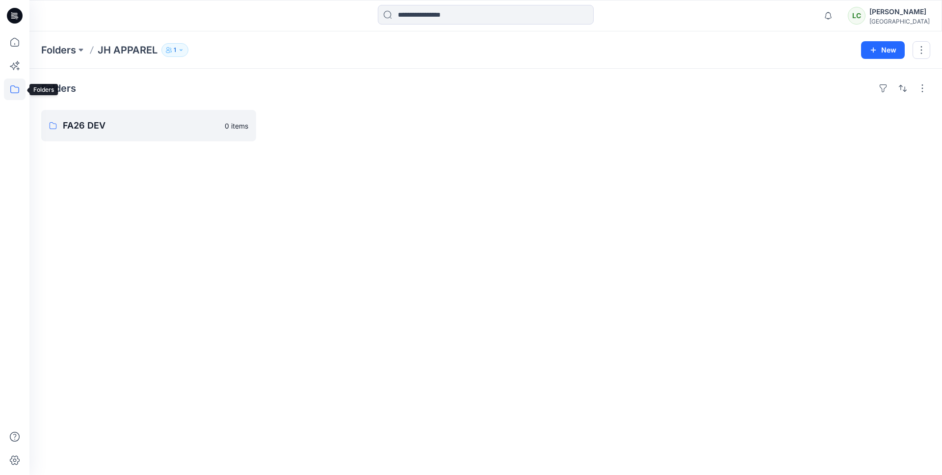
drag, startPoint x: 13, startPoint y: 93, endPoint x: 16, endPoint y: 103, distance: 10.2
click at [13, 93] on icon at bounding box center [14, 89] width 9 height 8
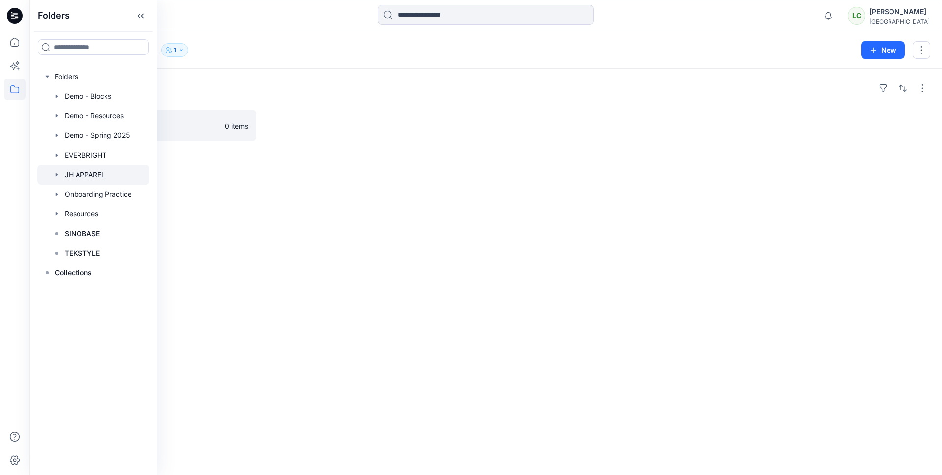
click at [284, 234] on div "Folders FA26 DEV 0 items" at bounding box center [485, 272] width 912 height 406
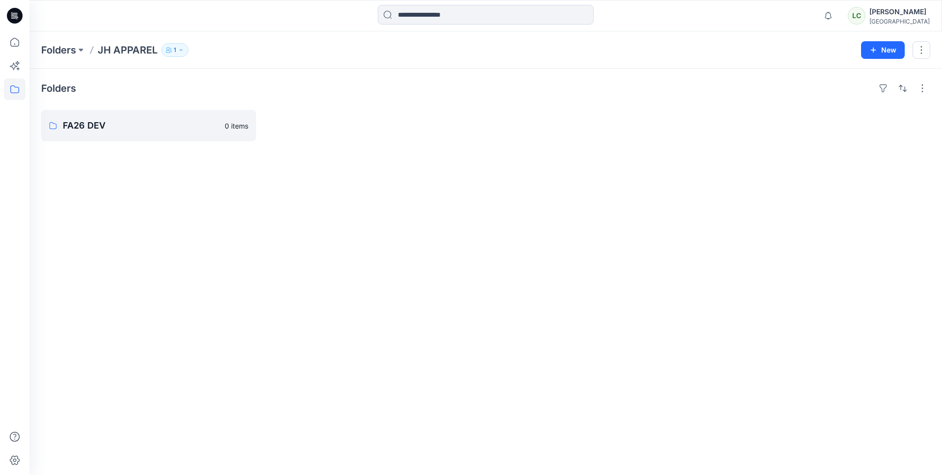
click at [898, 14] on div "Lynne Choi" at bounding box center [899, 12] width 60 height 12
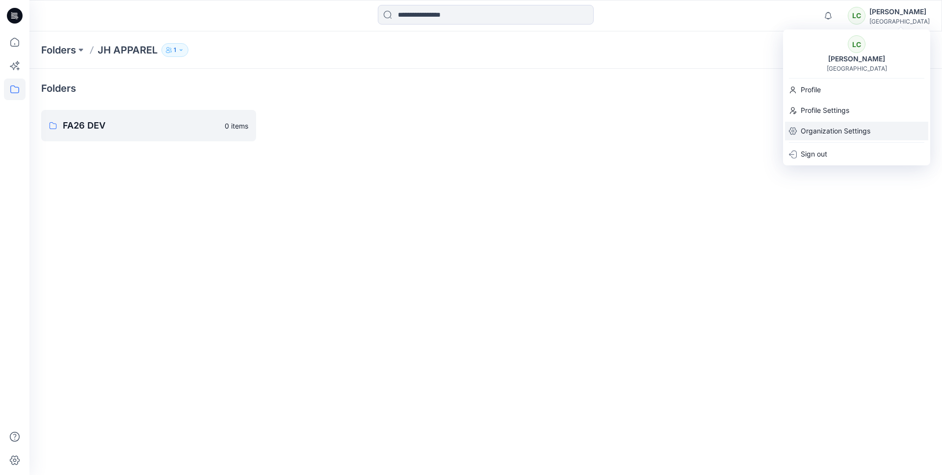
click at [815, 135] on p "Organization Settings" at bounding box center [836, 131] width 70 height 19
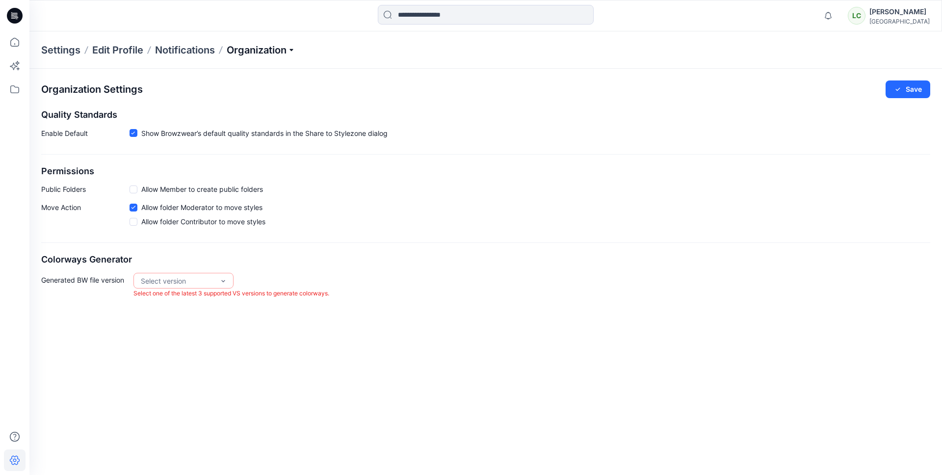
drag, startPoint x: 236, startPoint y: 41, endPoint x: 239, endPoint y: 48, distance: 7.0
click at [236, 41] on div "Settings Edit Profile Notifications Organization" at bounding box center [485, 49] width 912 height 37
click at [239, 48] on p "Organization" at bounding box center [261, 50] width 69 height 14
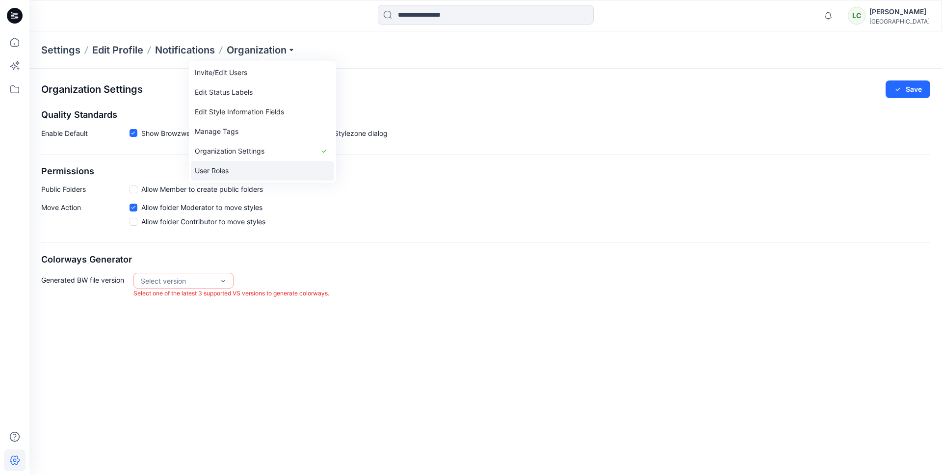
click at [227, 166] on link "User Roles" at bounding box center [262, 171] width 143 height 20
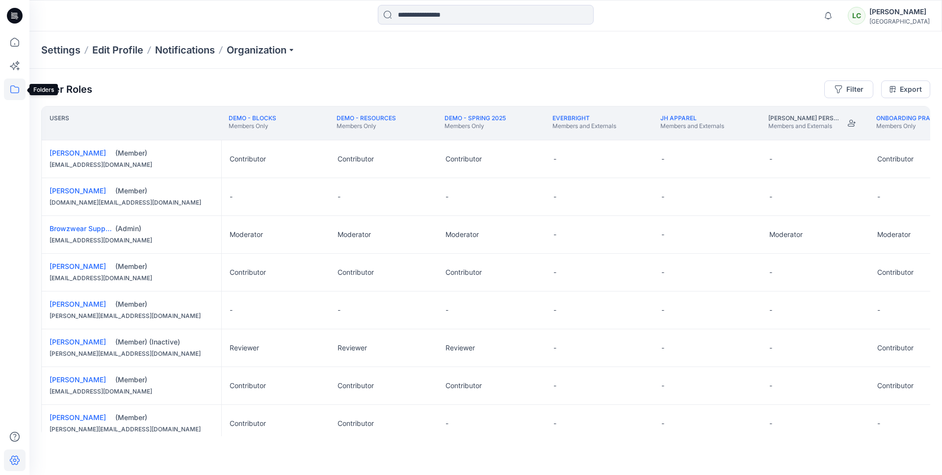
click at [12, 91] on icon at bounding box center [15, 89] width 22 height 22
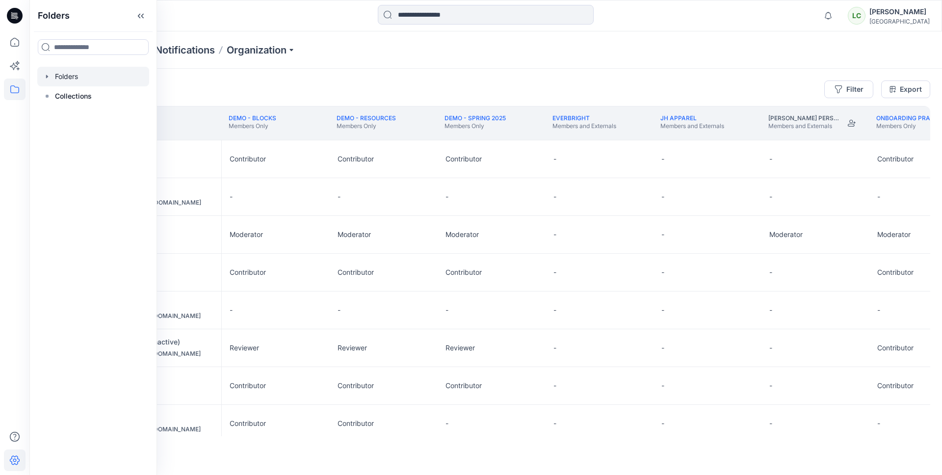
click at [68, 69] on div at bounding box center [93, 77] width 112 height 20
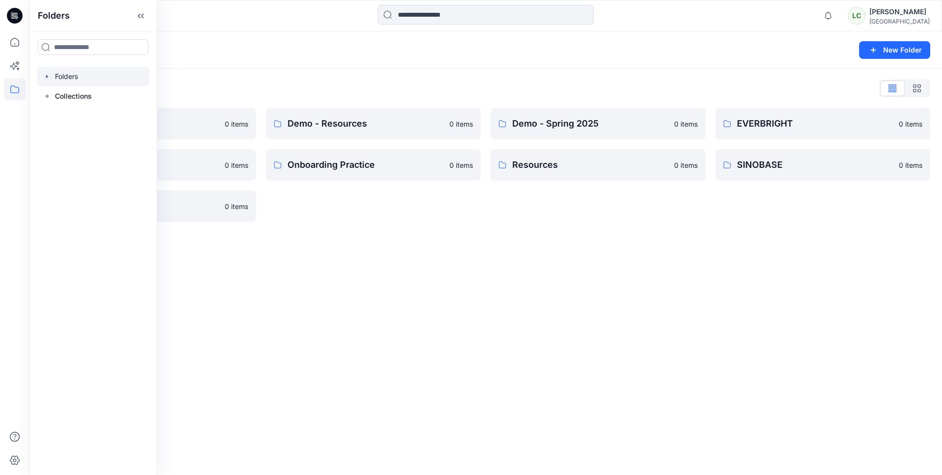
click at [370, 293] on div "Folders New Folder Folders List Demo - Blocks 0 items JH APPAREL 0 items TEKSTY…" at bounding box center [485, 252] width 912 height 443
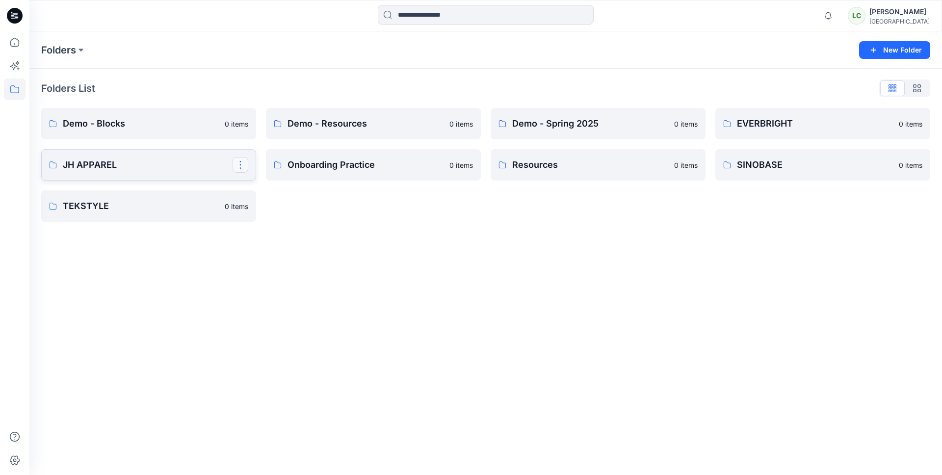
click at [242, 164] on button "button" at bounding box center [241, 165] width 16 height 16
click at [192, 171] on p "JH APPAREL" at bounding box center [148, 165] width 170 height 14
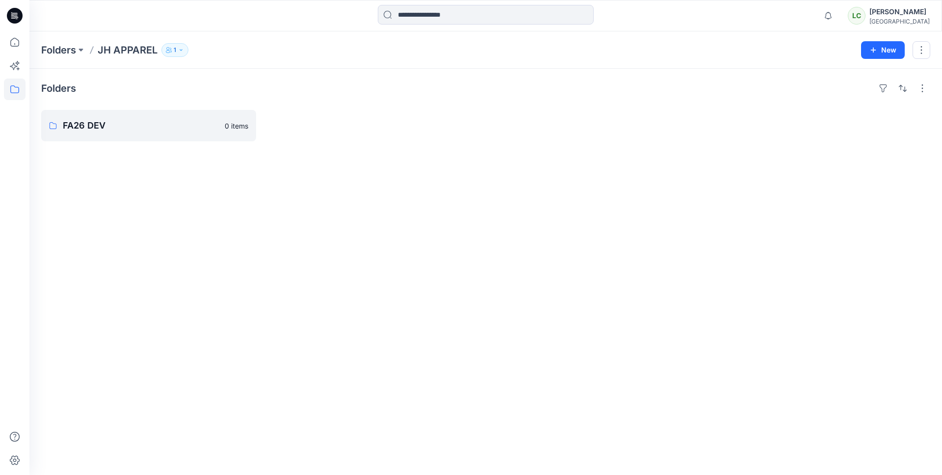
click at [155, 176] on div "Folders FA26 DEV 0 items" at bounding box center [485, 272] width 912 height 406
click at [884, 47] on button "New" at bounding box center [883, 50] width 44 height 18
click at [852, 91] on p "New Folder" at bounding box center [854, 93] width 36 height 10
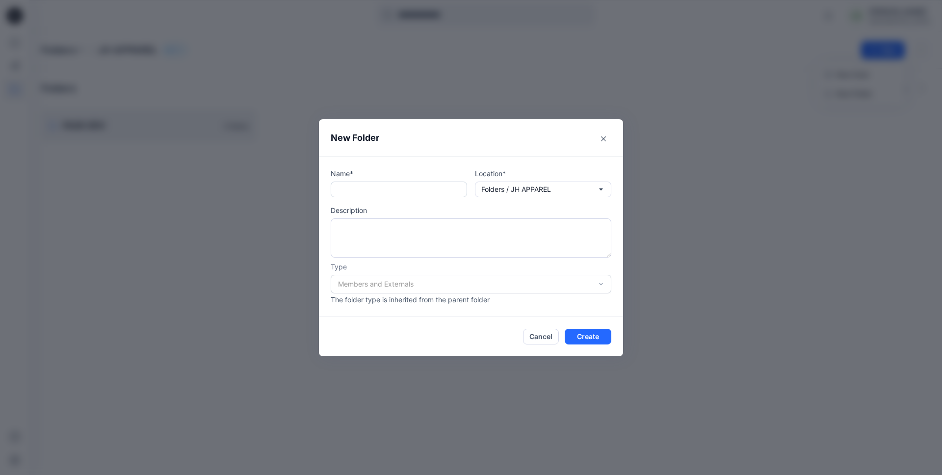
click at [407, 193] on input "text" at bounding box center [399, 189] width 136 height 16
type input "**********"
click at [414, 225] on textarea at bounding box center [471, 237] width 281 height 39
type textarea "**********"
drag, startPoint x: 598, startPoint y: 336, endPoint x: 592, endPoint y: 335, distance: 6.5
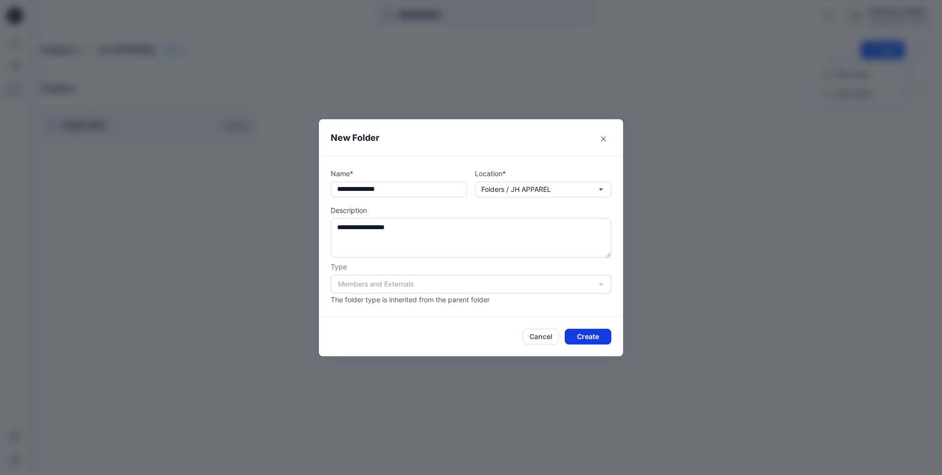
click at [598, 336] on button "Create" at bounding box center [588, 337] width 47 height 16
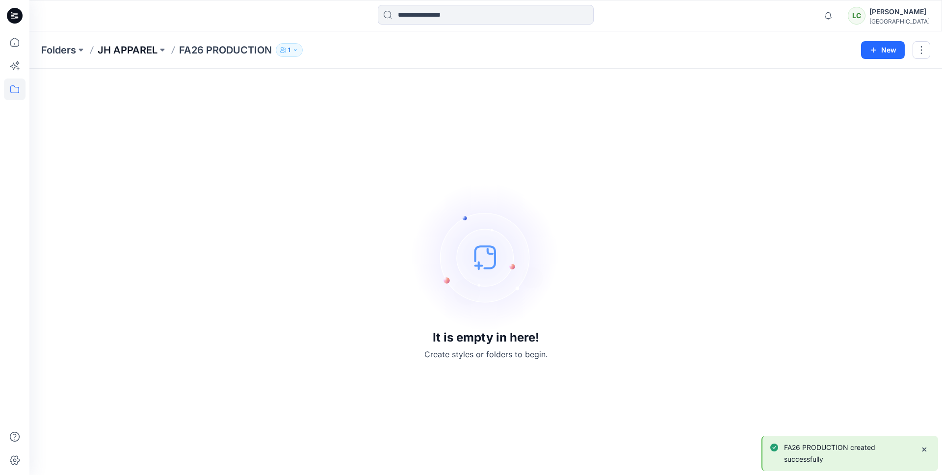
click at [119, 55] on p "JH APPAREL" at bounding box center [128, 50] width 60 height 14
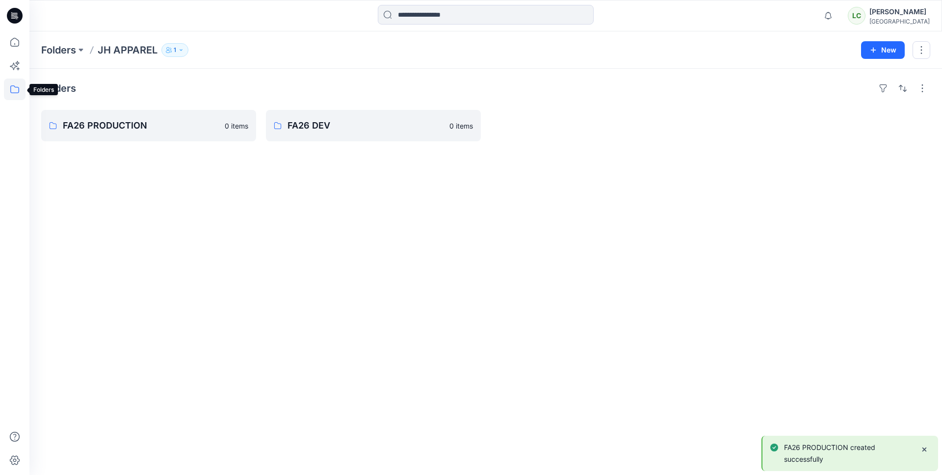
click at [18, 88] on icon at bounding box center [15, 89] width 22 height 22
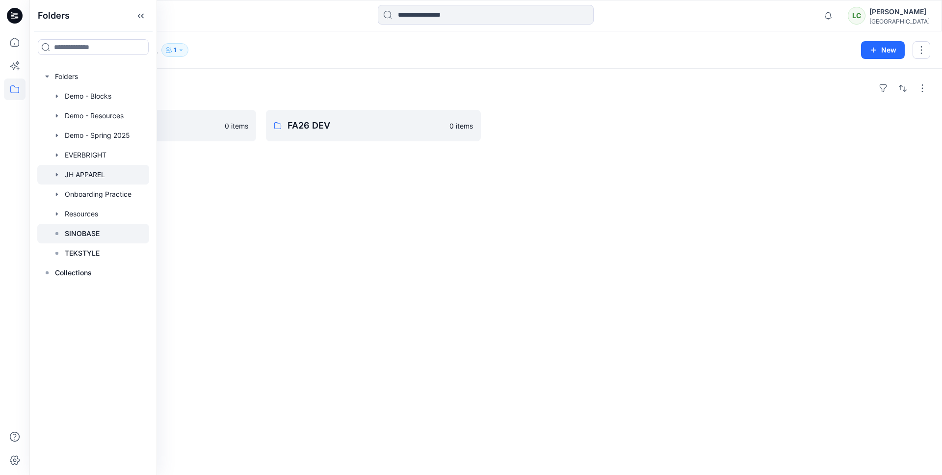
click at [82, 237] on p "SINOBASE" at bounding box center [82, 234] width 35 height 12
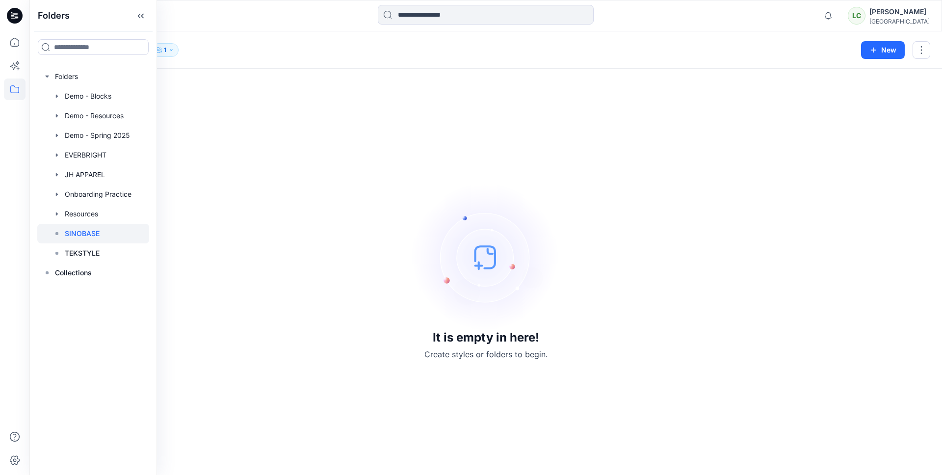
click at [314, 221] on div "It is empty in here! Create styles or folders to begin." at bounding box center [485, 271] width 889 height 383
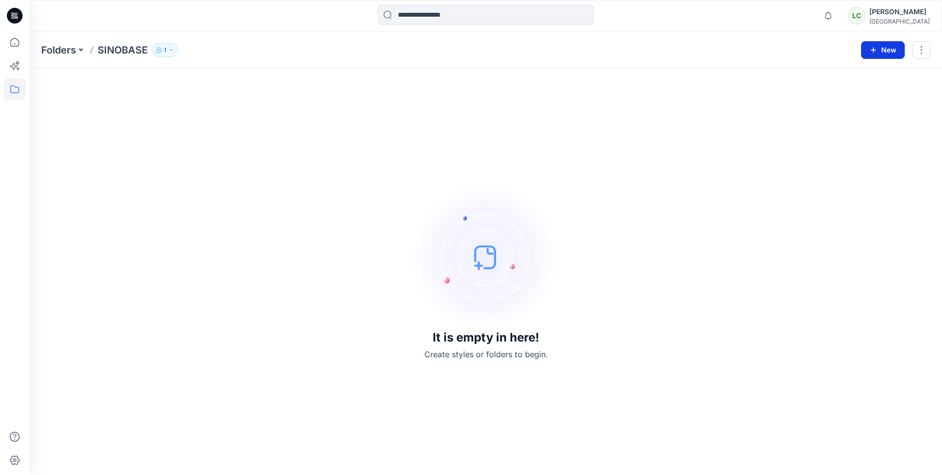
click at [880, 53] on button "New" at bounding box center [883, 50] width 44 height 18
click at [834, 99] on button "New Folder" at bounding box center [860, 93] width 84 height 18
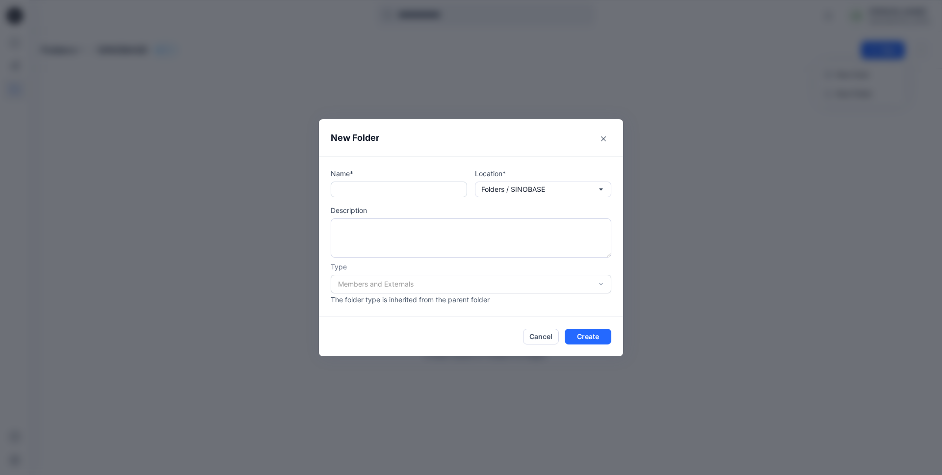
click at [374, 192] on input "text" at bounding box center [399, 189] width 136 height 16
type input "********"
click at [383, 230] on textarea at bounding box center [471, 237] width 281 height 39
type textarea "**********"
click at [598, 336] on button "Create" at bounding box center [588, 337] width 47 height 16
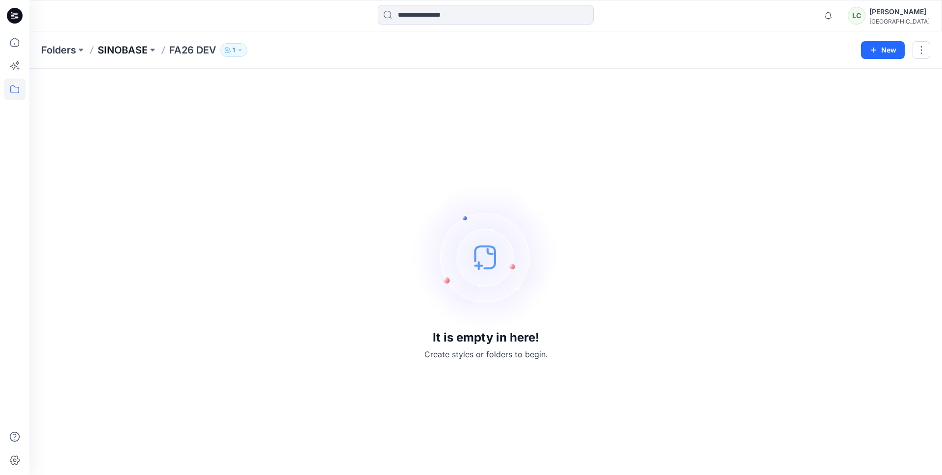
click at [126, 52] on p "SINOBASE" at bounding box center [123, 50] width 50 height 14
click at [879, 51] on button "New" at bounding box center [883, 50] width 44 height 18
click at [856, 98] on p "New Folder" at bounding box center [854, 93] width 36 height 10
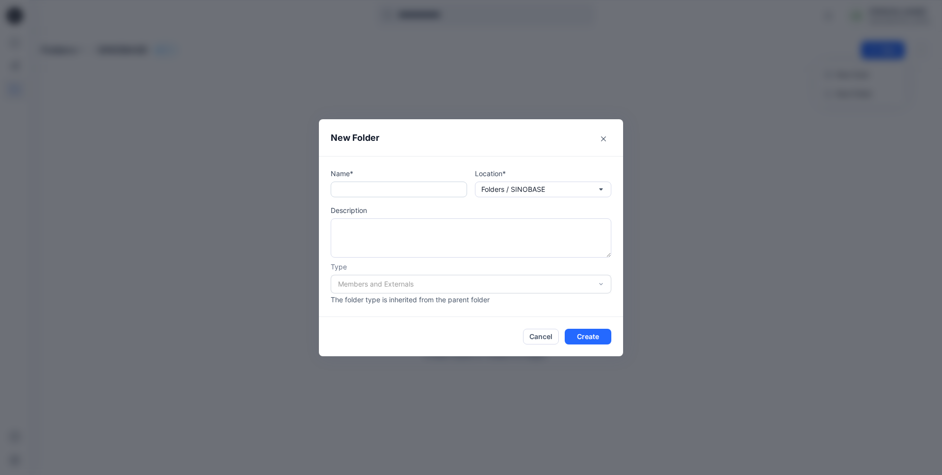
click at [430, 192] on input "text" at bounding box center [399, 189] width 136 height 16
type input "**********"
click at [413, 249] on textarea at bounding box center [471, 237] width 281 height 39
type textarea "**********"
click at [593, 341] on button "Create" at bounding box center [588, 337] width 47 height 16
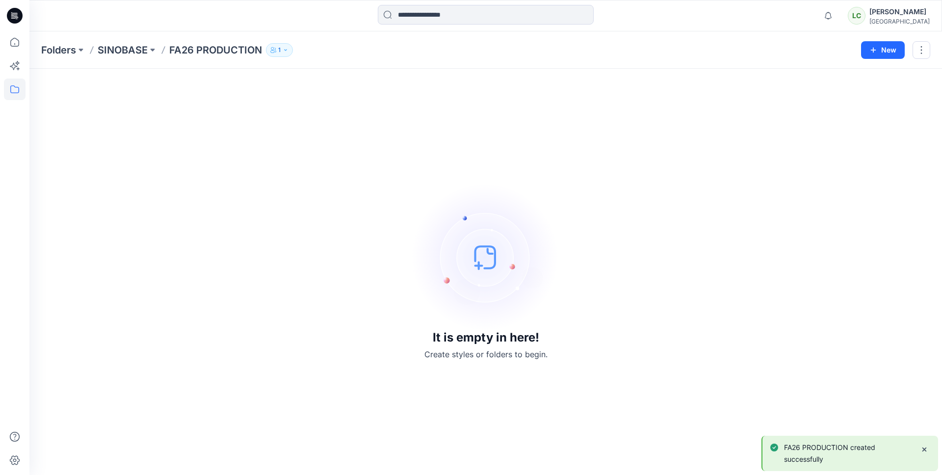
drag, startPoint x: 105, startPoint y: 50, endPoint x: 103, endPoint y: 60, distance: 11.2
click at [105, 50] on p "SINOBASE" at bounding box center [123, 50] width 50 height 14
click at [107, 52] on p "SINOBASE" at bounding box center [123, 50] width 50 height 14
click at [116, 52] on p "SINOBASE" at bounding box center [123, 50] width 50 height 14
click at [67, 52] on p "Folders" at bounding box center [58, 50] width 35 height 14
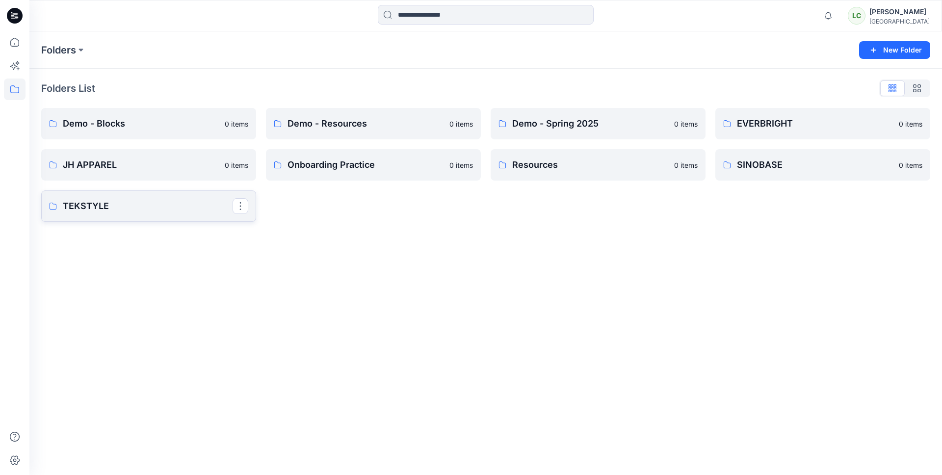
click at [171, 204] on p "TEKSTYLE" at bounding box center [148, 206] width 170 height 14
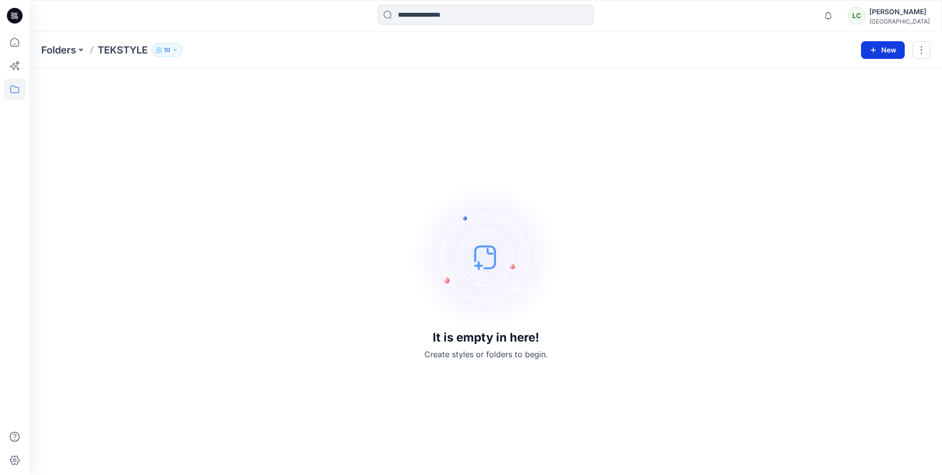
drag, startPoint x: 882, startPoint y: 48, endPoint x: 883, endPoint y: 58, distance: 9.9
click at [882, 48] on button "New" at bounding box center [883, 50] width 44 height 18
click at [854, 79] on p "New Style" at bounding box center [852, 75] width 33 height 12
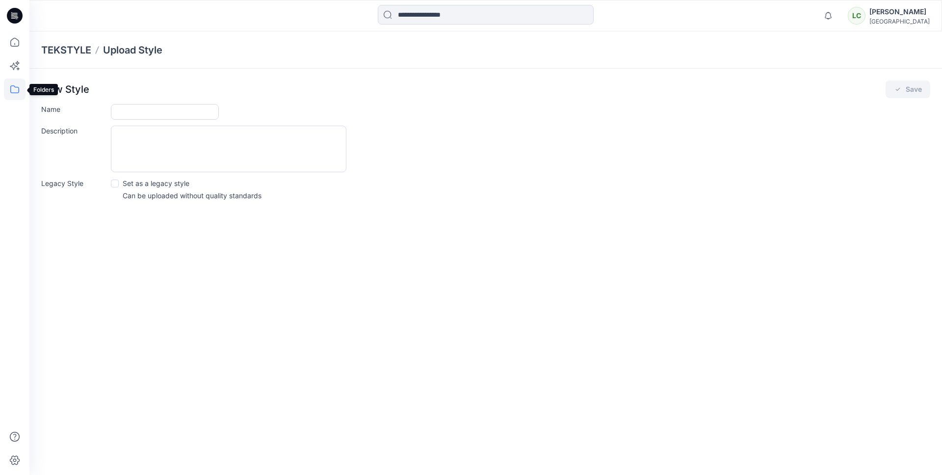
click at [11, 91] on icon at bounding box center [15, 89] width 22 height 22
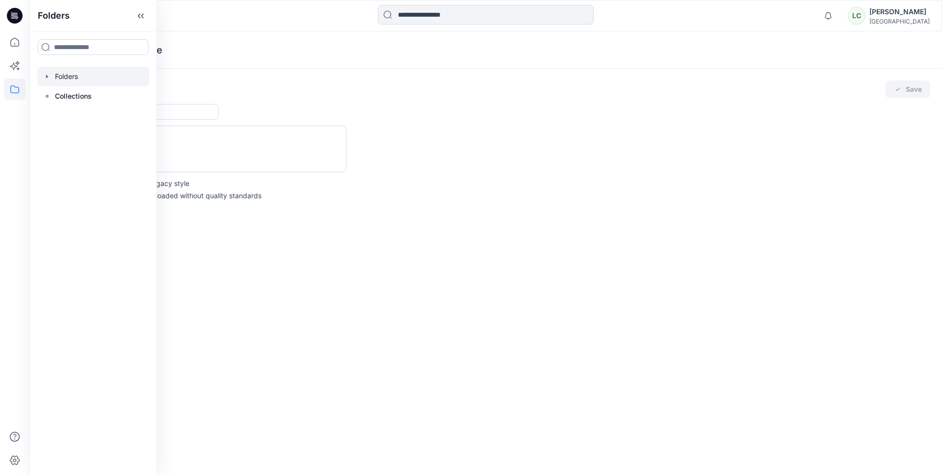
click at [93, 78] on div at bounding box center [93, 77] width 112 height 20
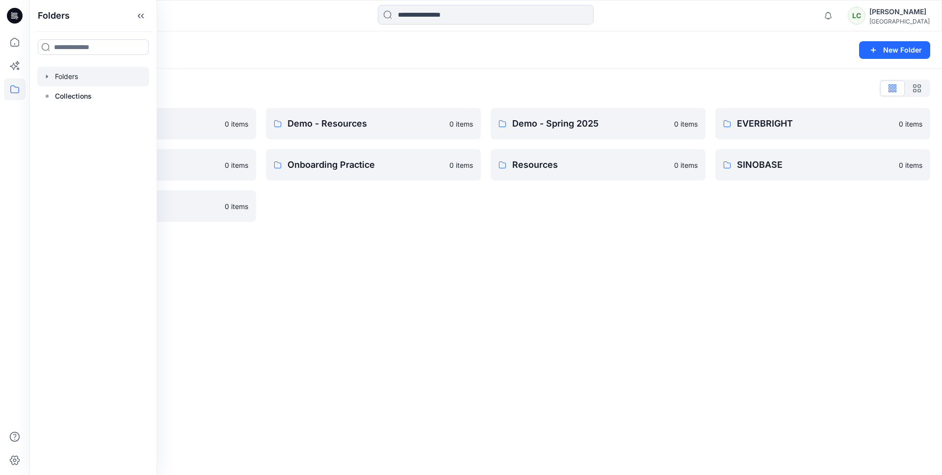
drag, startPoint x: 308, startPoint y: 222, endPoint x: 317, endPoint y: 228, distance: 10.8
click at [308, 222] on div "Folders List Demo - Blocks 0 items JH APPAREL 0 items TEKSTYLE 0 items Demo - R…" at bounding box center [485, 151] width 912 height 165
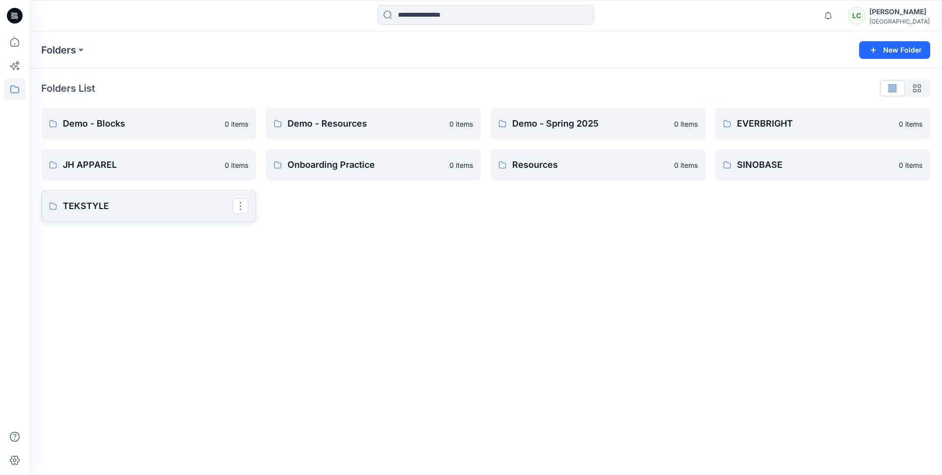
click at [155, 206] on p "TEKSTYLE" at bounding box center [148, 206] width 170 height 14
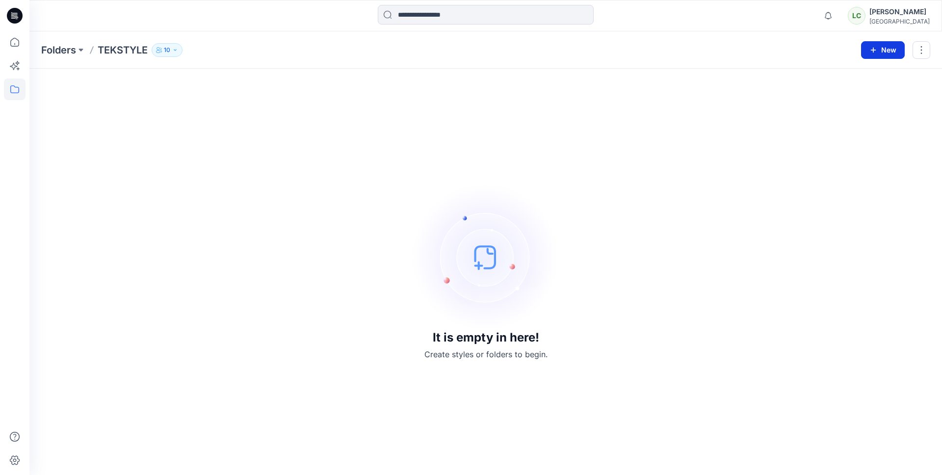
click at [873, 48] on icon "button" at bounding box center [873, 49] width 5 height 5
click at [858, 98] on p "New Folder" at bounding box center [854, 93] width 36 height 10
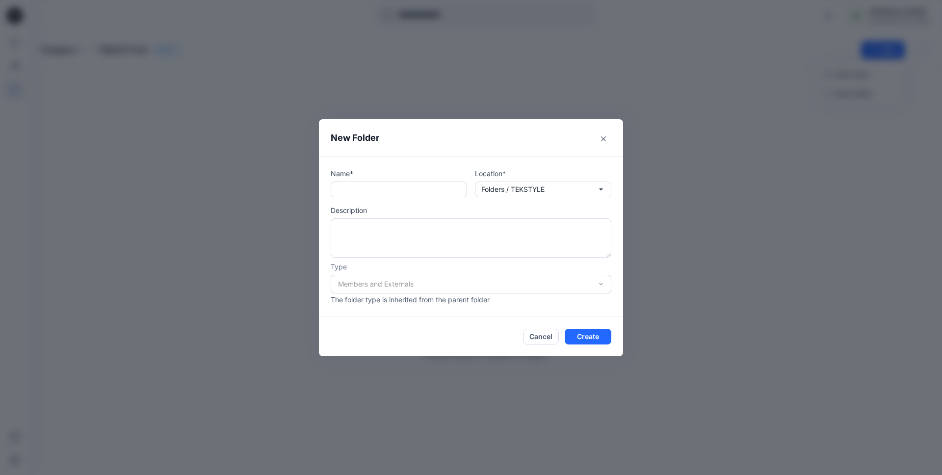
click at [381, 192] on input "text" at bounding box center [399, 189] width 136 height 16
type input "********"
click at [391, 230] on textarea at bounding box center [471, 237] width 281 height 39
type textarea "*"
type textarea "**********"
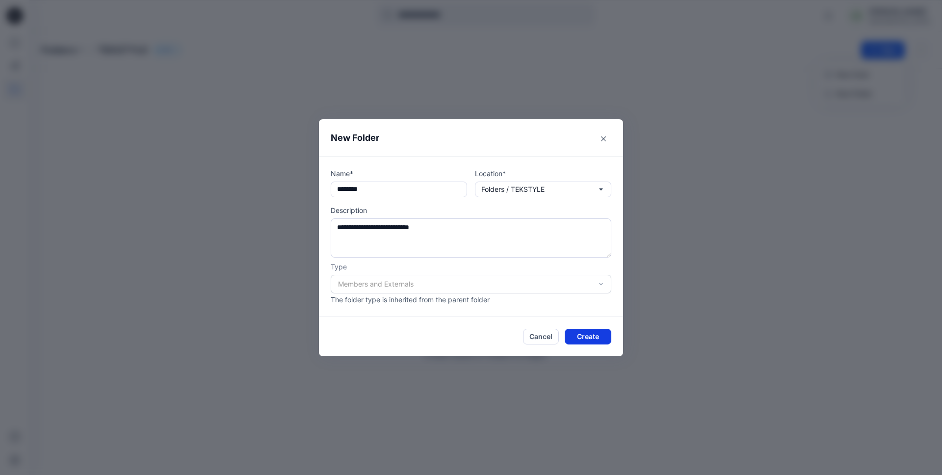
click at [586, 336] on button "Create" at bounding box center [588, 337] width 47 height 16
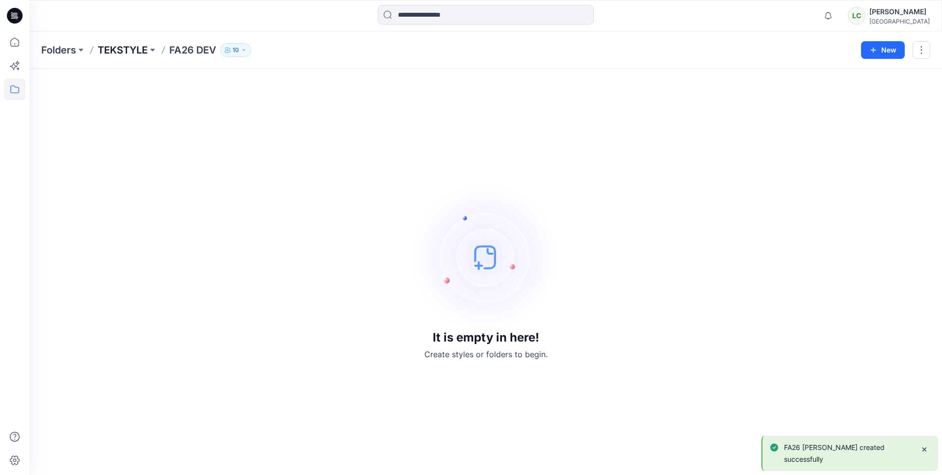
click at [139, 51] on p "TEKSTYLE" at bounding box center [123, 50] width 50 height 14
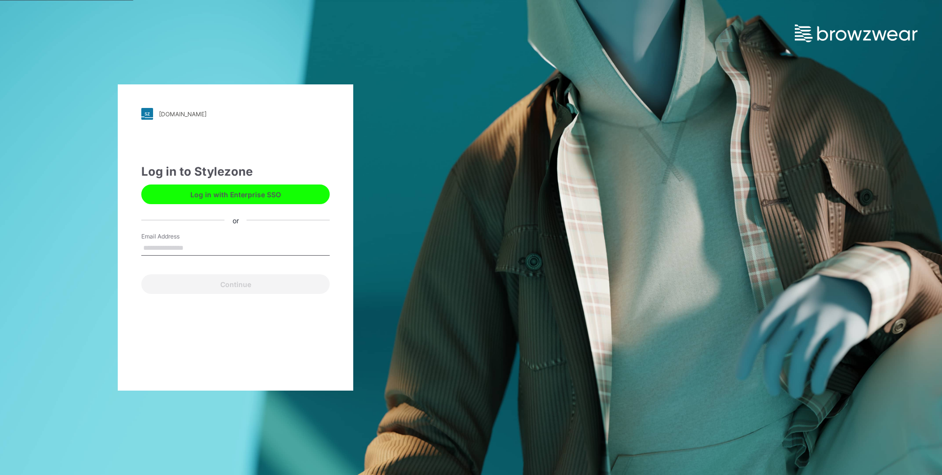
click at [161, 241] on input "Email Address" at bounding box center [235, 248] width 188 height 15
type input "**********"
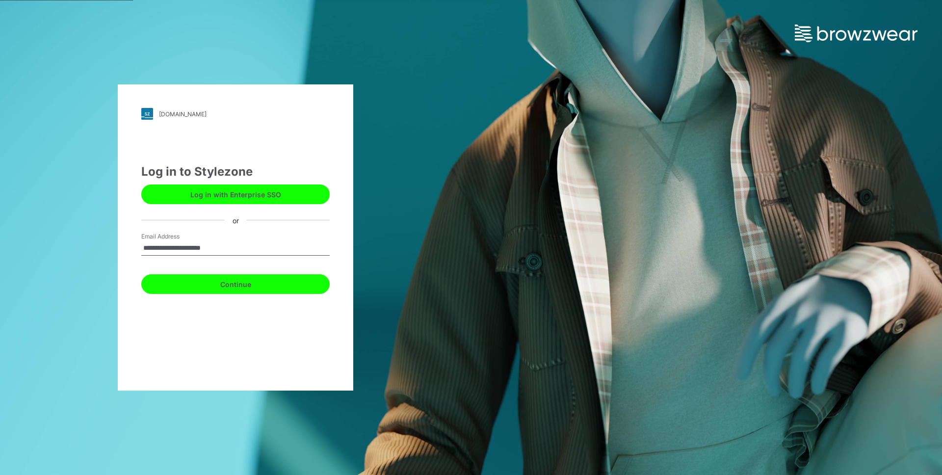
click at [248, 285] on button "Continue" at bounding box center [235, 284] width 188 height 20
